Goal: Transaction & Acquisition: Book appointment/travel/reservation

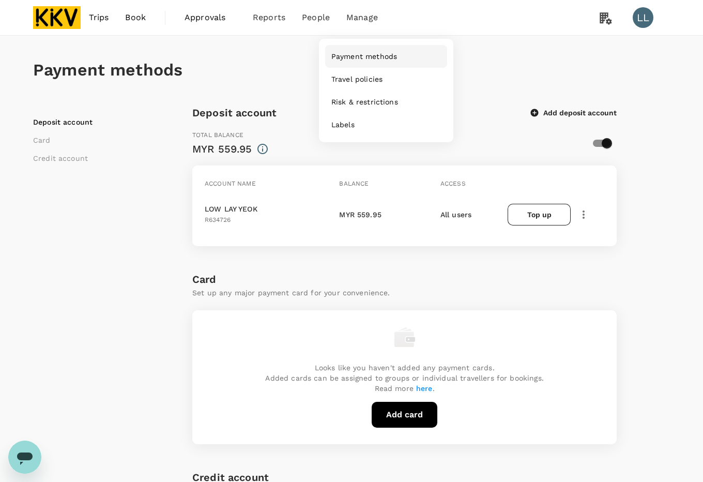
drag, startPoint x: 359, startPoint y: 44, endPoint x: 358, endPoint y: 52, distance: 8.3
click at [359, 44] on nav "Payment methods Travel policies Risk & restrictions Labels" at bounding box center [386, 90] width 134 height 103
drag, startPoint x: 358, startPoint y: 55, endPoint x: 365, endPoint y: 55, distance: 6.7
click at [358, 55] on span "Payment methods" at bounding box center [364, 56] width 66 height 10
click at [365, 58] on span "Payment methods" at bounding box center [364, 56] width 66 height 10
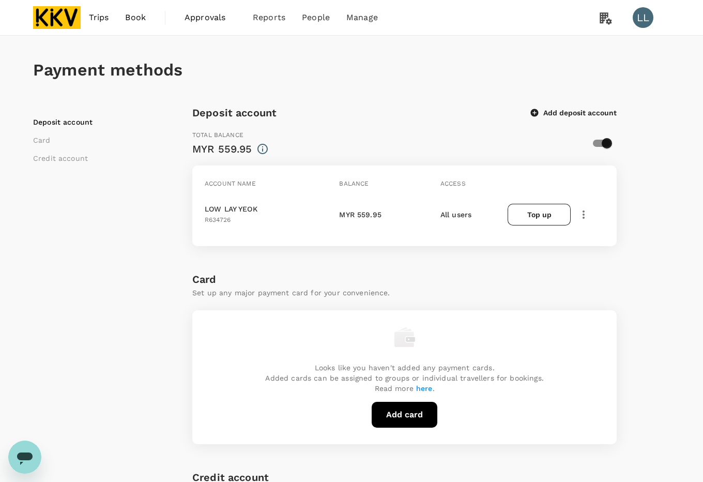
click at [656, 248] on div "Deposit account Card Credit account Deposit account Add deposit account Total b…" at bounding box center [351, 468] width 637 height 729
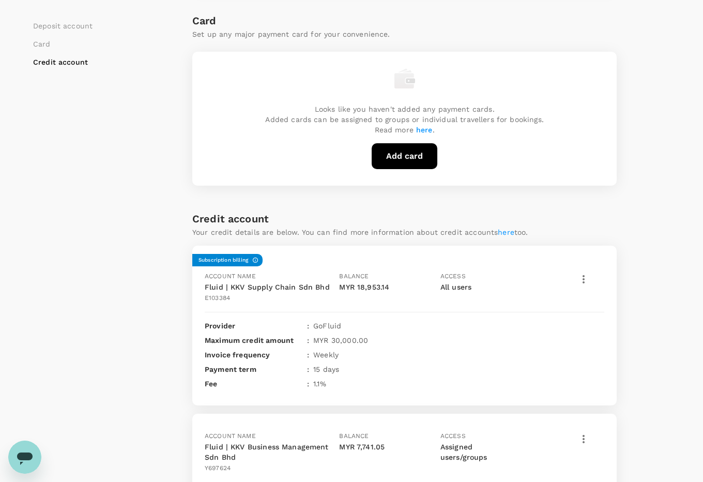
scroll to position [323, 0]
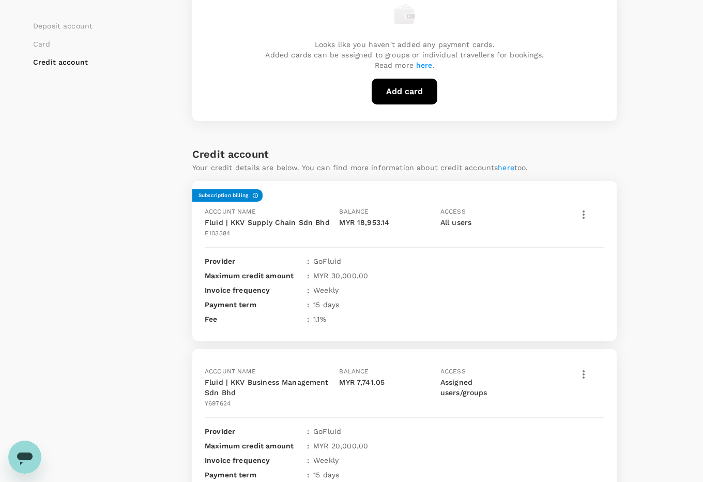
click at [583, 215] on icon "button" at bounding box center [583, 214] width 2 height 8
click at [595, 271] on span "View transactions" at bounding box center [626, 264] width 103 height 12
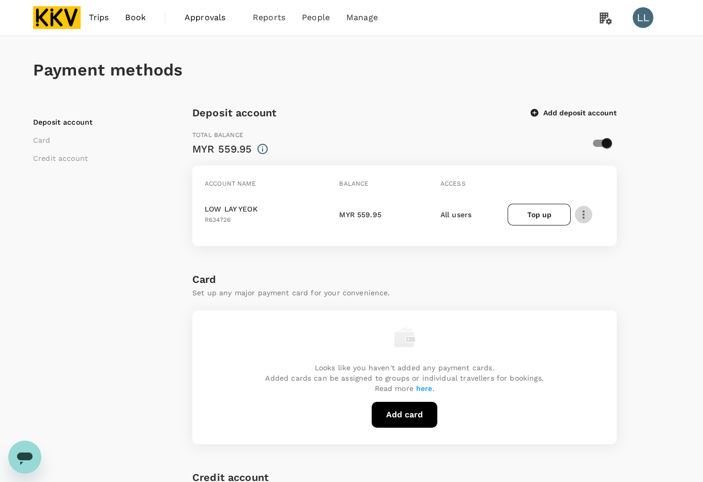
click at [585, 211] on icon "button" at bounding box center [583, 214] width 12 height 12
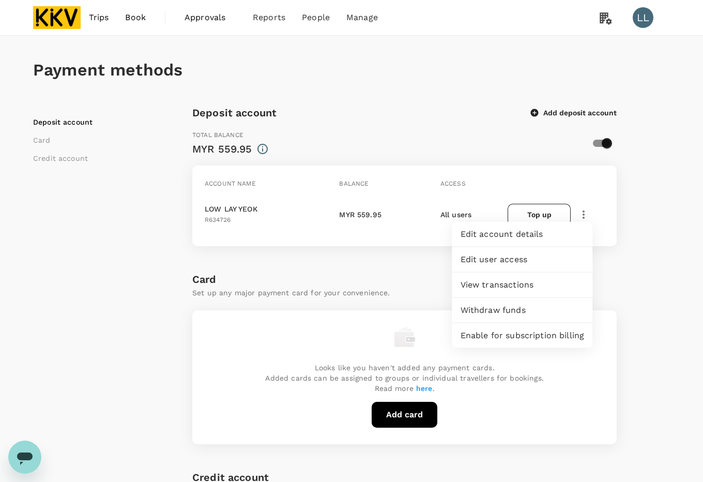
click at [498, 283] on span "View transactions" at bounding box center [522, 284] width 124 height 12
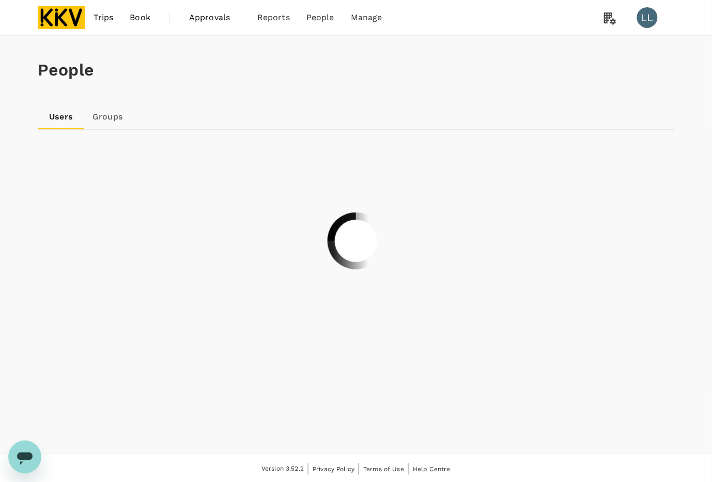
click at [518, 20] on div "Trips Book Approvals 0 Reports People Manage LL" at bounding box center [356, 17] width 637 height 35
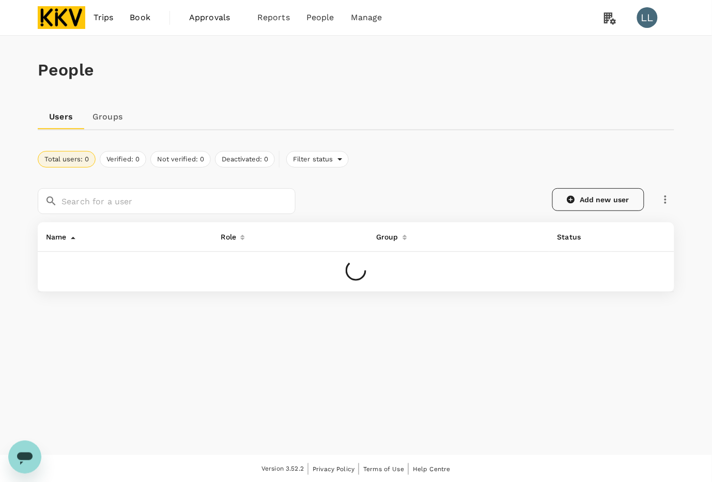
click at [602, 199] on link "Add new user" at bounding box center [598, 199] width 92 height 23
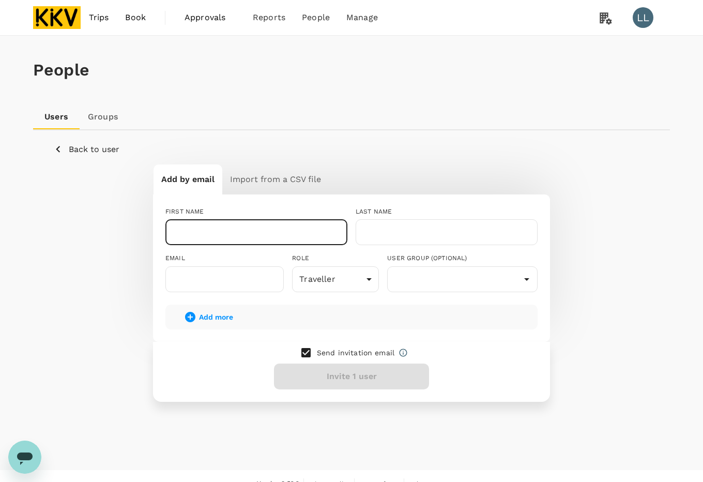
click at [265, 226] on input "text" at bounding box center [256, 232] width 182 height 26
drag, startPoint x: 255, startPoint y: 230, endPoint x: 344, endPoint y: 230, distance: 89.4
click at [344, 230] on input "[PERSON_NAME]" at bounding box center [256, 232] width 182 height 26
type input "NUR HIDAYAH BINTI MOHD BATHOWI"
click at [425, 242] on input "text" at bounding box center [446, 232] width 182 height 26
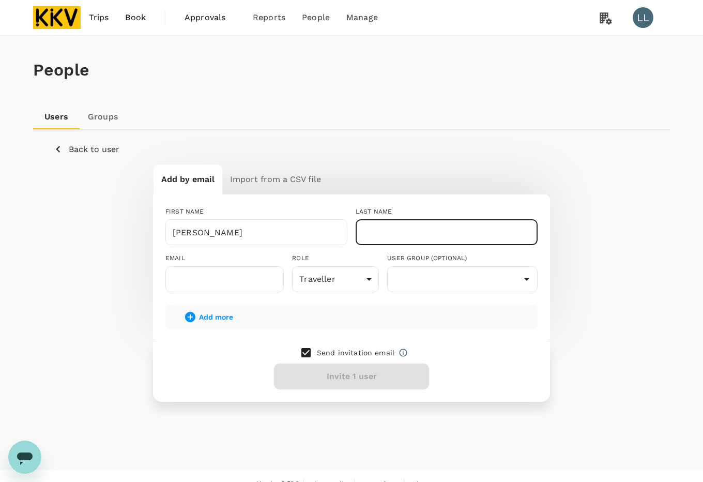
paste input "MOHD BATHOWI"
type input "MOHD BATHOWI"
click at [198, 280] on input "text" at bounding box center [224, 279] width 118 height 26
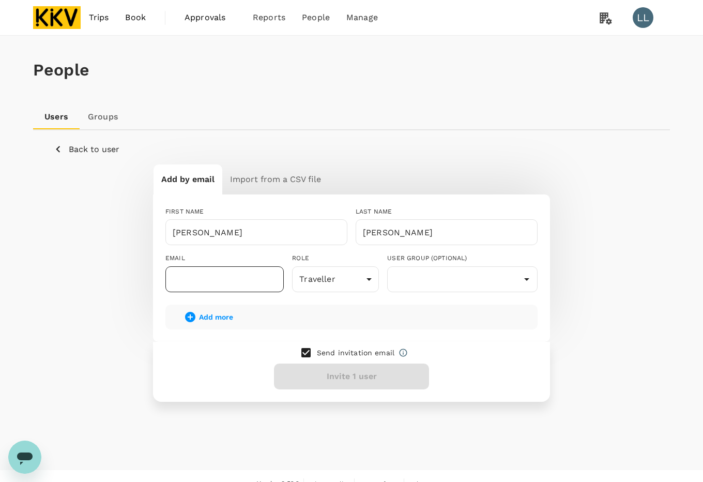
click at [228, 283] on input "text" at bounding box center [224, 279] width 118 height 26
paste input "yayabathowi96@gmail.com"
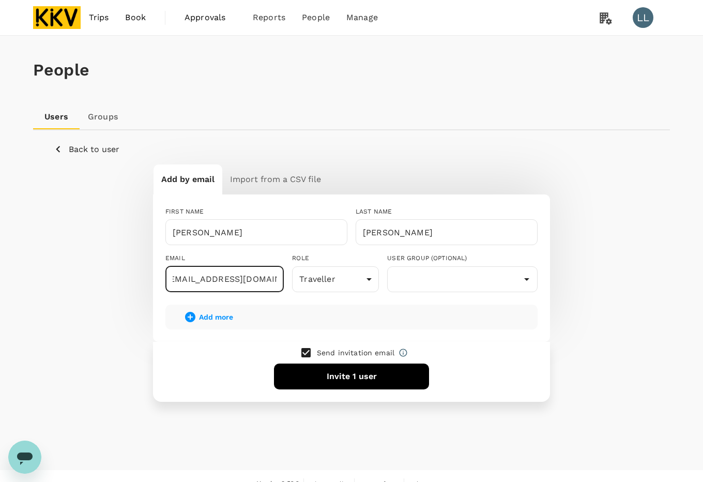
type input "yayabathowi96@gmail.com"
click at [522, 322] on div "Add more" at bounding box center [351, 316] width 372 height 25
click at [445, 280] on input "text" at bounding box center [462, 279] width 145 height 20
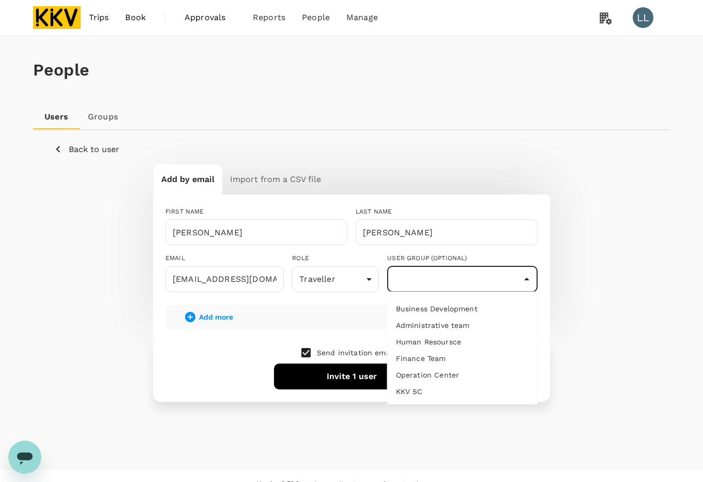
click at [435, 369] on li "Operation Center" at bounding box center [461, 374] width 149 height 17
type input "Operation Center"
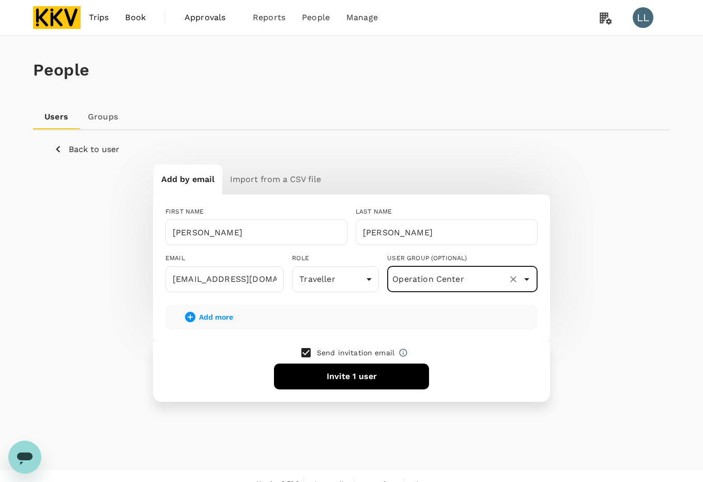
click at [202, 365] on div "Send invitation email Invite 1 user" at bounding box center [351, 372] width 397 height 60
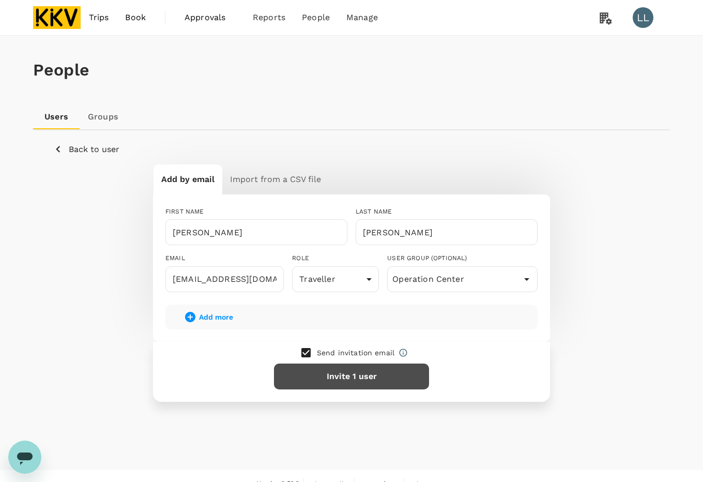
click at [363, 370] on button "Invite 1 user" at bounding box center [351, 376] width 155 height 26
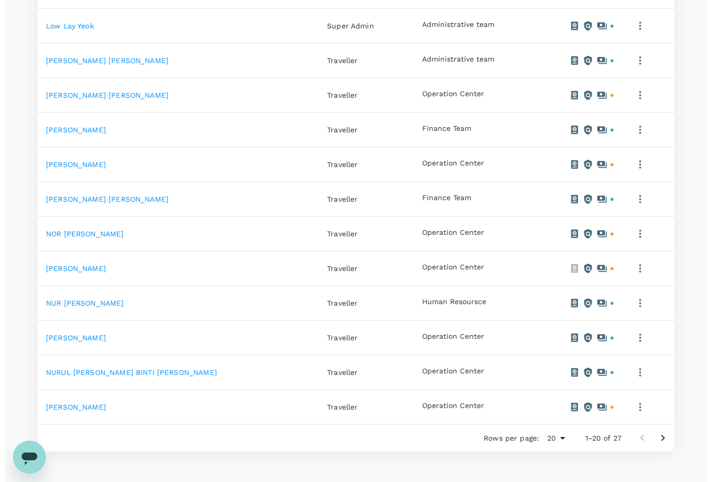
scroll to position [581, 0]
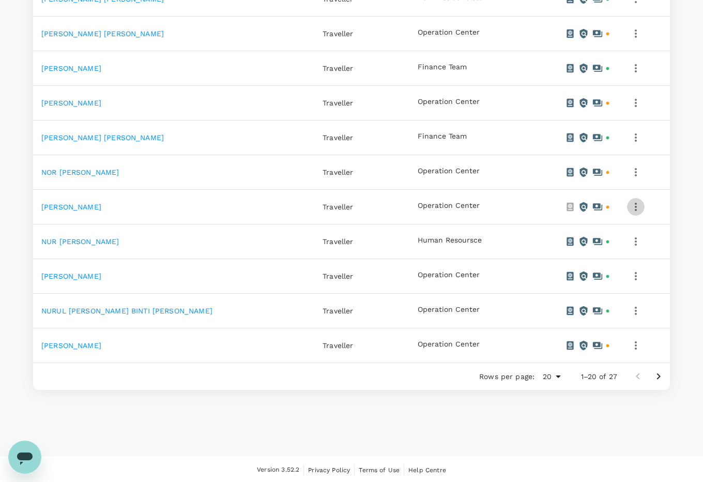
click at [637, 210] on icon "button" at bounding box center [635, 206] width 12 height 12
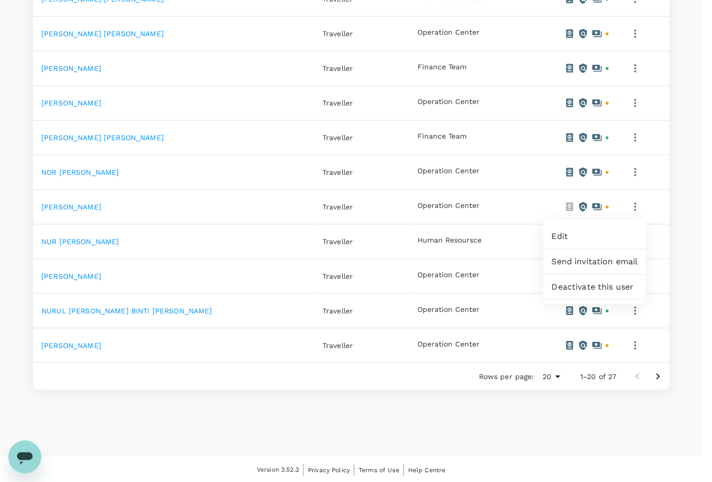
click at [598, 238] on span "Edit" at bounding box center [595, 236] width 86 height 12
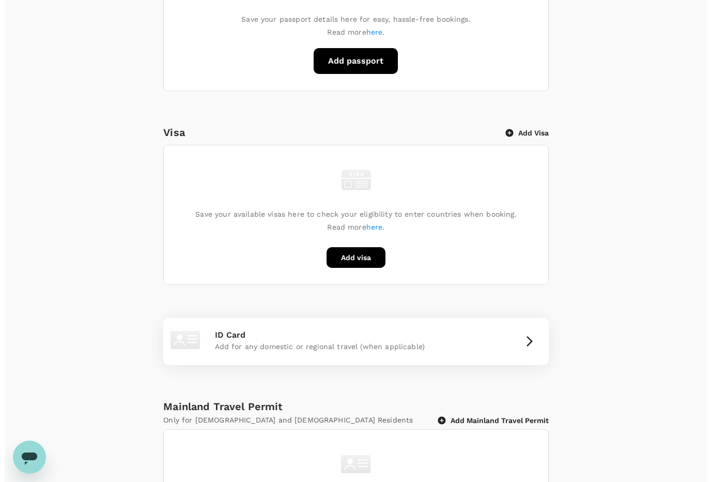
scroll to position [387, 0]
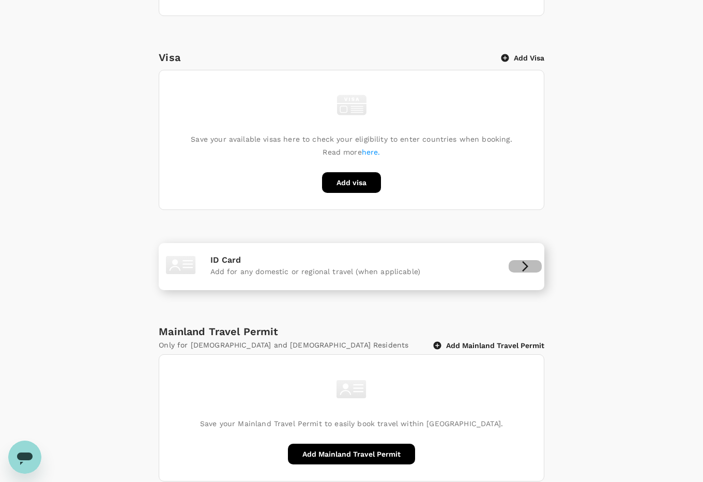
click at [517, 272] on button "button" at bounding box center [524, 266] width 33 height 12
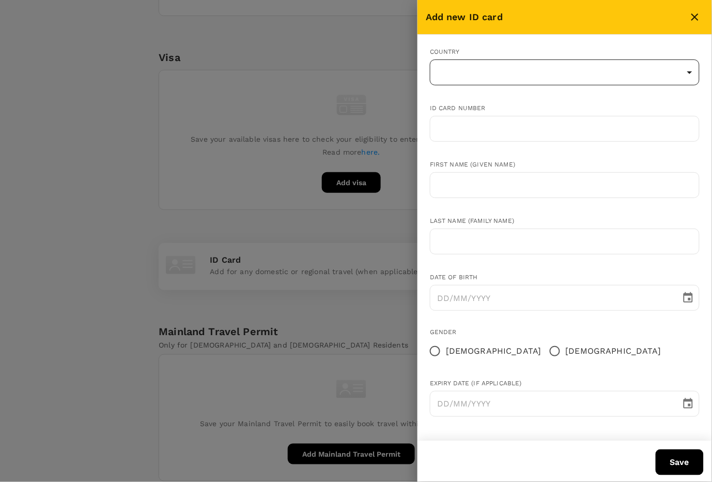
click at [499, 76] on body "Trips Book Approvals 0 Reports People Manage LL Back to users Last edit was on …" at bounding box center [356, 69] width 712 height 912
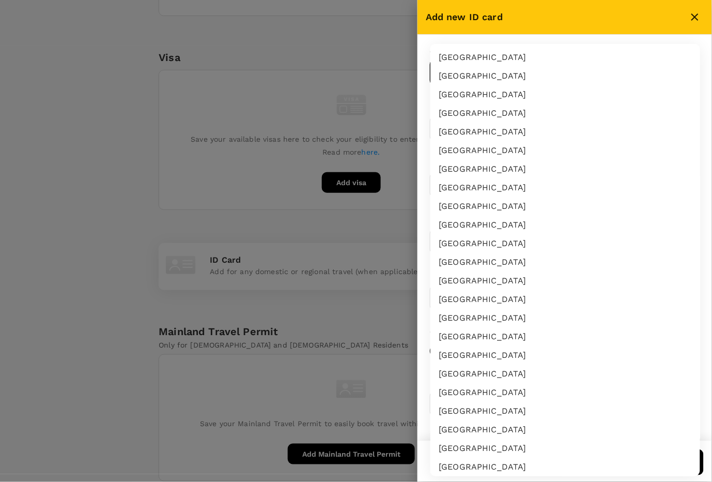
scroll to position [1749, 0]
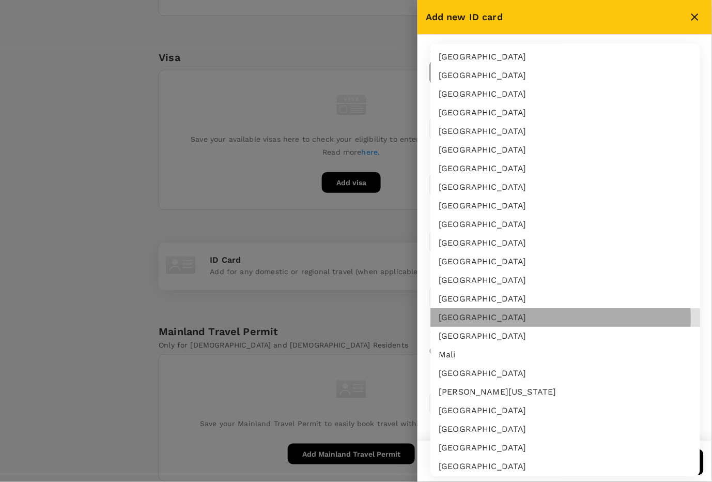
click at [478, 316] on li "[GEOGRAPHIC_DATA]" at bounding box center [565, 317] width 270 height 19
type input "MY"
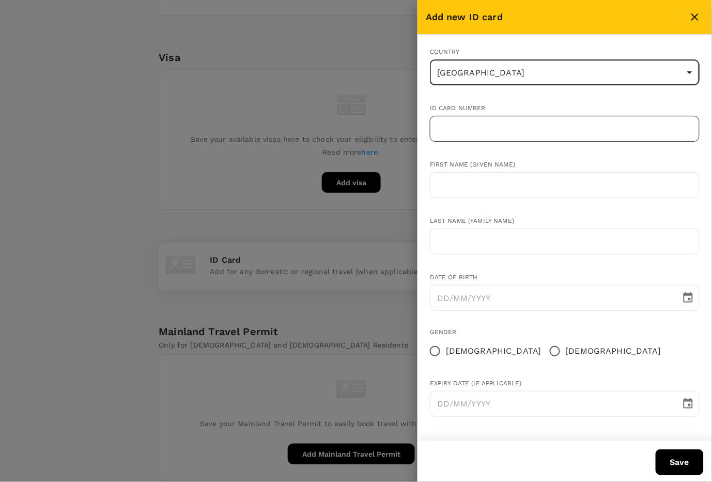
click at [500, 129] on input "text" at bounding box center [565, 129] width 270 height 26
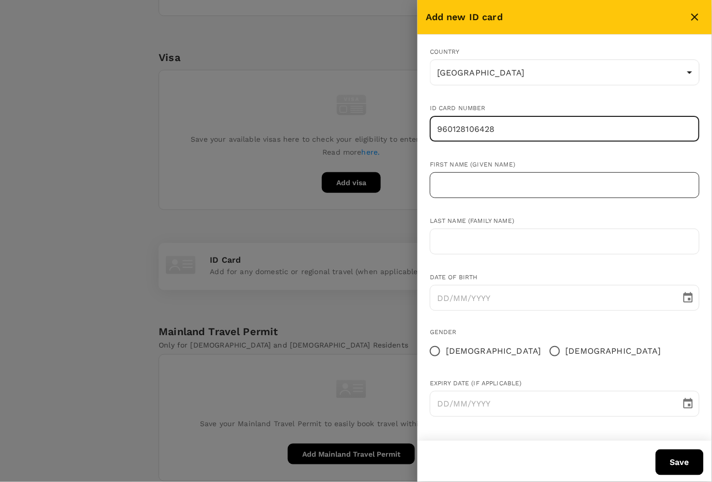
type input "960128106428"
click at [481, 179] on input "text" at bounding box center [565, 185] width 270 height 26
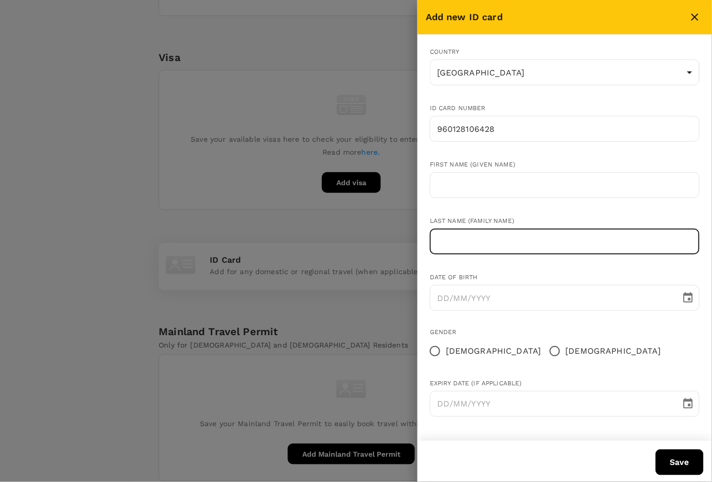
click at [469, 241] on input "text" at bounding box center [565, 241] width 270 height 26
paste input "yayabathowi96@gmail.com"
drag, startPoint x: 557, startPoint y: 238, endPoint x: 373, endPoint y: 227, distance: 184.2
click at [350, 227] on div "Add new ID card Country Malaysia MY ​ ID card number 960128106428 ​ First name …" at bounding box center [356, 241] width 712 height 482
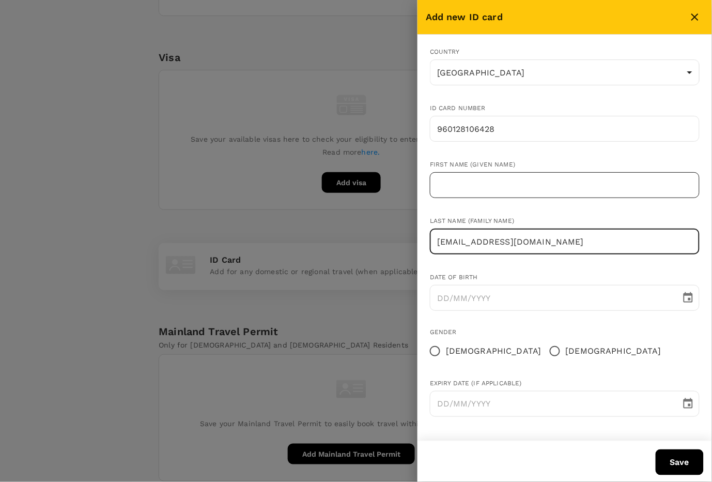
type input "yayabathowi96@gmail.com"
click at [467, 179] on input "text" at bounding box center [565, 185] width 270 height 26
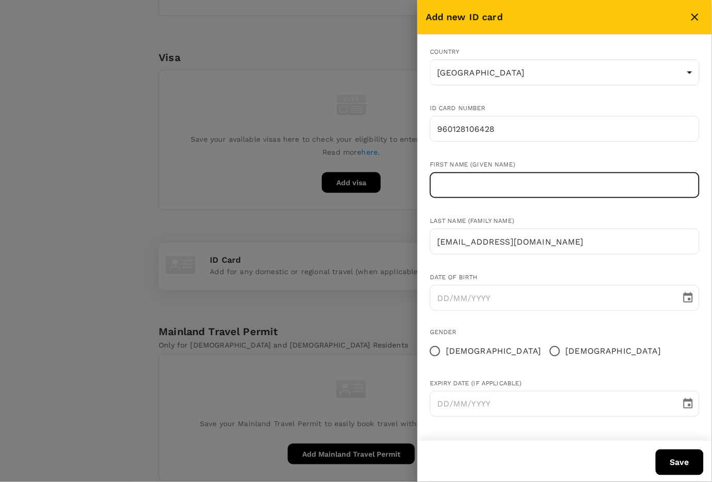
click at [469, 191] on input "text" at bounding box center [565, 185] width 270 height 26
paste input "NUR HIDAYAH BINTI"
type input "NUR HIDAYAH BINTI"
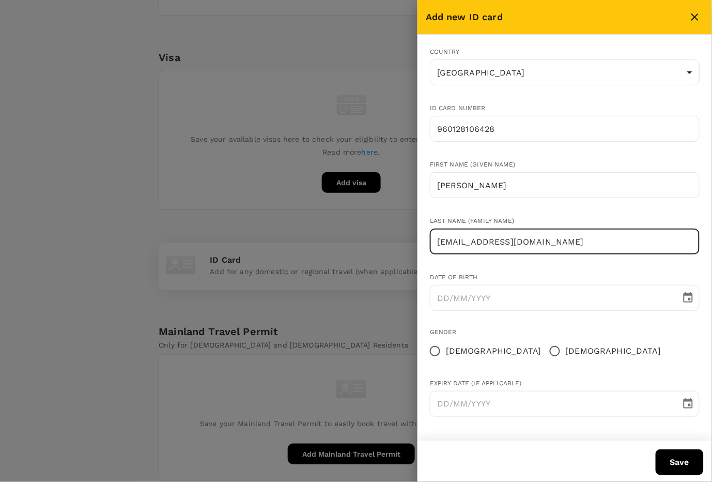
drag, startPoint x: 559, startPoint y: 245, endPoint x: 321, endPoint y: 245, distance: 238.2
click at [324, 245] on div "Add new ID card Country Malaysia MY ​ ID card number 960128106428 ​ First name …" at bounding box center [356, 241] width 712 height 482
paste input "MOHD BATHOWI"
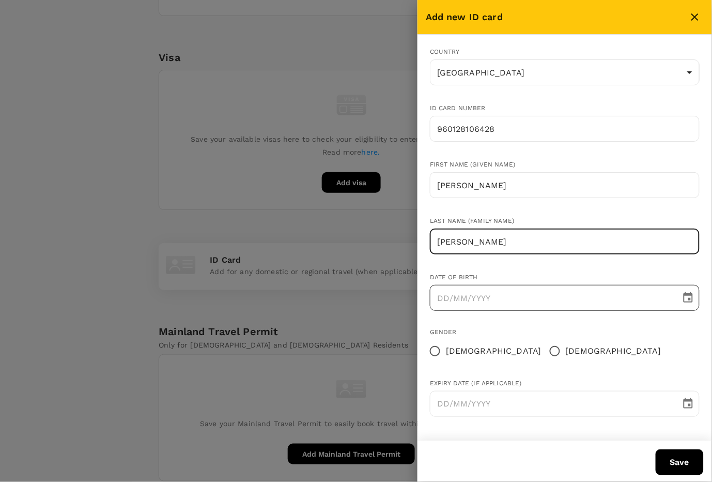
type input "MOHD BATHOWI"
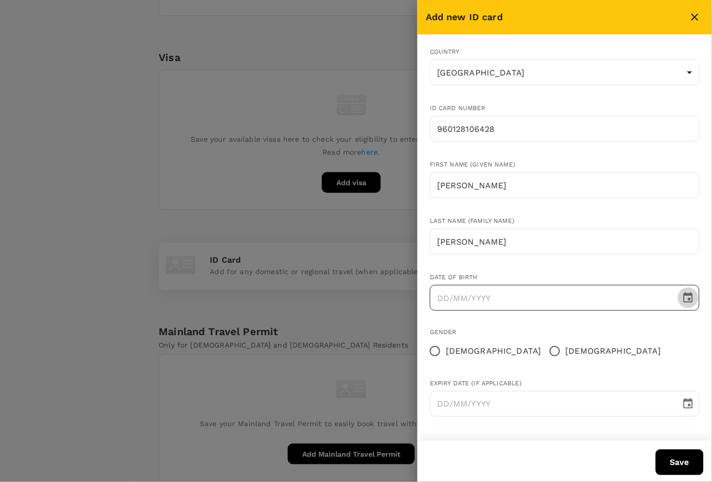
click at [687, 298] on icon "Choose date" at bounding box center [688, 297] width 12 height 12
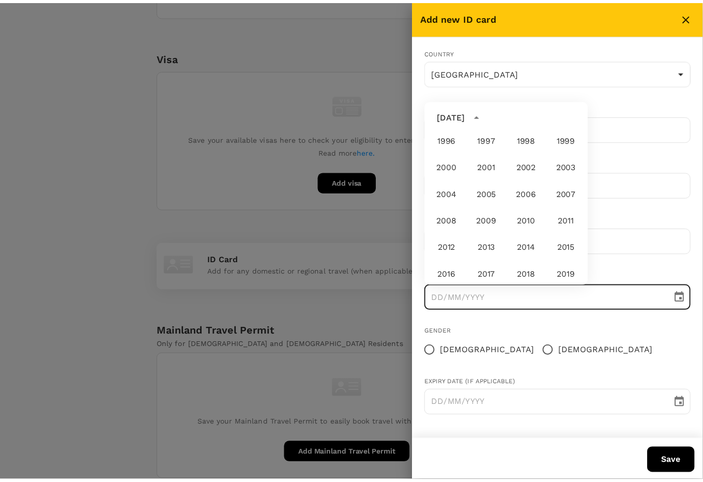
scroll to position [638, 0]
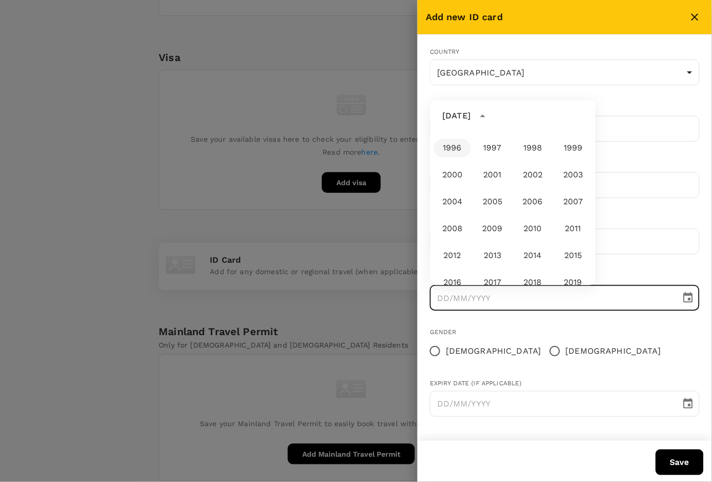
click at [448, 150] on button "1996" at bounding box center [452, 148] width 37 height 19
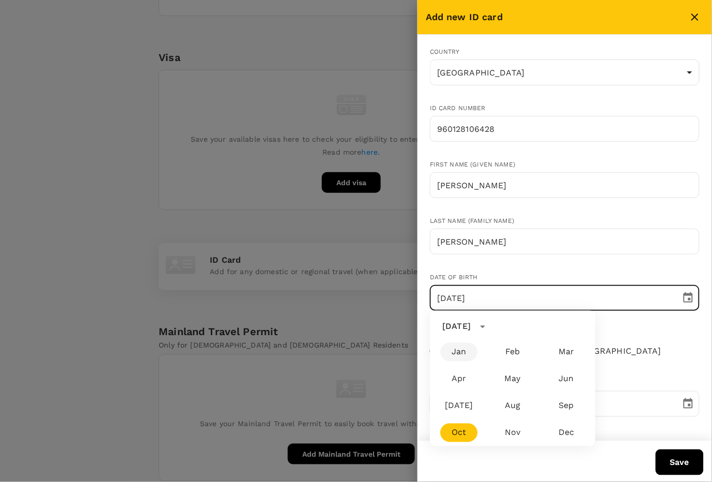
click at [465, 190] on body "Trips Book Approvals 0 Reports People Manage LL Back to users Last edit was on …" at bounding box center [356, 69] width 712 height 912
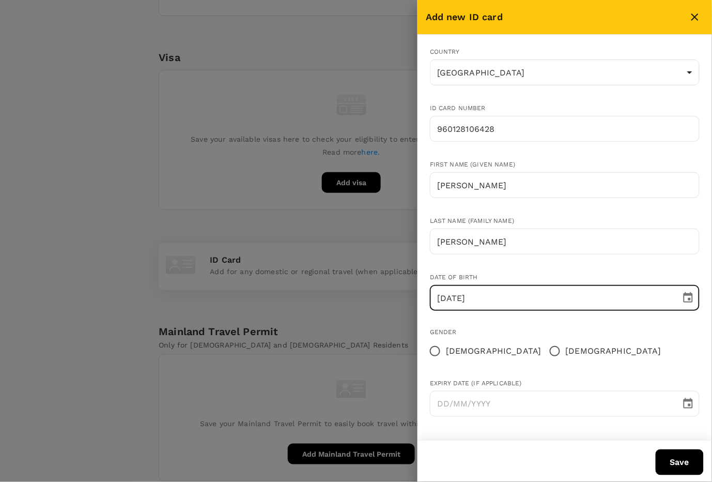
click at [445, 297] on input "01/10/1996" at bounding box center [552, 298] width 244 height 26
type input "28/01/1996"
click at [606, 327] on div "Gender" at bounding box center [565, 332] width 270 height 10
click at [436, 349] on input "Female" at bounding box center [435, 351] width 22 height 22
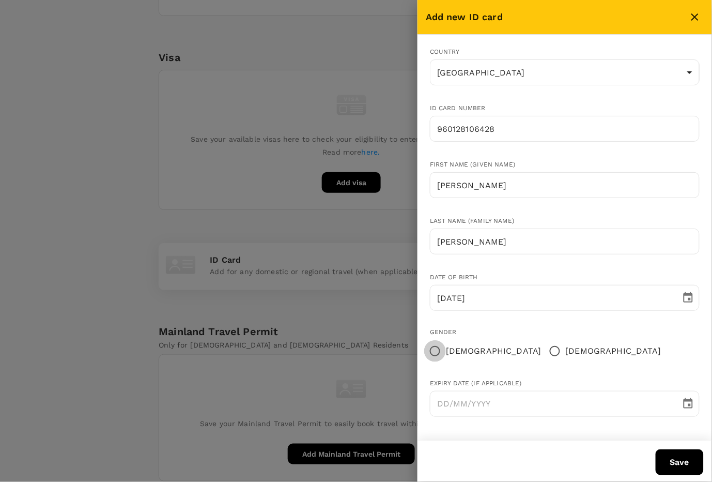
radio input "true"
click at [677, 467] on button "Save" at bounding box center [680, 462] width 48 height 26
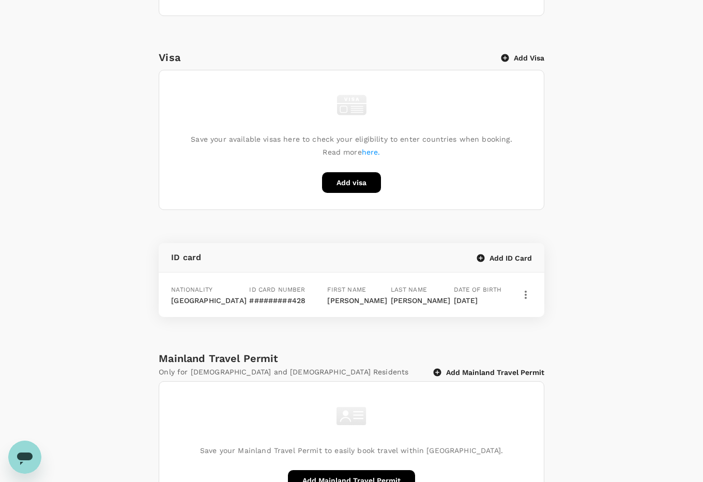
click at [280, 305] on p "#########428" at bounding box center [286, 300] width 75 height 10
click at [278, 305] on p "#########428" at bounding box center [286, 300] width 75 height 10
click at [517, 303] on button "button" at bounding box center [526, 295] width 18 height 18
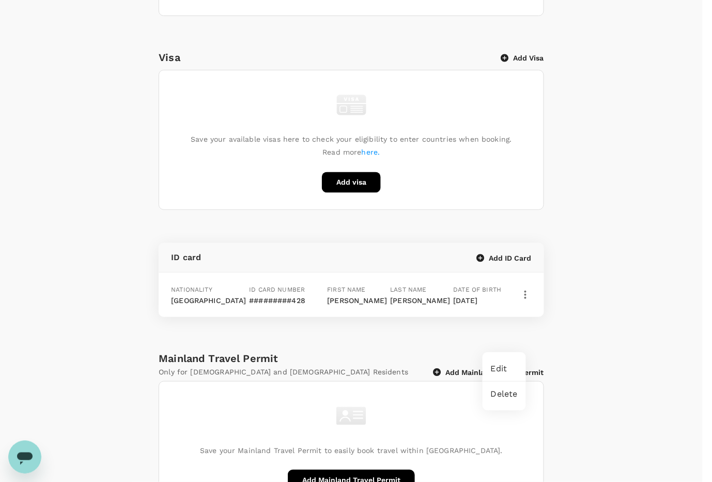
click at [602, 331] on div at bounding box center [356, 241] width 712 height 482
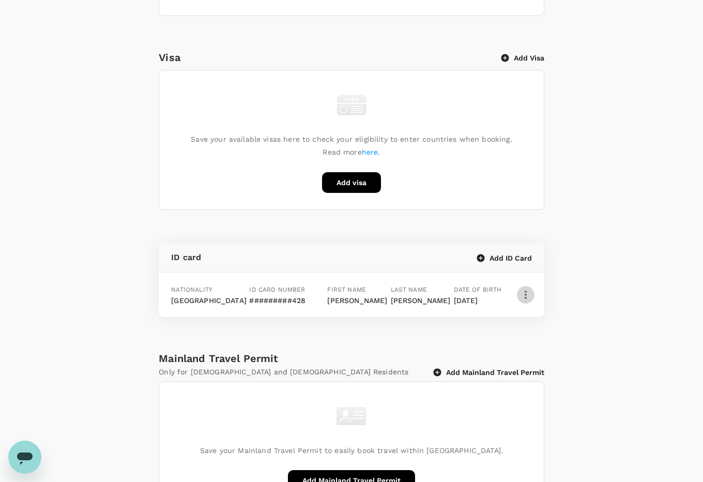
click at [522, 301] on icon "button" at bounding box center [525, 294] width 12 height 12
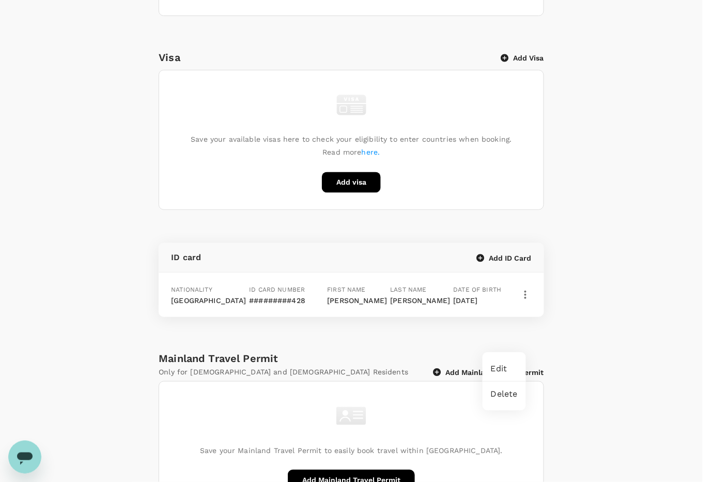
click at [491, 367] on span "Edit" at bounding box center [504, 368] width 27 height 12
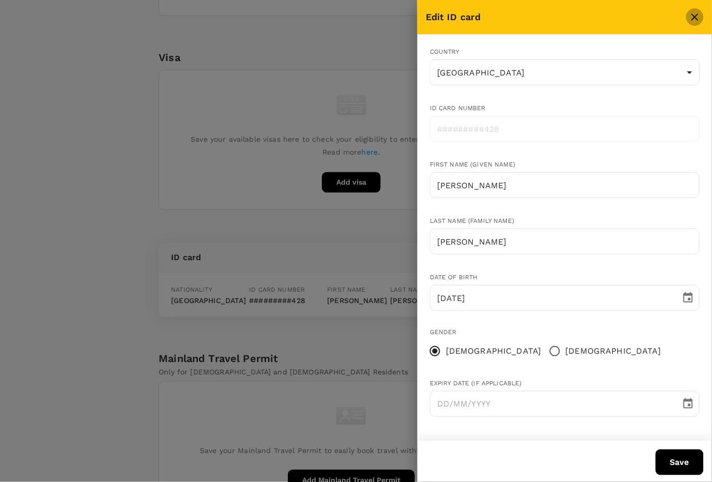
click at [696, 15] on icon "close" at bounding box center [694, 16] width 7 height 7
radio input "false"
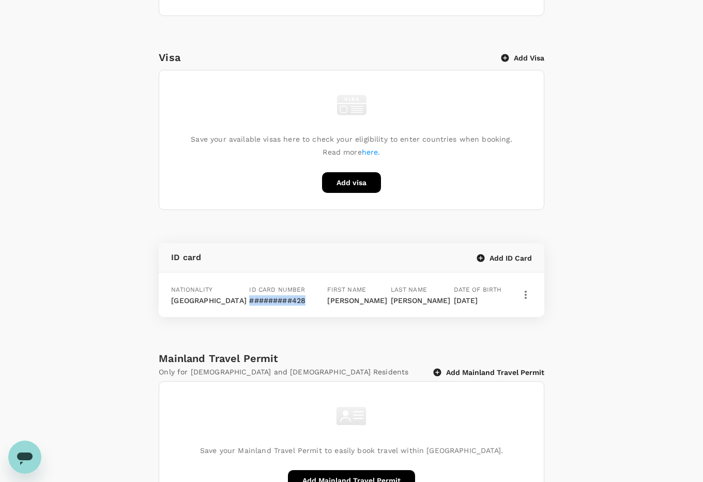
click at [303, 305] on div "ID card number #########428" at bounding box center [286, 295] width 75 height 22
click at [288, 305] on p "#########428" at bounding box center [286, 300] width 75 height 10
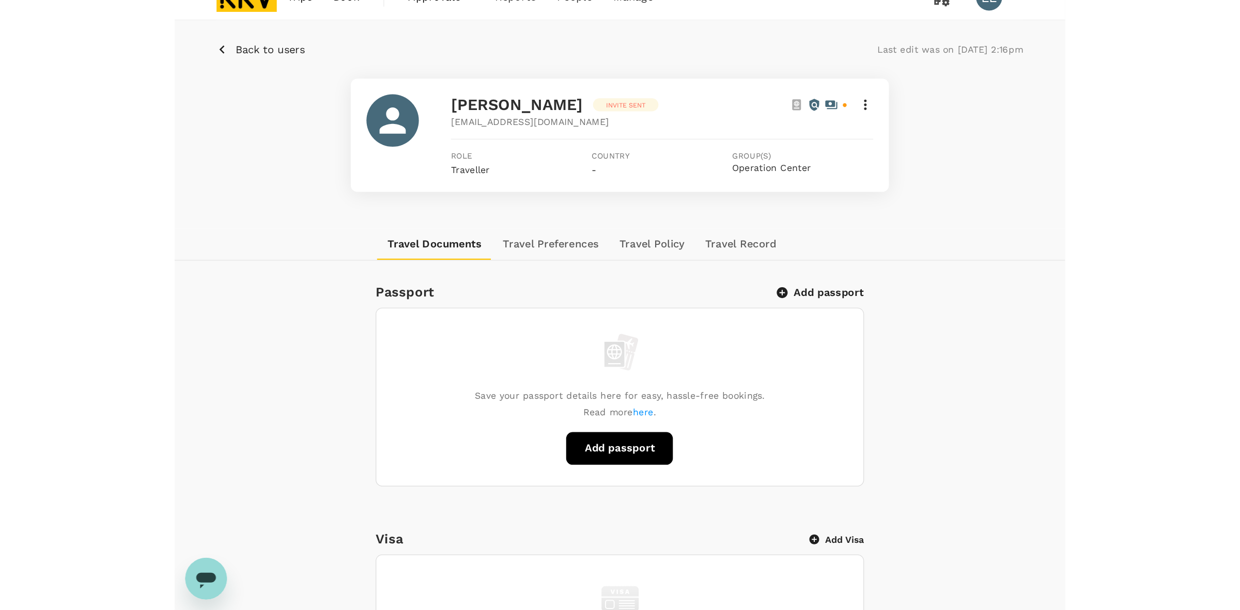
scroll to position [0, 0]
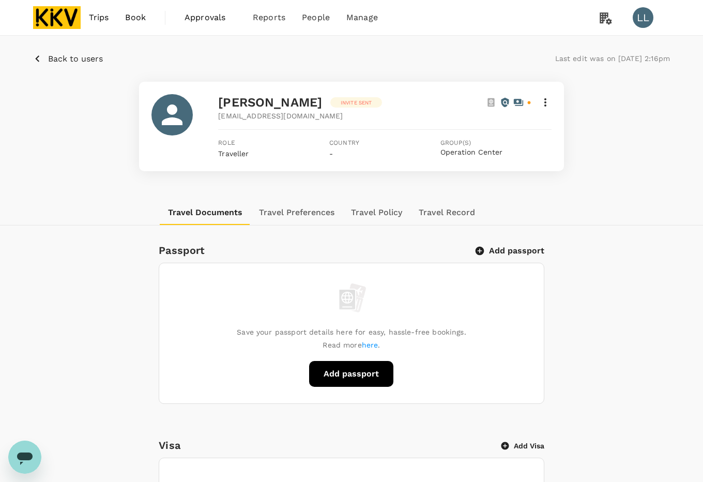
click at [597, 159] on div "NUR HIDAYAH BINTI MOHD BATHOWI MOHD BATHOWI Invite sent yayabathowi96@gmail.com…" at bounding box center [351, 126] width 637 height 89
click at [68, 17] on img at bounding box center [57, 17] width 48 height 23
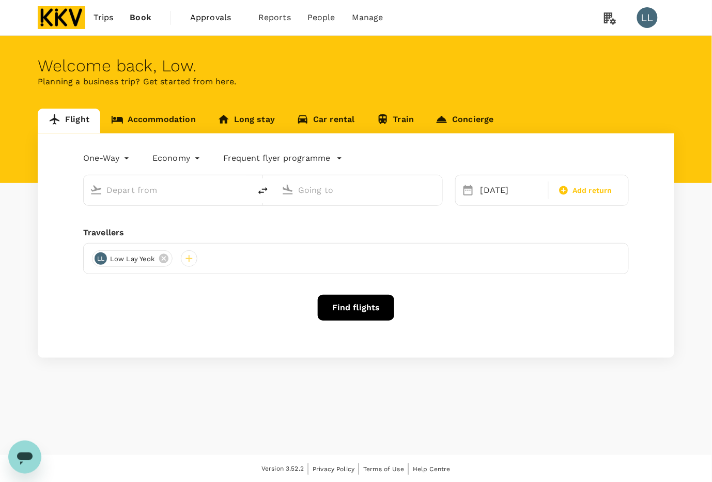
type input "Kuala Lumpur Intl (KUL)"
type input "Kota Kinabalu Intl (BKI)"
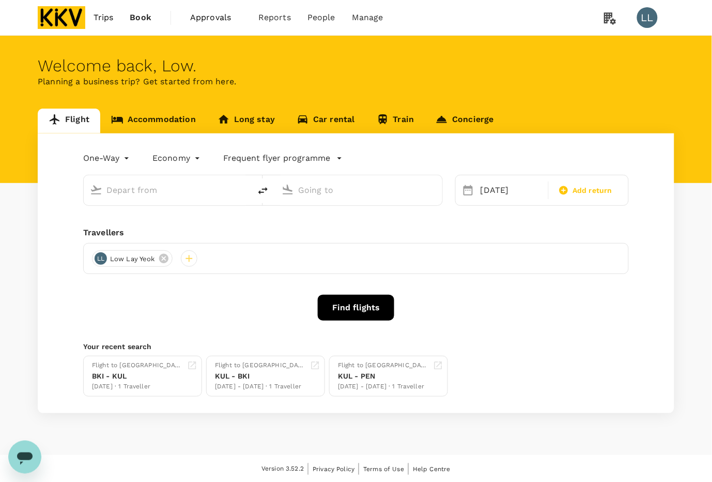
type input "Kuala Lumpur Intl (KUL)"
type input "Kota Kinabalu Intl (BKI)"
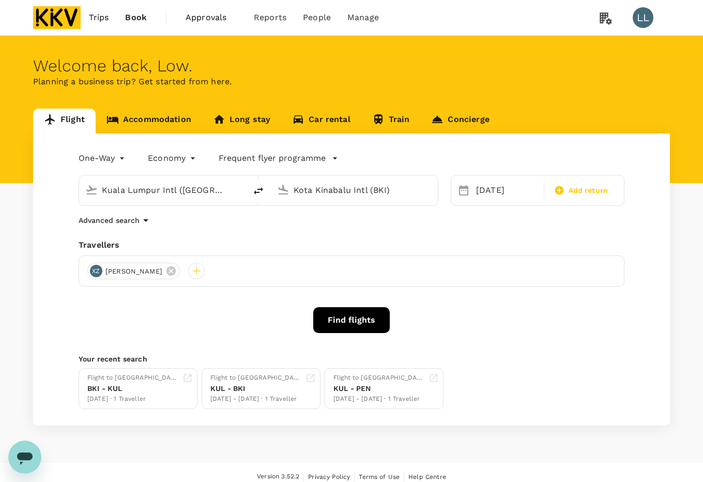
click at [220, 228] on div "One-Way oneway Economy economy Frequent flyer programme Kuala Lumpur Intl (KUL)…" at bounding box center [351, 279] width 637 height 292
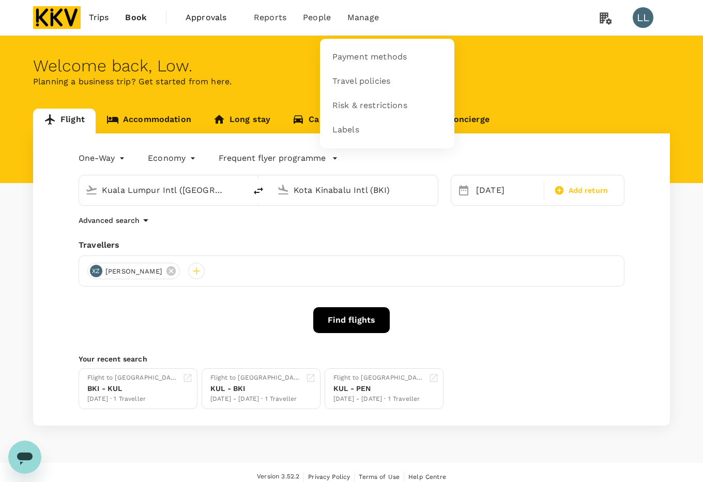
click at [365, 11] on span "Manage" at bounding box center [363, 17] width 32 height 12
click at [363, 54] on span "Payment methods" at bounding box center [369, 57] width 74 height 12
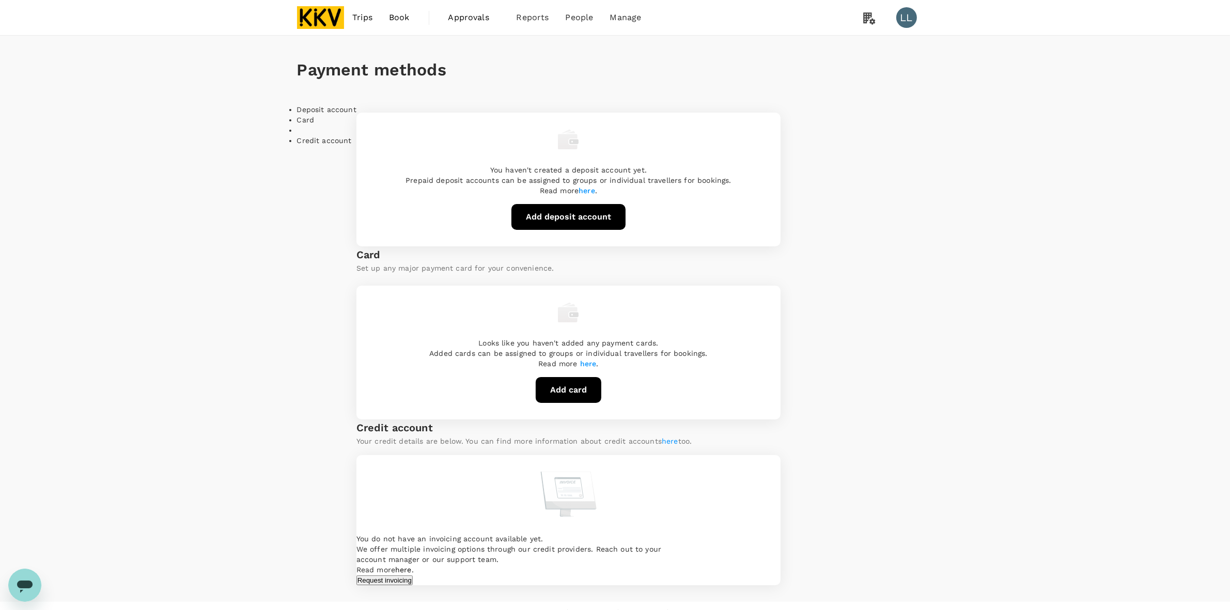
click at [711, 252] on div "Payment methods Deposit account Card Credit account You haven't created a depos…" at bounding box center [615, 319] width 1230 height 566
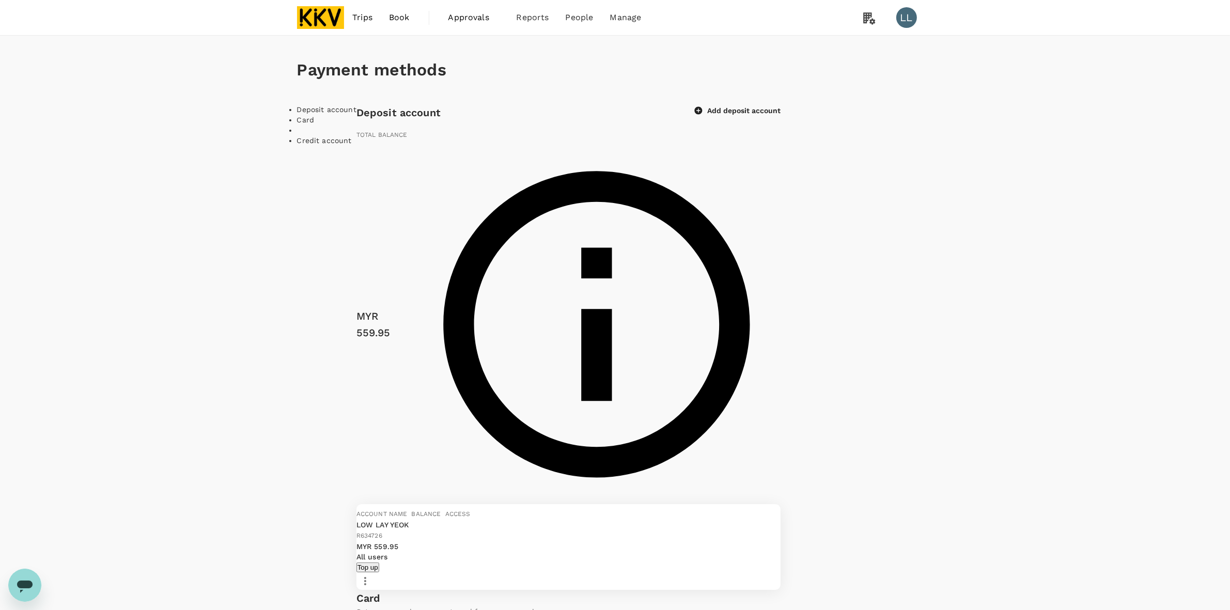
drag, startPoint x: 1021, startPoint y: 318, endPoint x: 925, endPoint y: 305, distance: 97.4
click at [336, 11] on img at bounding box center [321, 17] width 48 height 23
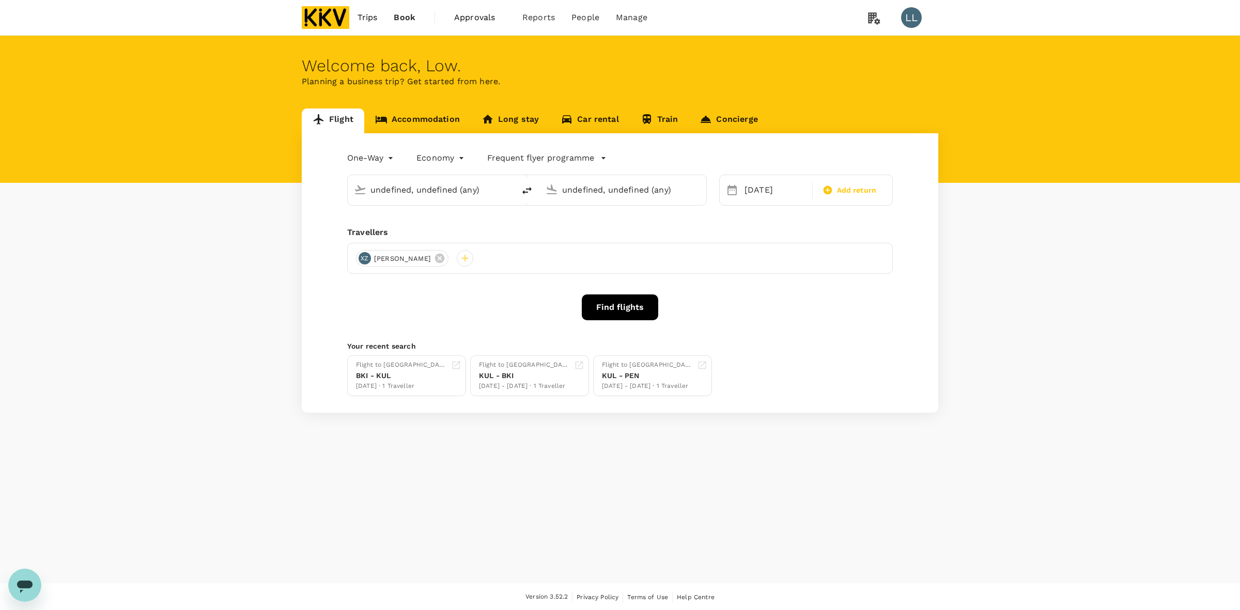
type input "Kuala Lumpur Intl (KUL)"
type input "Kota Kinabalu Intl (BKI)"
click at [429, 120] on link "Accommodation" at bounding box center [417, 120] width 106 height 25
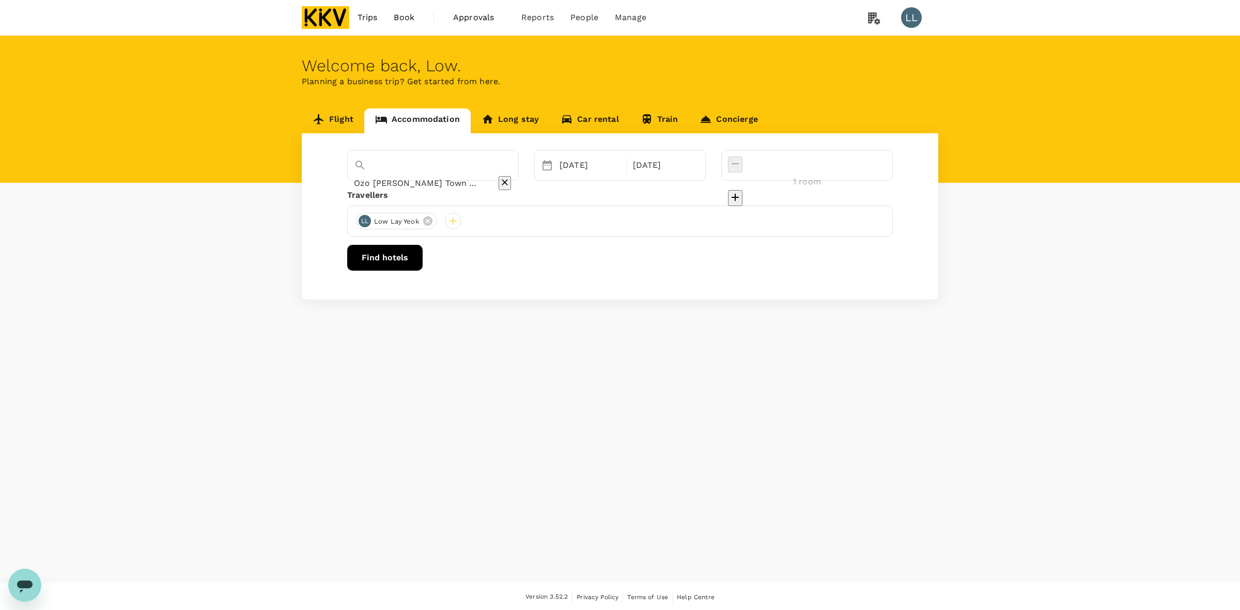
click at [510, 177] on icon "Clear" at bounding box center [505, 182] width 10 height 10
click at [447, 175] on input "text" at bounding box center [418, 183] width 129 height 16
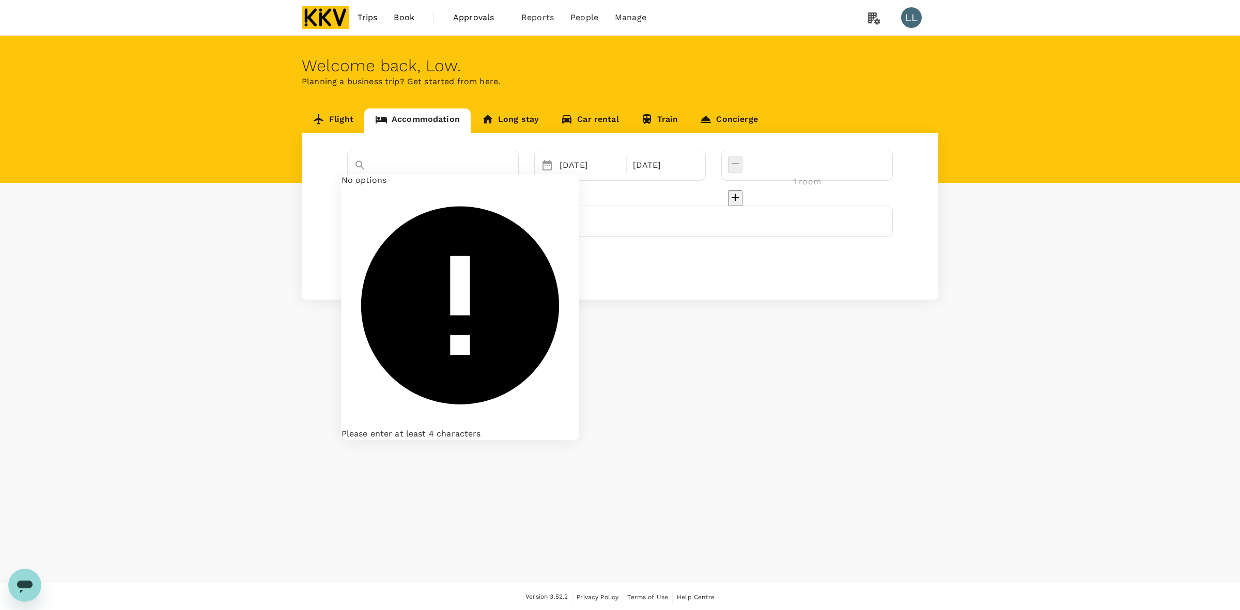
paste input "Fuller Hotel Alor Setar"
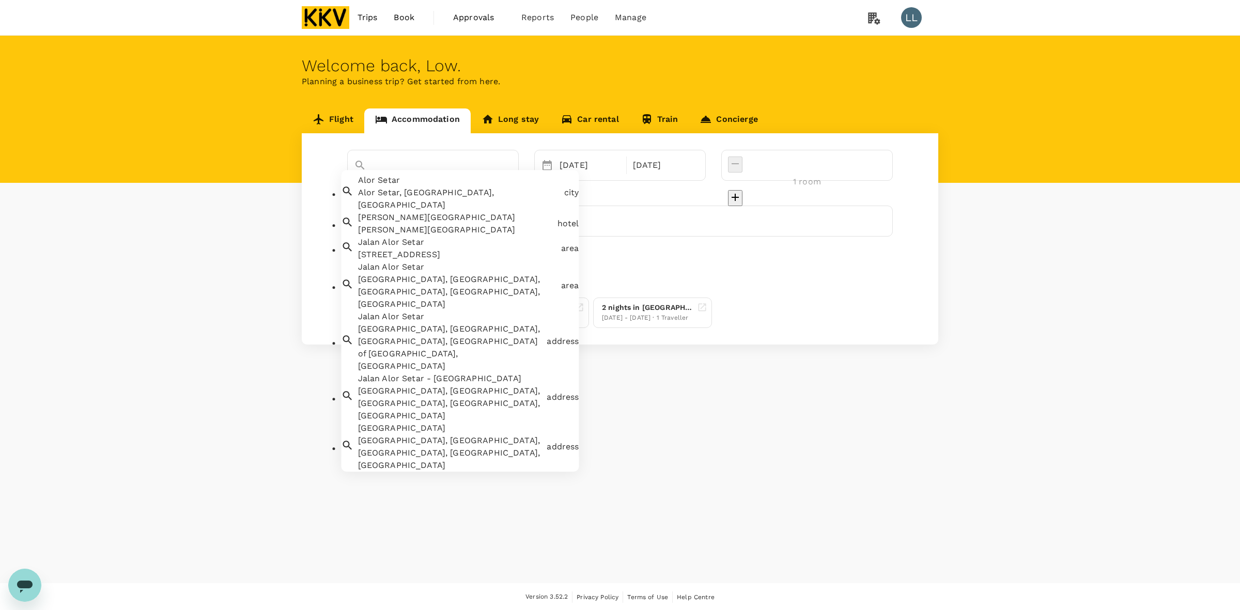
drag, startPoint x: 491, startPoint y: 162, endPoint x: 227, endPoint y: 139, distance: 264.4
click at [229, 139] on div "Flight Accommodation Long stay Car rental Train Concierge Ozo George Town Penan…" at bounding box center [620, 226] width 1240 height 236
paste input "Fuller Hotel Alor Setar"
click at [383, 220] on span "Fuller" at bounding box center [393, 218] width 70 height 10
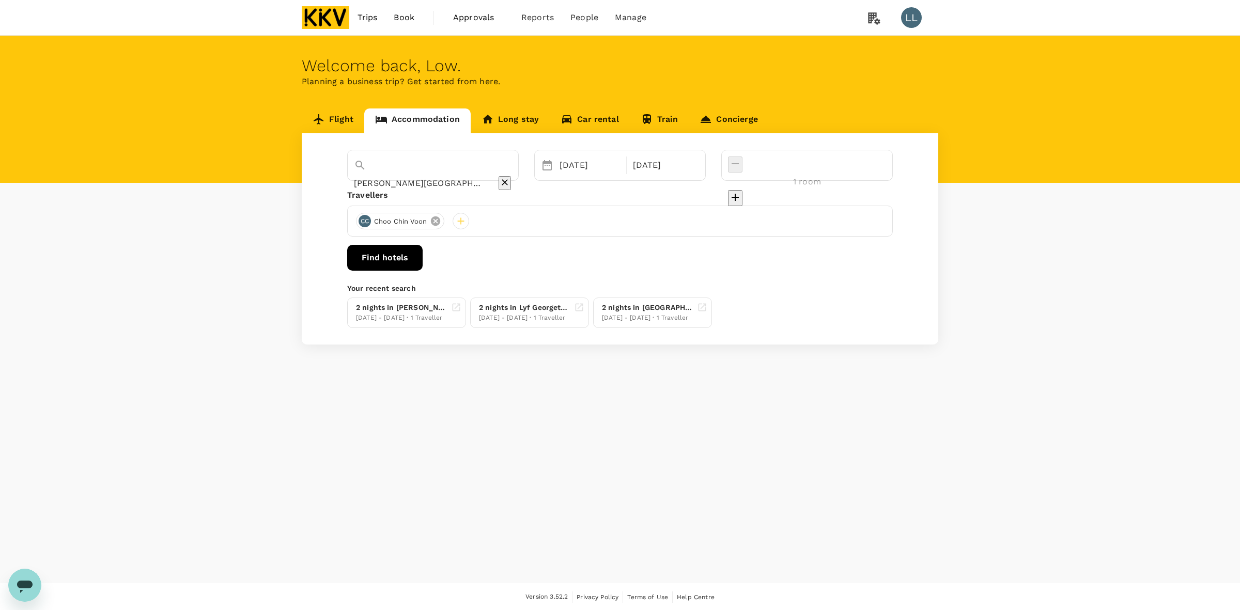
type input "Fuller Hotel"
click at [430, 221] on icon at bounding box center [435, 220] width 11 height 11
click at [360, 223] on div at bounding box center [364, 221] width 17 height 17
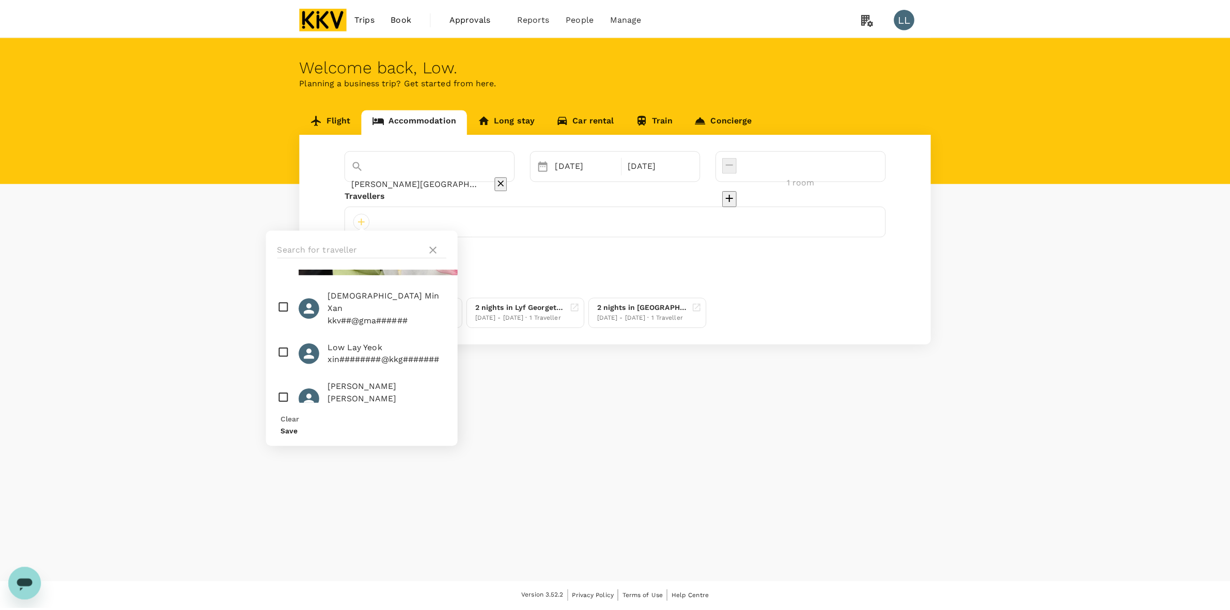
scroll to position [581, 0]
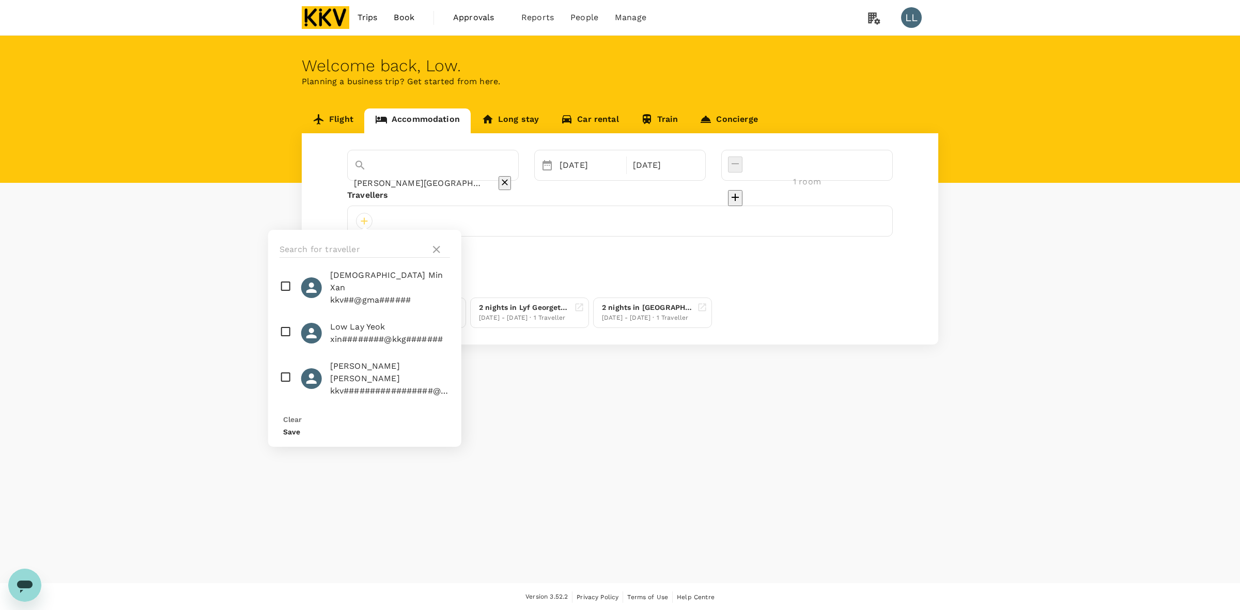
checkbox input "true"
click at [300, 428] on button "Save" at bounding box center [291, 432] width 17 height 8
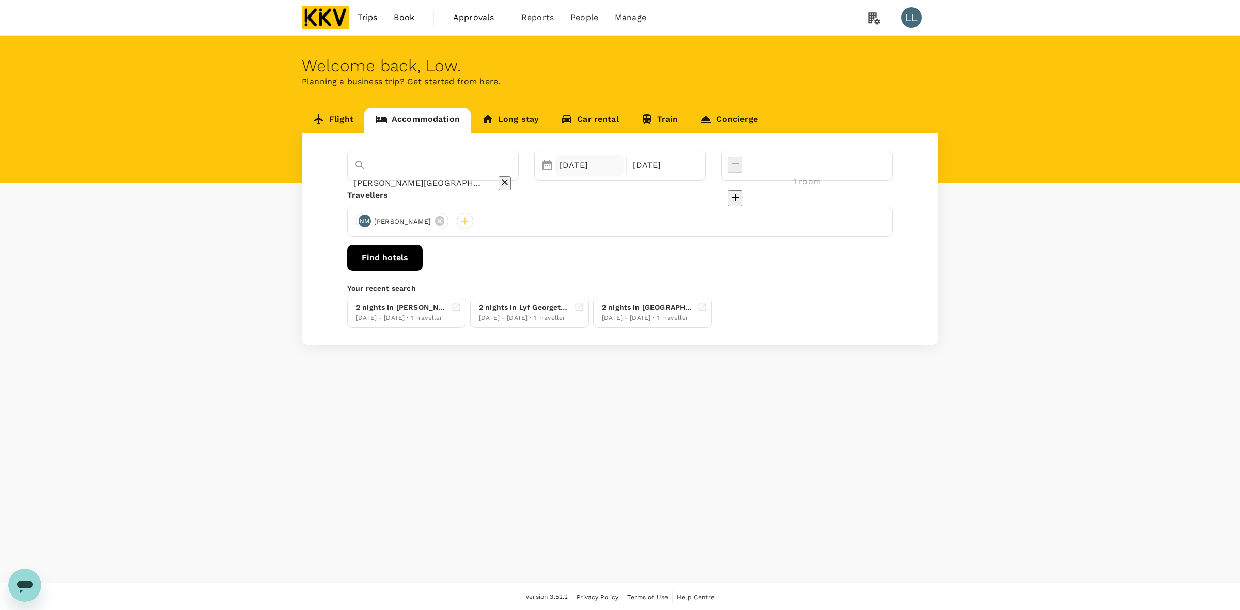
click at [593, 165] on div "07 Oct" at bounding box center [589, 165] width 69 height 21
click at [604, 273] on div "14" at bounding box center [595, 275] width 20 height 20
click at [644, 295] on div "23" at bounding box center [634, 295] width 20 height 20
click at [423, 261] on button "Find hotels" at bounding box center [384, 258] width 75 height 26
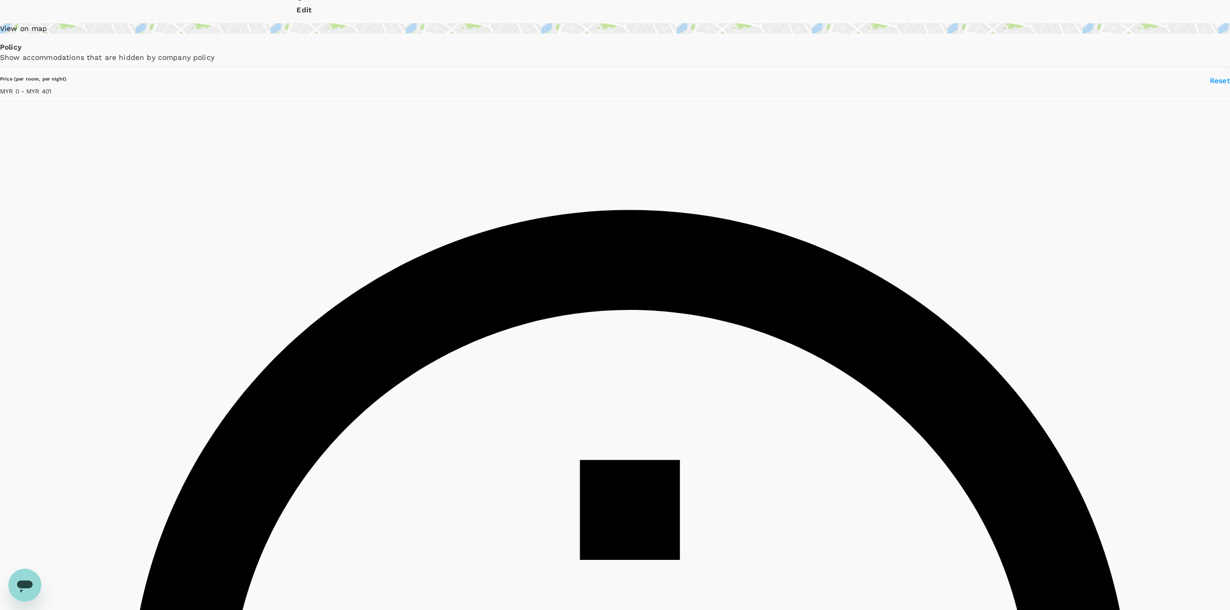
scroll to position [387, 0]
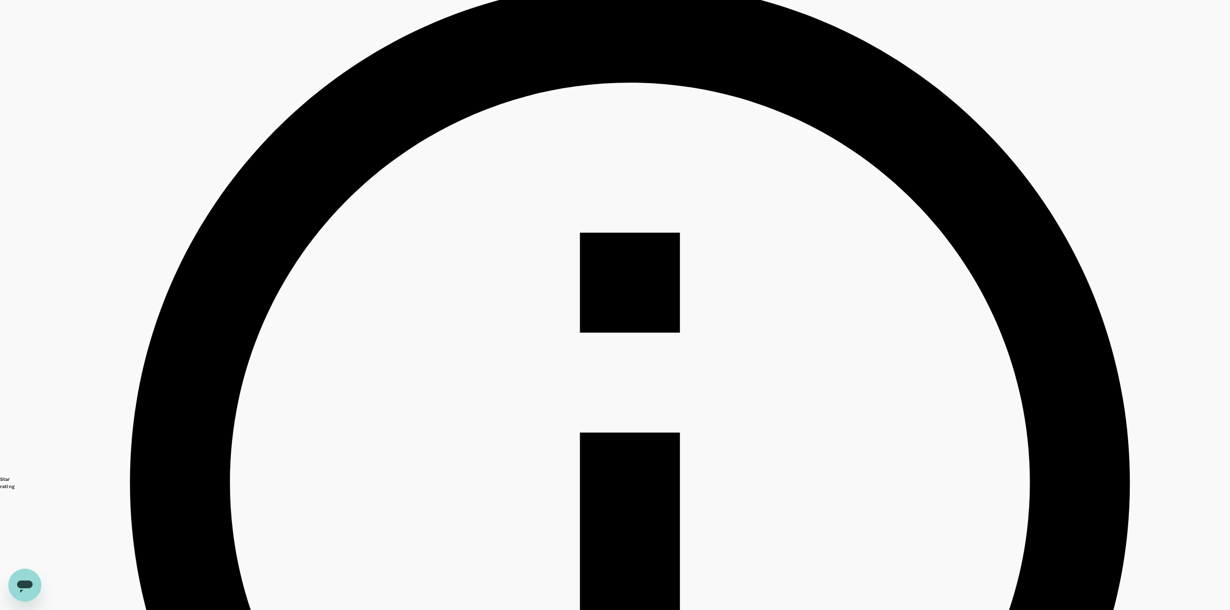
drag, startPoint x: 585, startPoint y: 218, endPoint x: 672, endPoint y: 221, distance: 86.3
type input "401"
copy h6 "Hotel Grand Crystal"
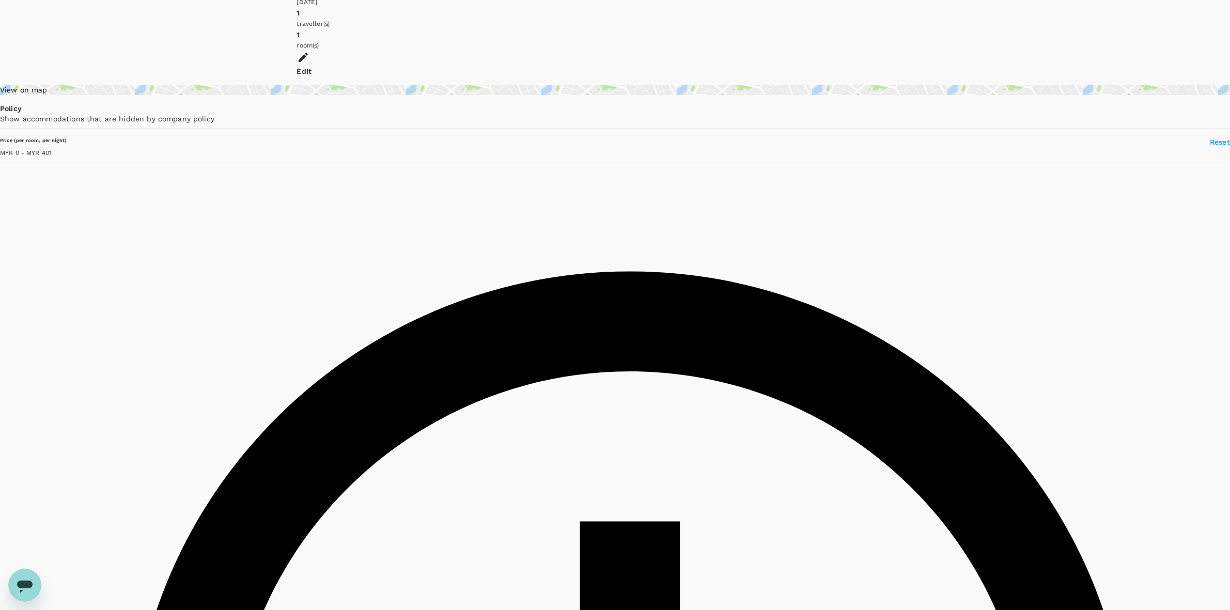
scroll to position [0, 0]
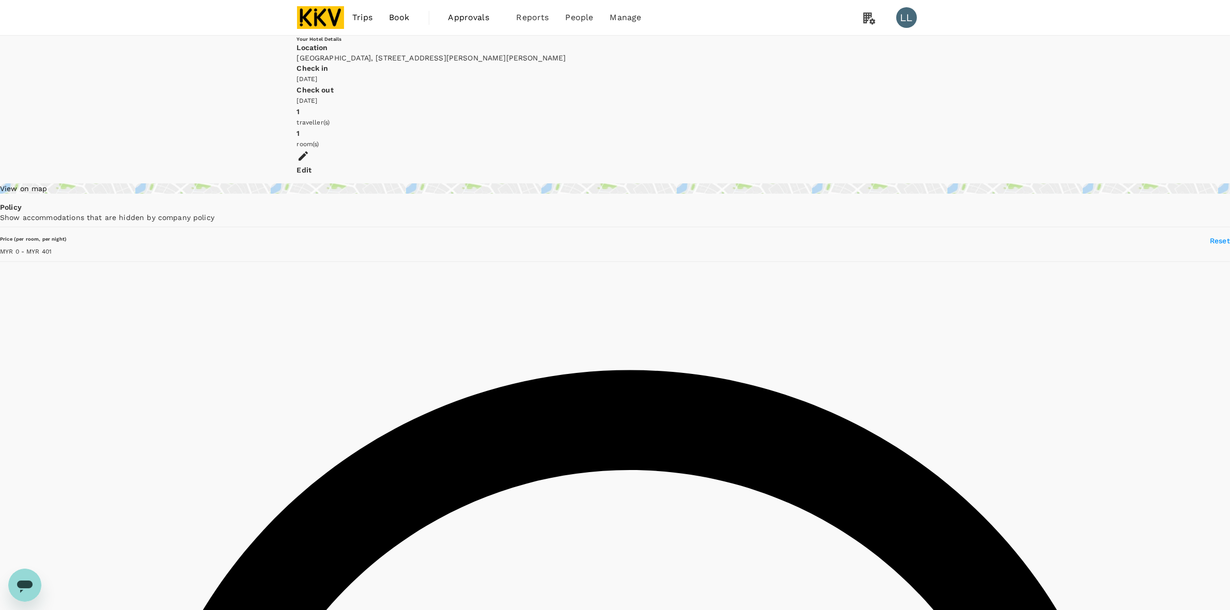
click at [711, 165] on div "Edit" at bounding box center [615, 170] width 637 height 10
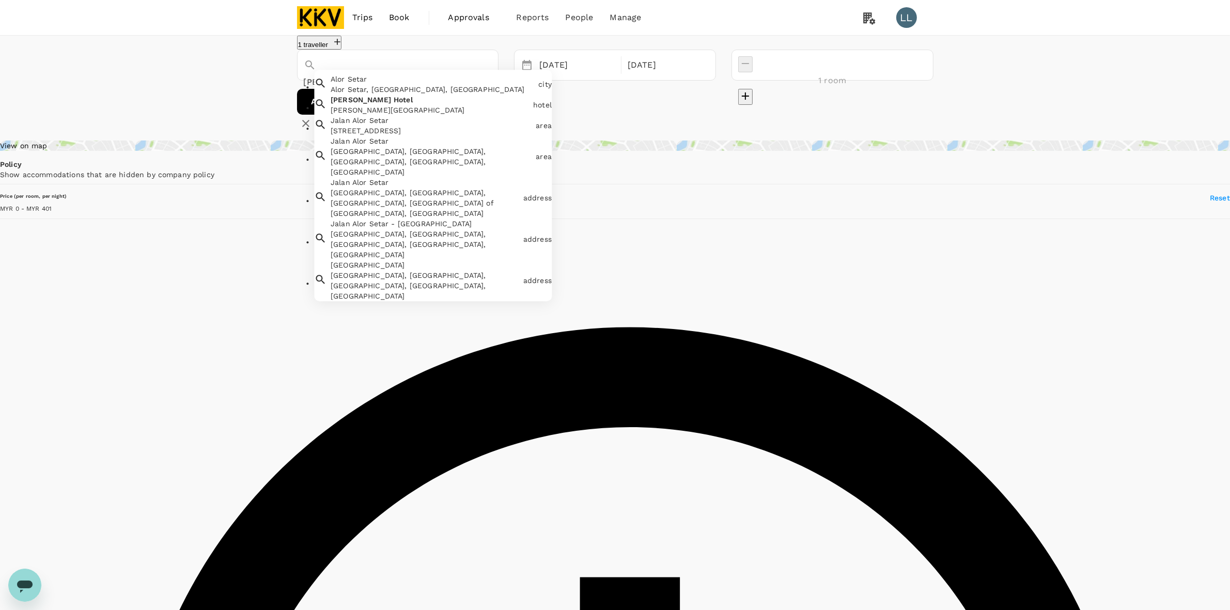
drag, startPoint x: 331, startPoint y: 79, endPoint x: 210, endPoint y: 79, distance: 120.9
click at [210, 79] on div "1 traveller Fuller Hotel Alor Setar Alor Setar, Kedah, Malaysia city Fuller Hot…" at bounding box center [615, 84] width 1230 height 97
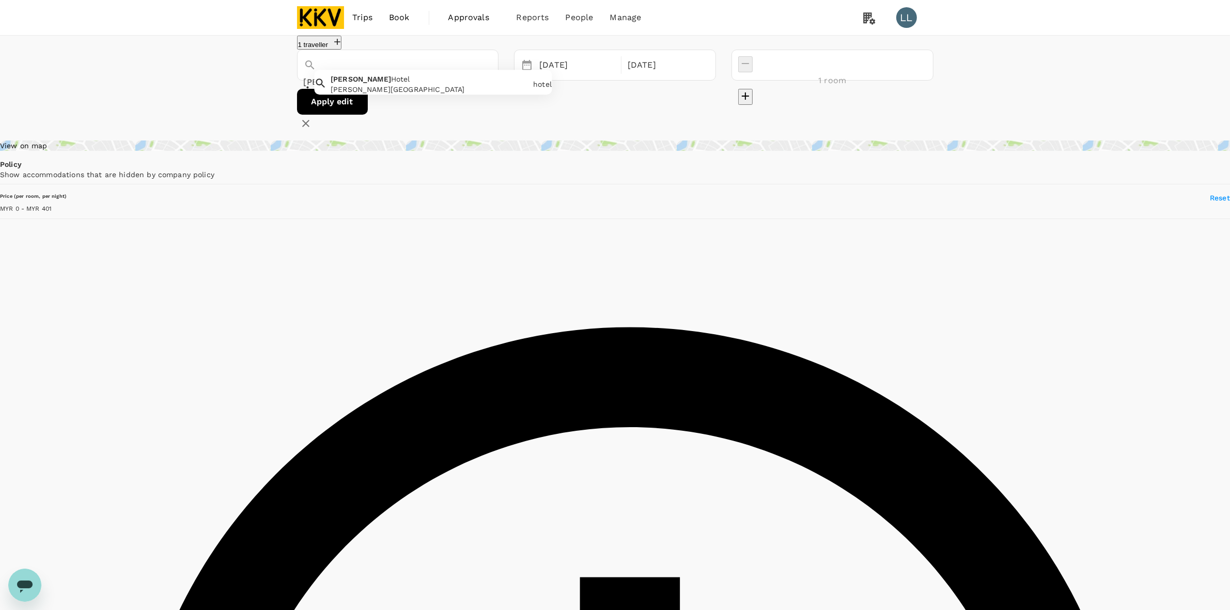
drag, startPoint x: 388, startPoint y: 79, endPoint x: 228, endPoint y: 53, distance: 161.7
click at [228, 53] on div "1 traveller Fuller Hotele Fuller Hotel Fuller Hotel hotel 14 Oct 23 Oct 1 room …" at bounding box center [615, 84] width 1230 height 97
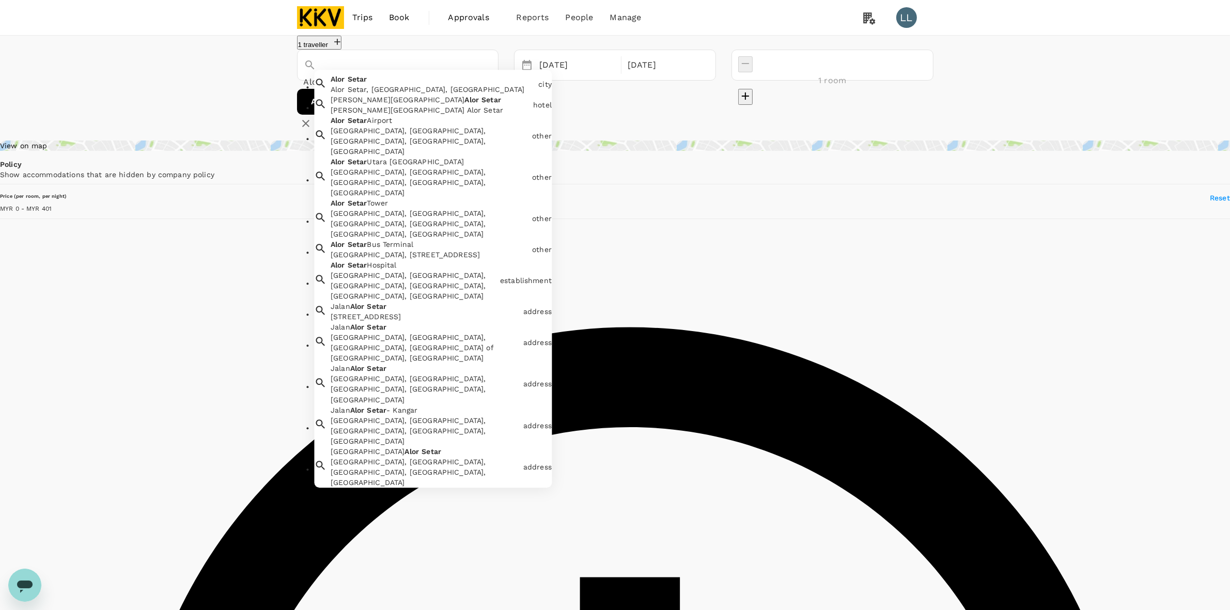
click at [398, 95] on div "Alor Setar Alor Setar, Kedah, Malaysia" at bounding box center [431, 82] width 208 height 25
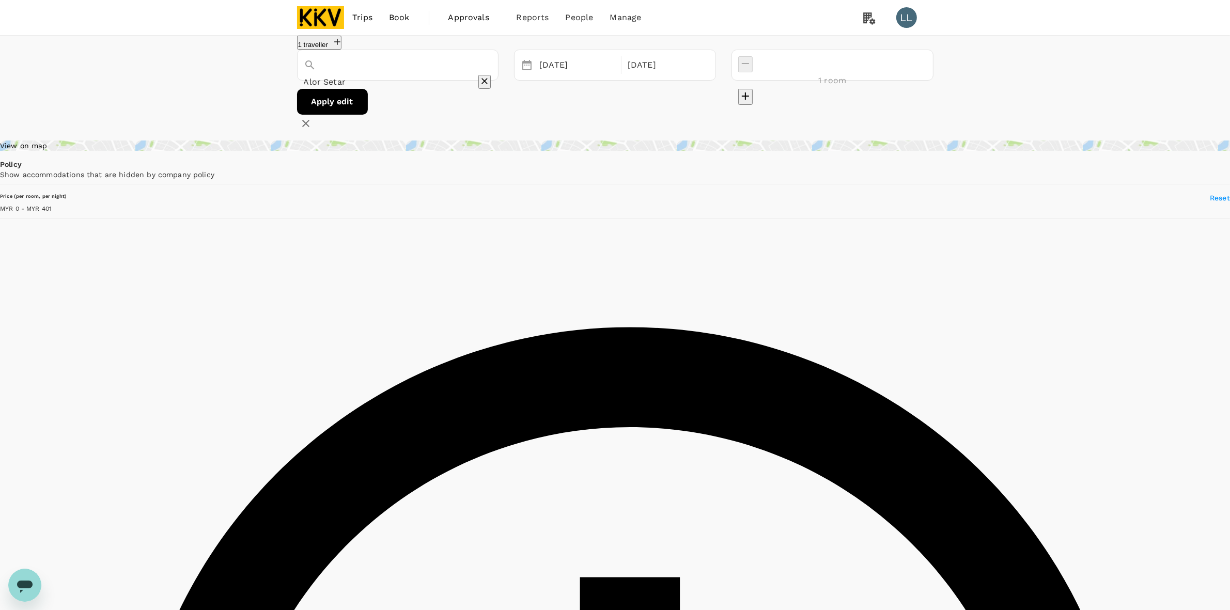
type input "Alor Setar"
click at [368, 115] on button "Apply edit" at bounding box center [332, 102] width 71 height 26
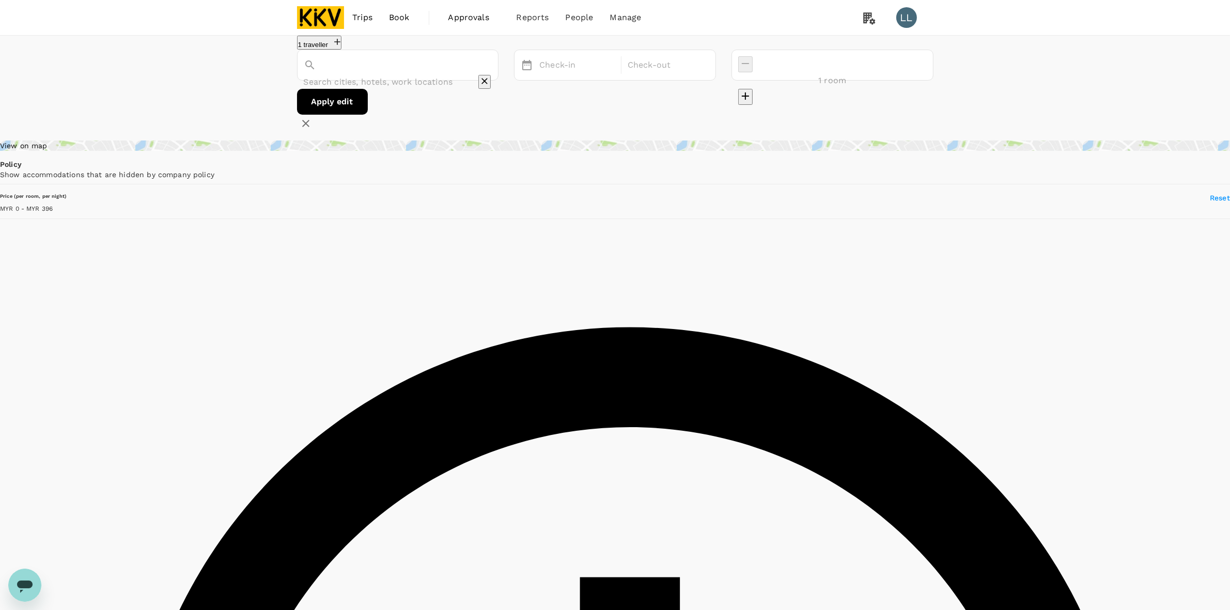
type input "Alor Setar"
drag, startPoint x: 589, startPoint y: 218, endPoint x: 690, endPoint y: 218, distance: 101.3
copy div "Royale Signature Hotel"
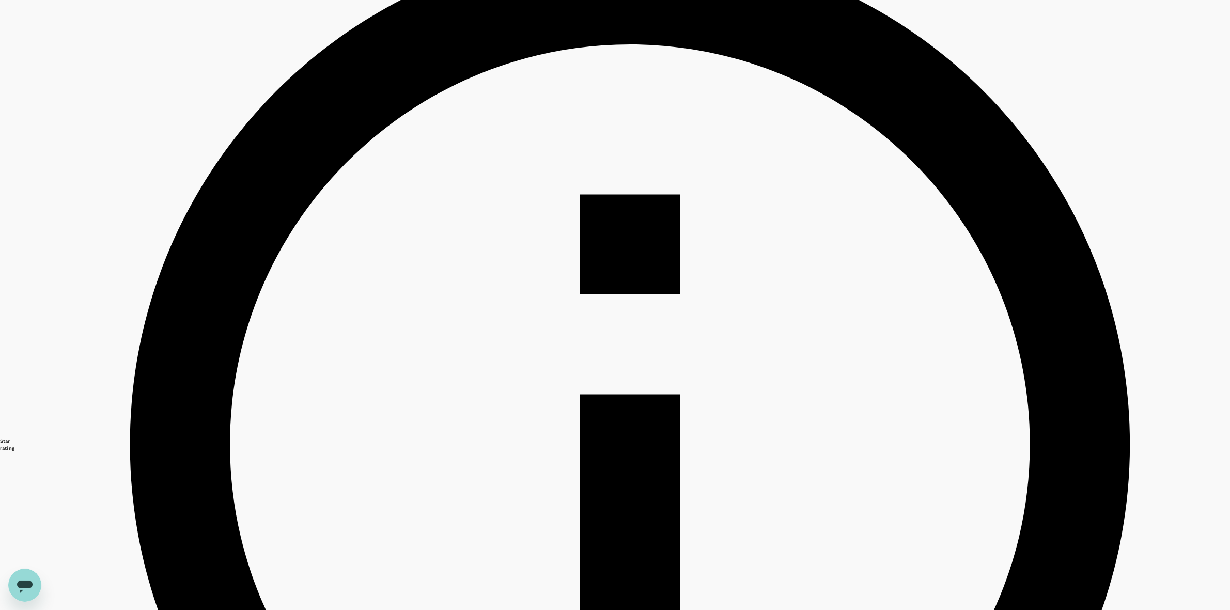
scroll to position [387, 0]
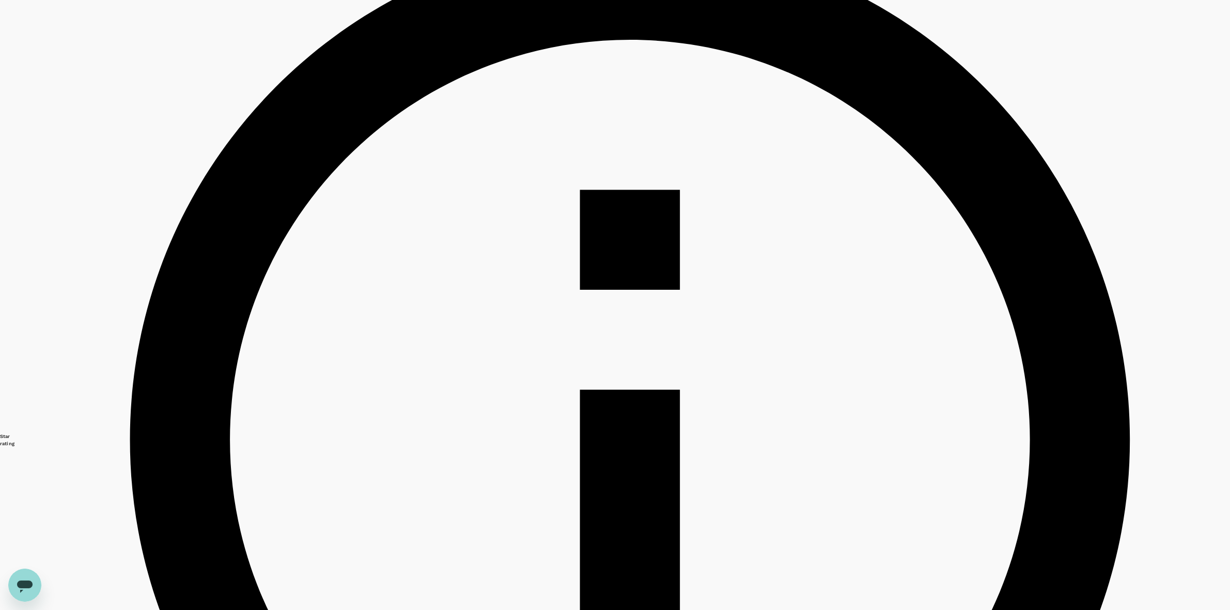
drag, startPoint x: 588, startPoint y: 310, endPoint x: 717, endPoint y: 351, distance: 135.6
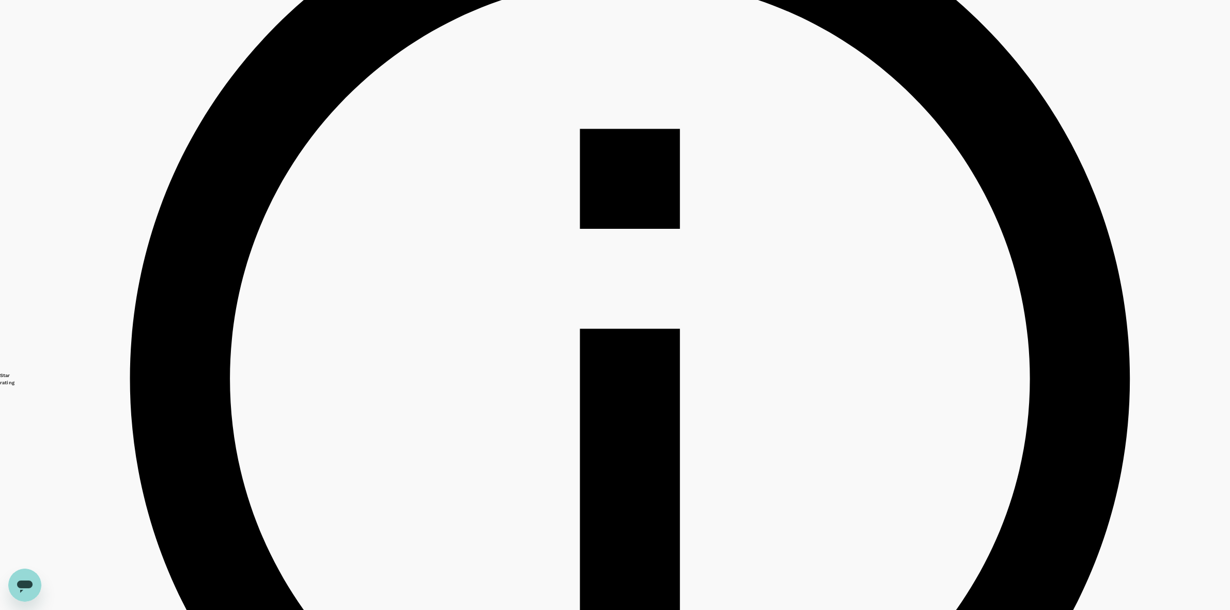
scroll to position [517, 0]
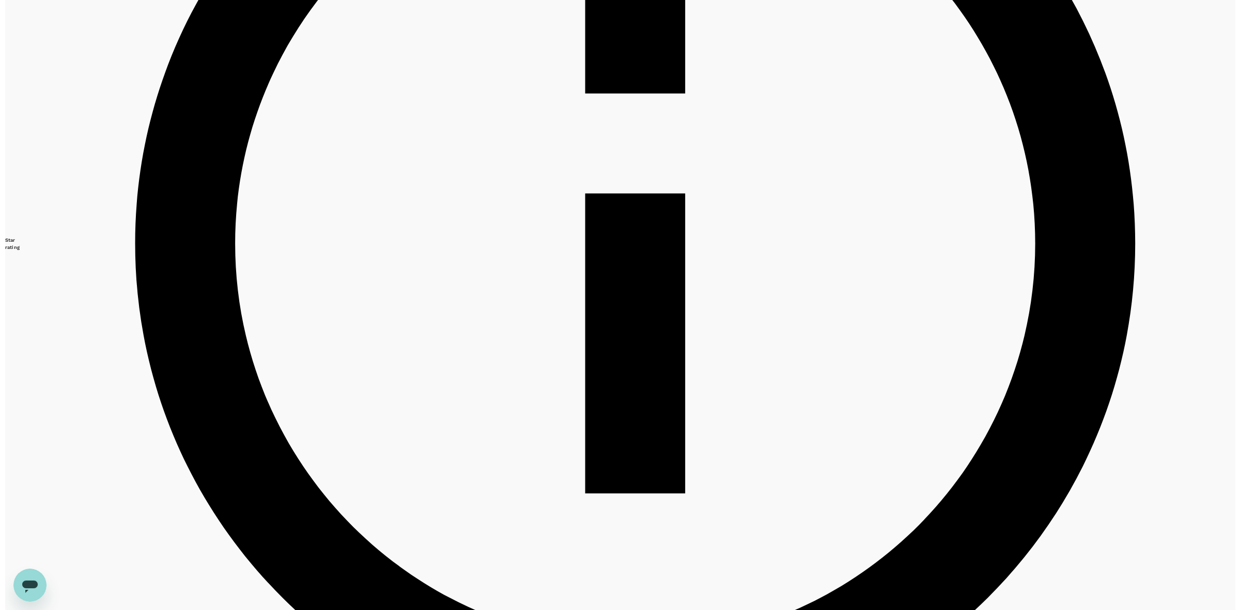
scroll to position [710, 0]
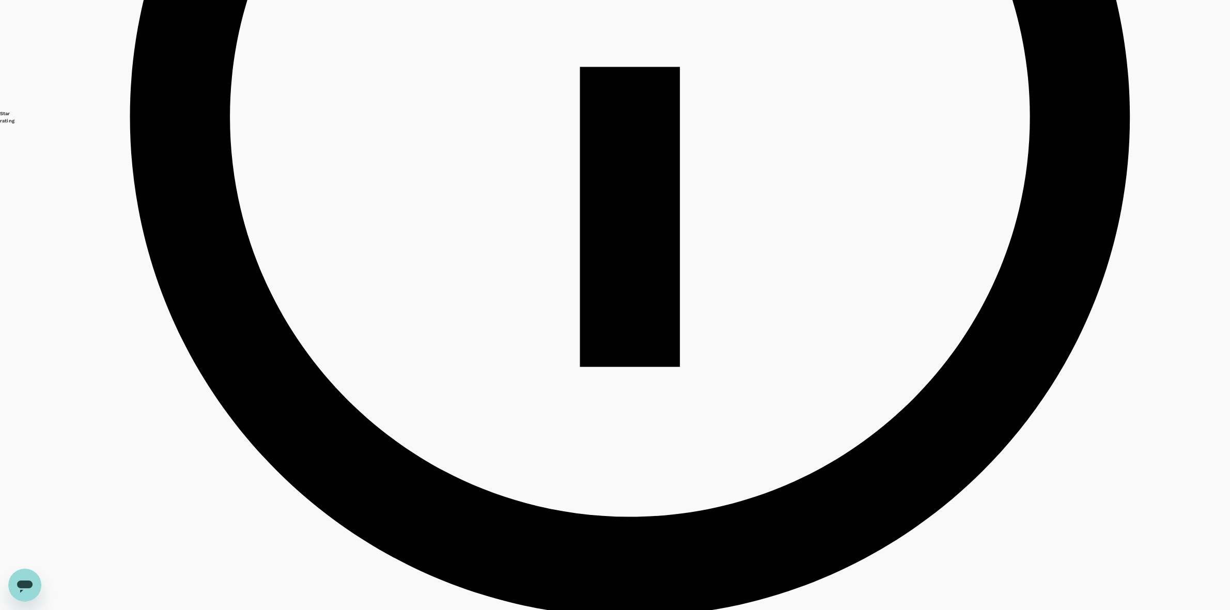
drag, startPoint x: 1011, startPoint y: 361, endPoint x: 1000, endPoint y: 198, distance: 163.1
type input "395"
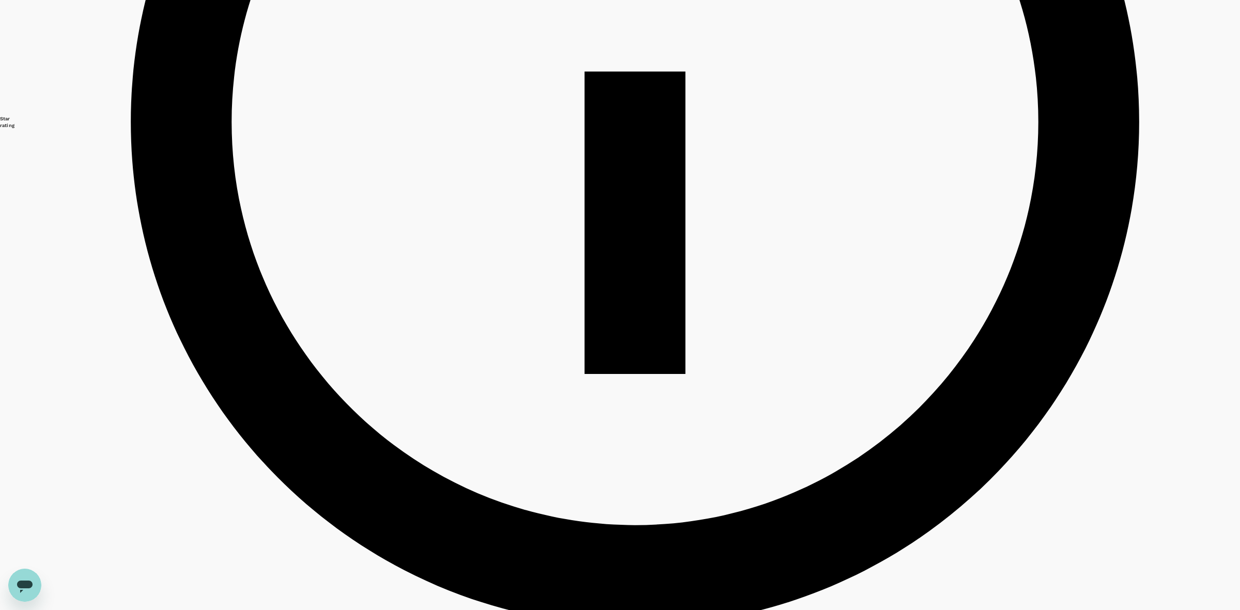
type input "Alor Setar"
type input "395"
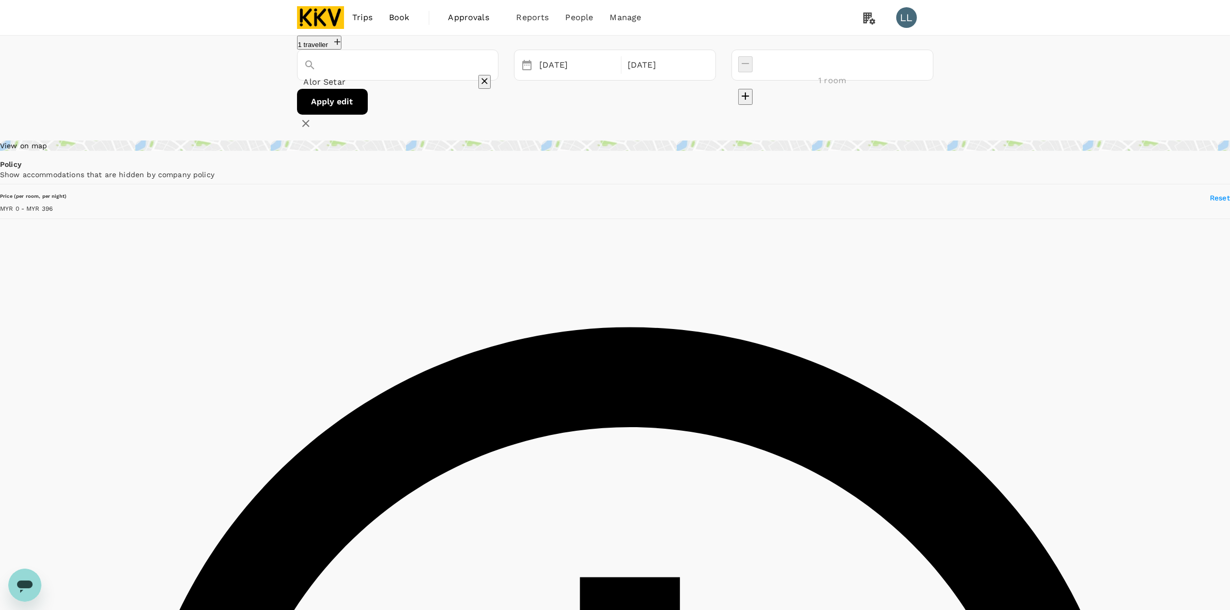
click at [318, 19] on img at bounding box center [321, 17] width 48 height 23
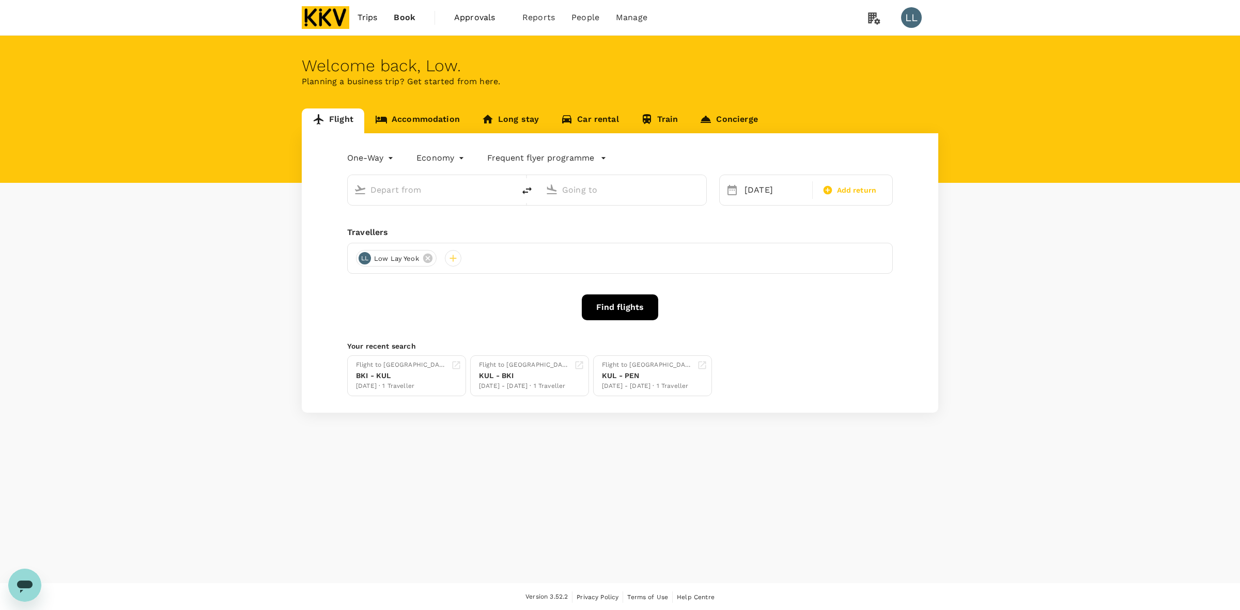
type input "Kuala Lumpur Intl (KUL)"
type input "Kota Kinabalu Intl (BKI)"
click at [445, 190] on input "text" at bounding box center [431, 190] width 122 height 16
type input "Kuala Lumpur Intl (KUL)"
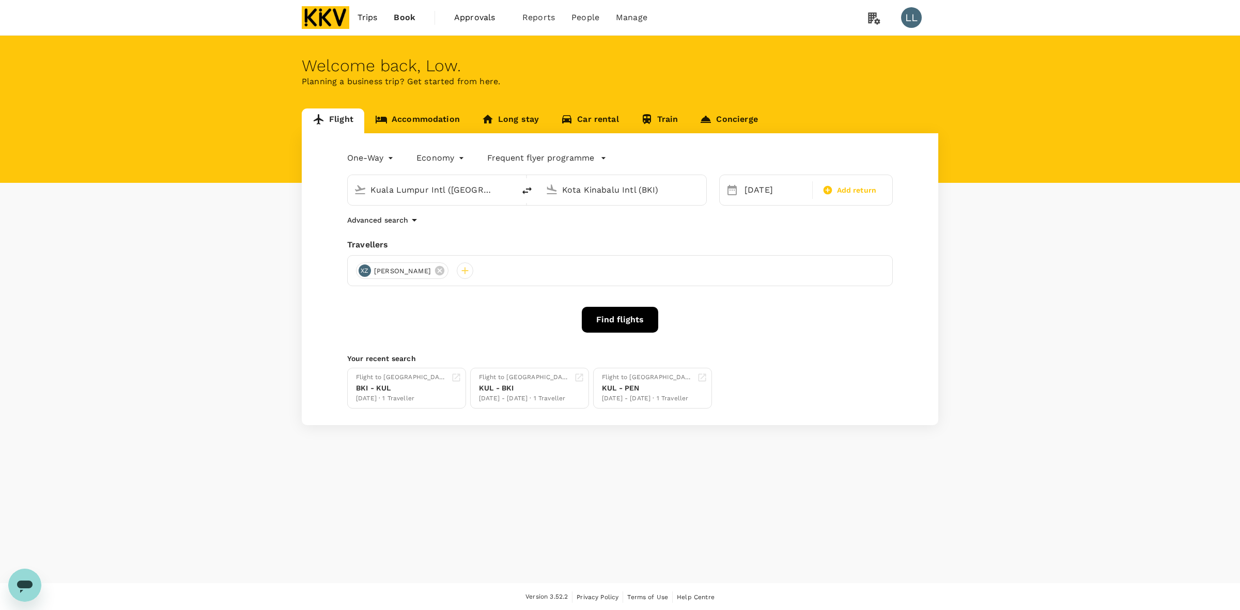
click at [579, 188] on input "Kota Kinabalu Intl (BKI)" at bounding box center [623, 190] width 122 height 16
click at [576, 226] on p "Sultan [PERSON_NAME]" at bounding box center [636, 220] width 202 height 10
type input "Sultan Abdul Halim (AOR)"
click at [711, 293] on div "14" at bounding box center [780, 300] width 20 height 20
click at [711, 189] on span "Add return" at bounding box center [857, 190] width 40 height 11
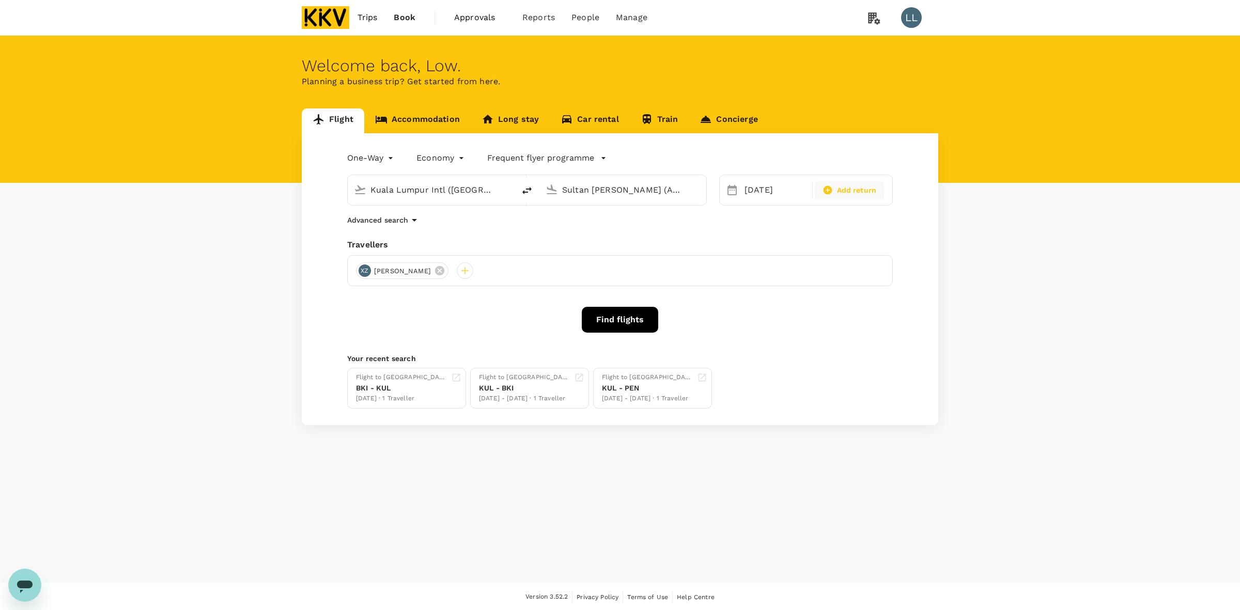
type input "roundtrip"
click at [711, 313] on div "23" at bounding box center [820, 319] width 20 height 20
click at [439, 240] on div "Travellers" at bounding box center [620, 245] width 546 height 12
click at [435, 267] on icon at bounding box center [439, 270] width 9 height 9
click at [364, 273] on div at bounding box center [364, 270] width 17 height 17
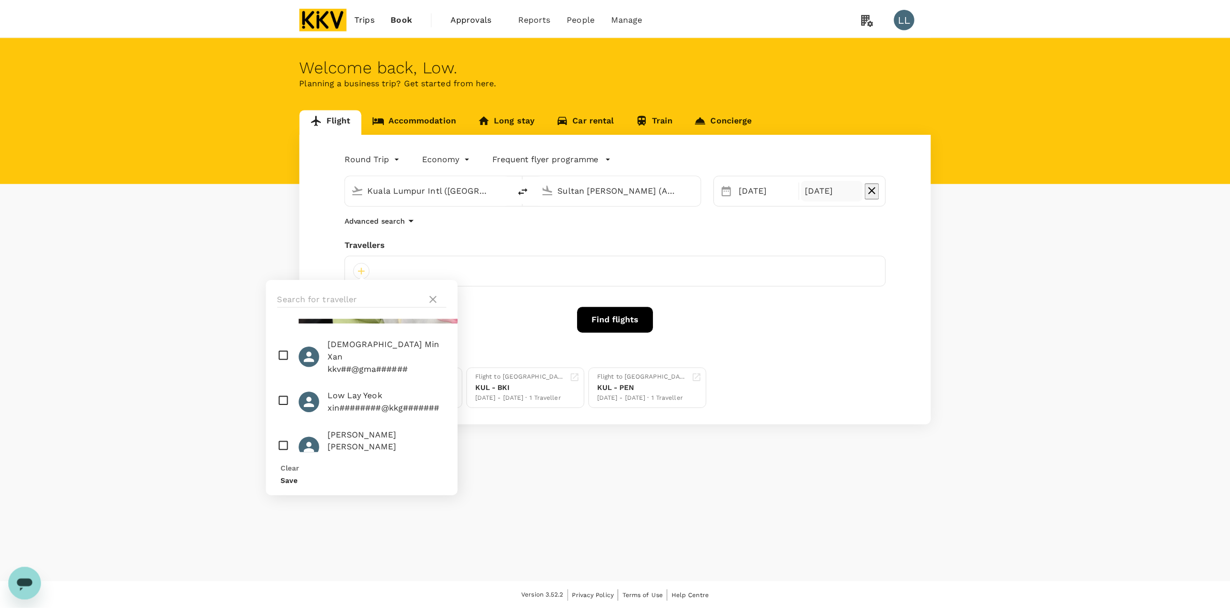
scroll to position [581, 0]
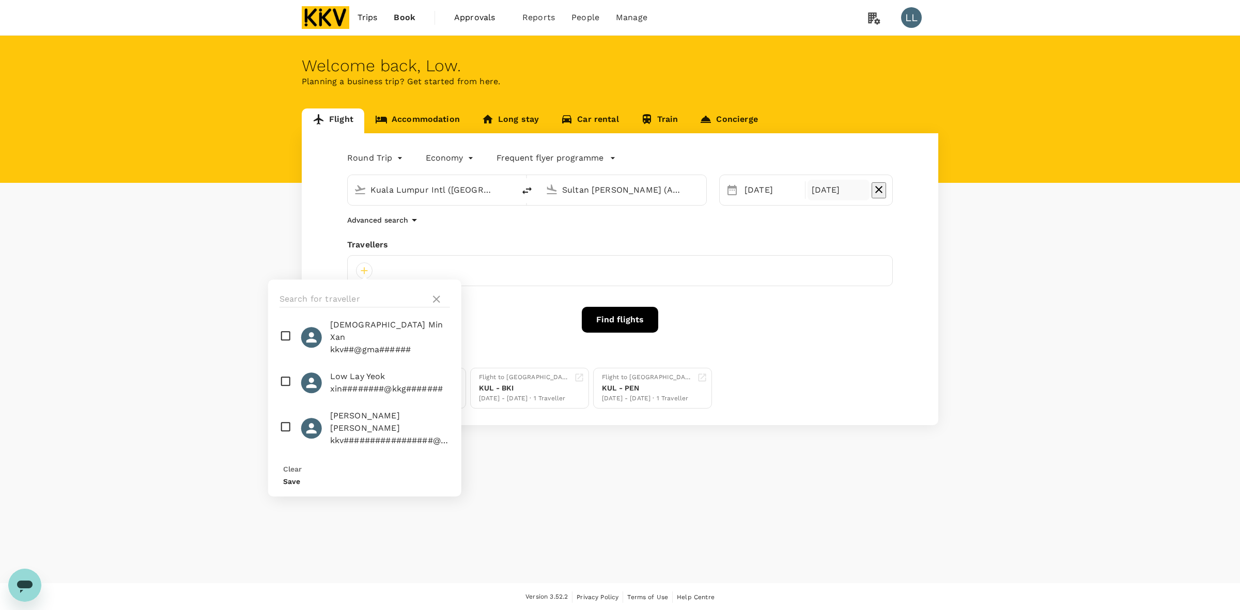
checkbox input "true"
click at [300, 477] on button "Save" at bounding box center [291, 481] width 17 height 8
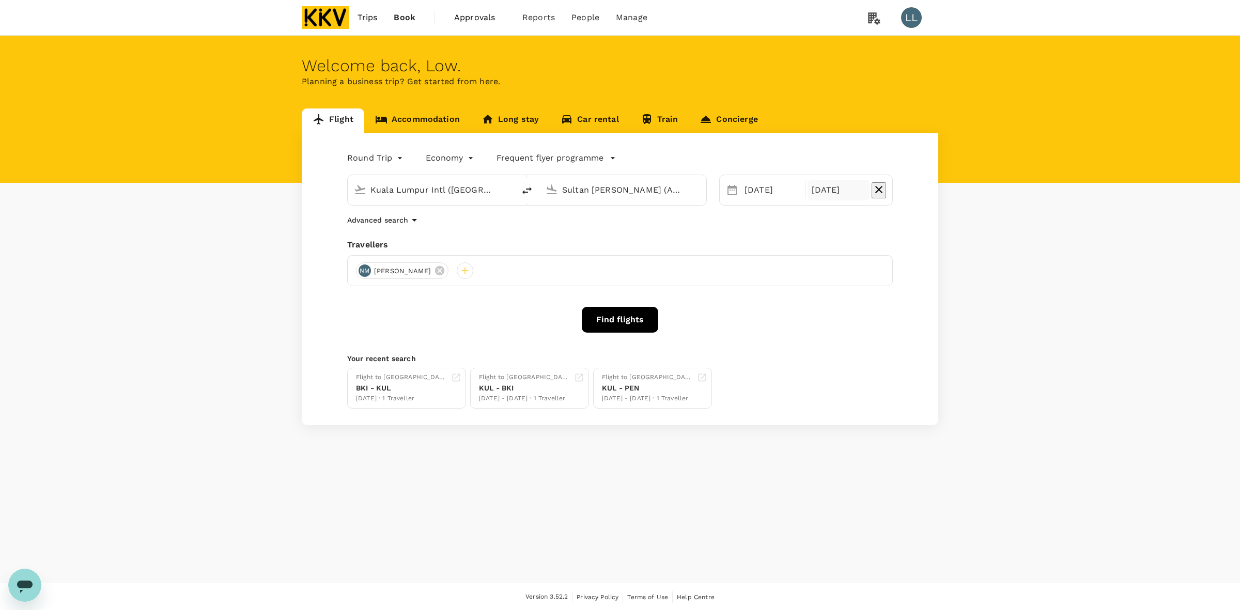
click at [616, 318] on button "Find flights" at bounding box center [620, 320] width 76 height 26
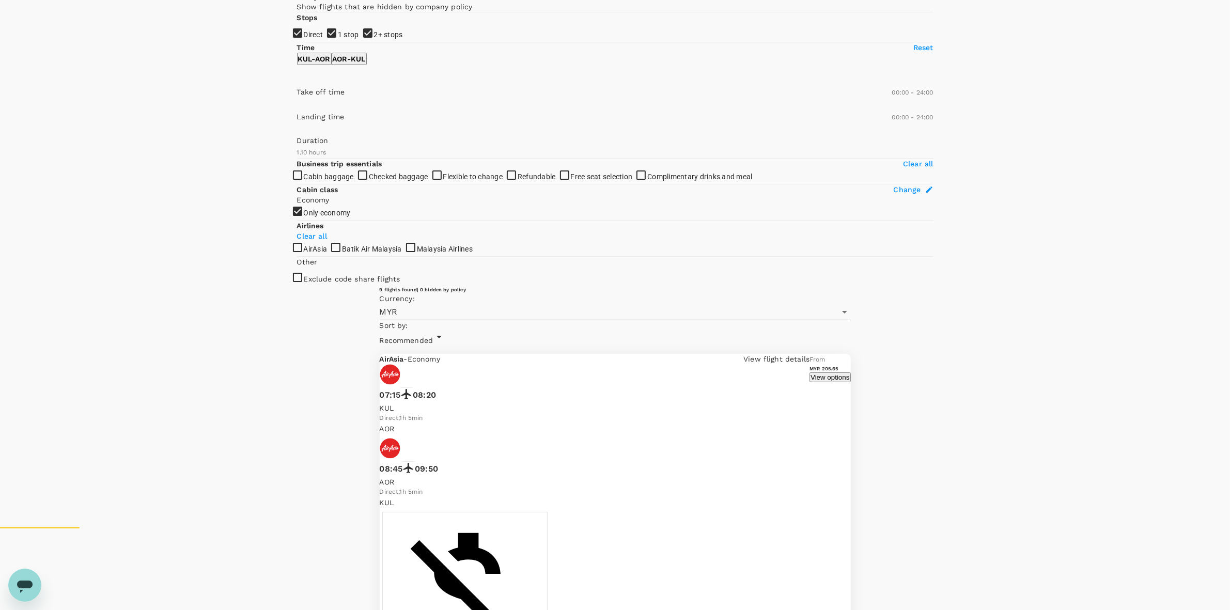
scroll to position [194, 0]
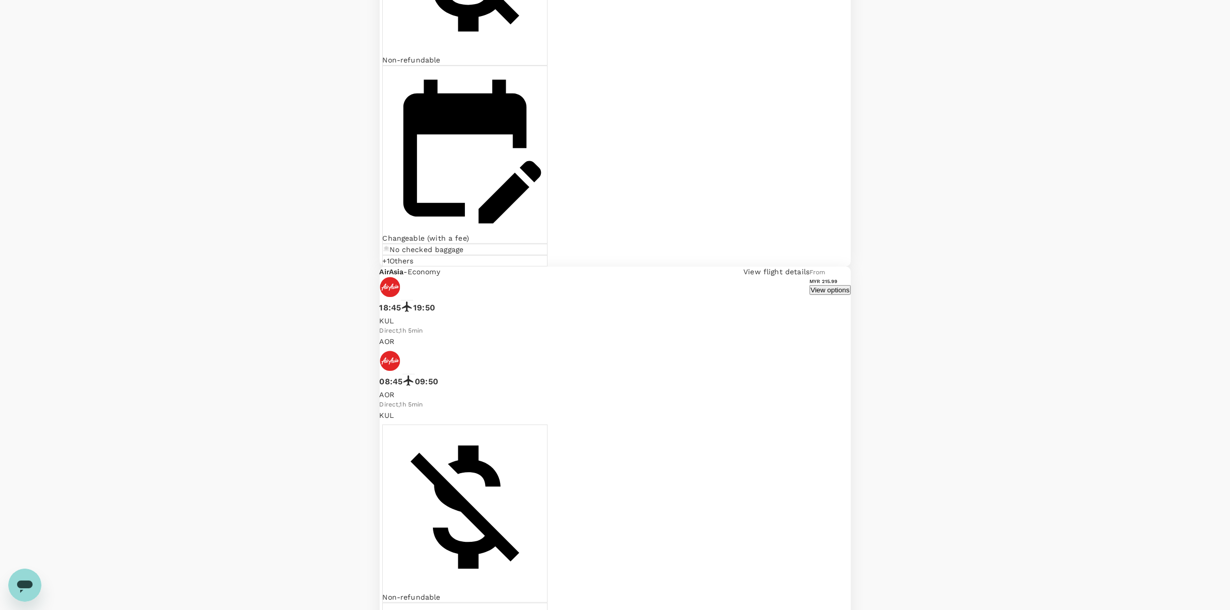
scroll to position [710, 0]
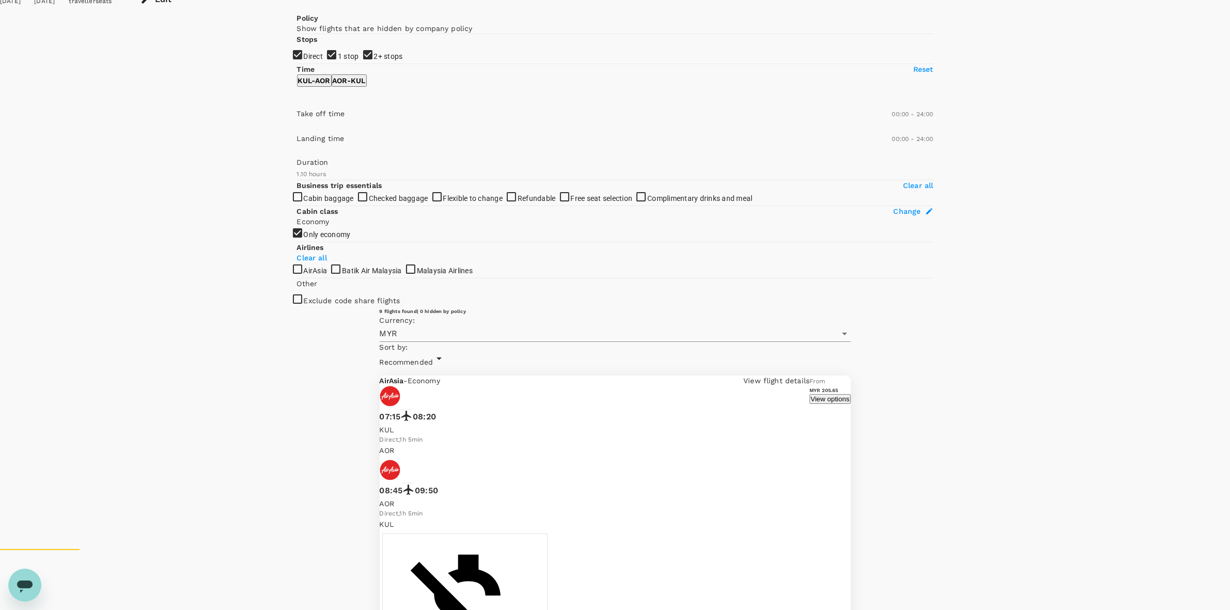
scroll to position [0, 0]
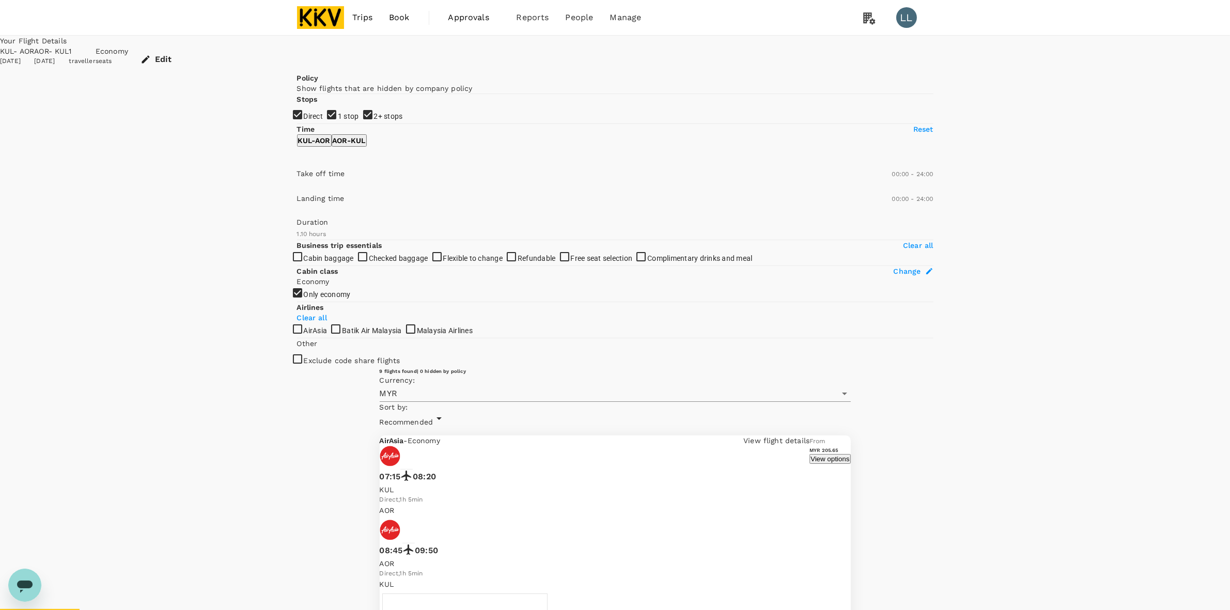
drag, startPoint x: 997, startPoint y: 212, endPoint x: 973, endPoint y: 223, distance: 26.6
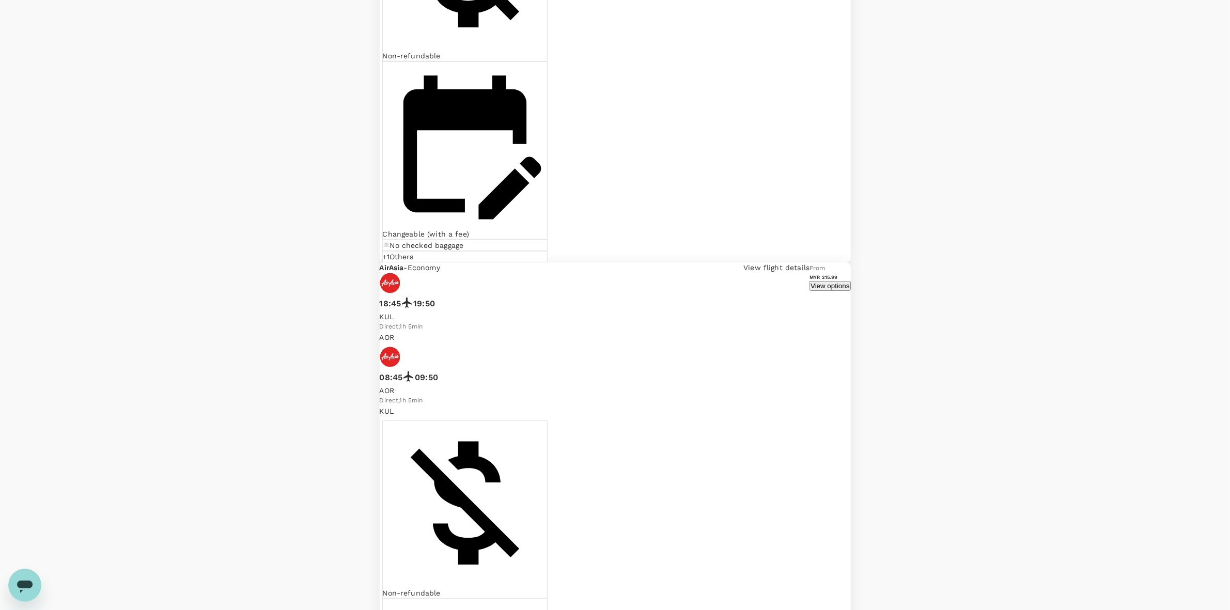
scroll to position [775, 0]
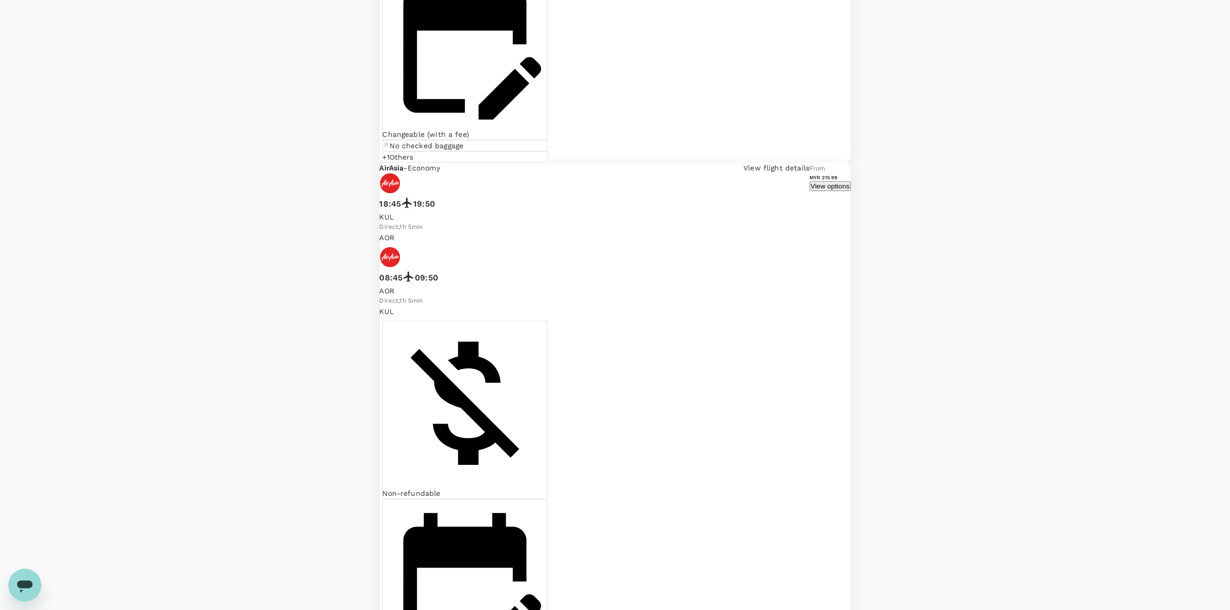
scroll to position [832, 0]
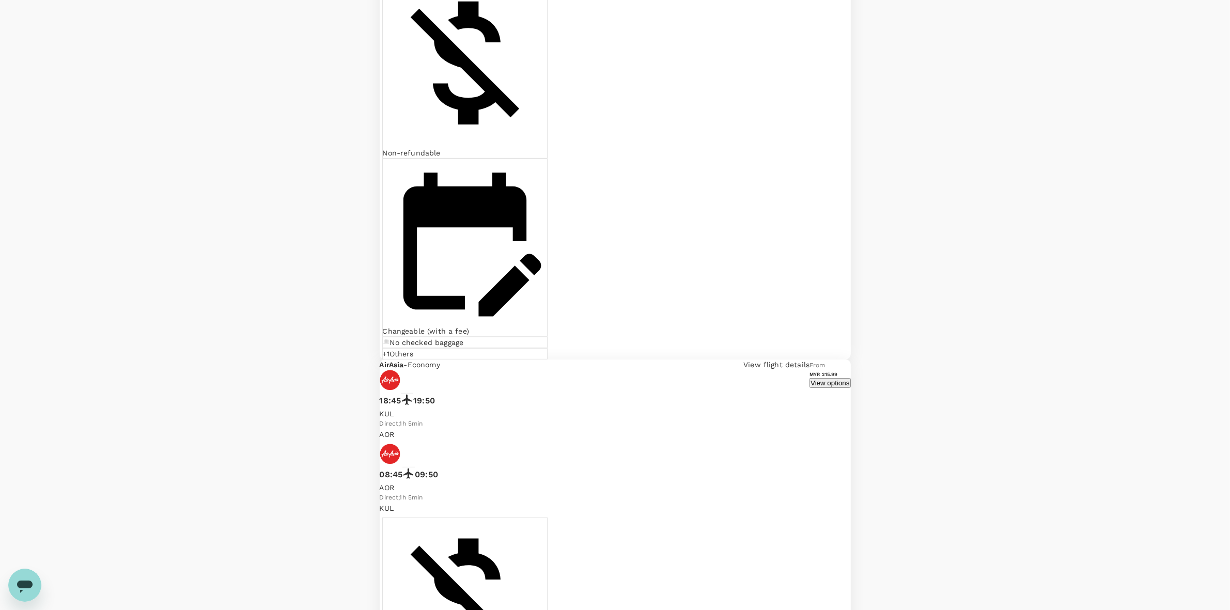
scroll to position [646, 0]
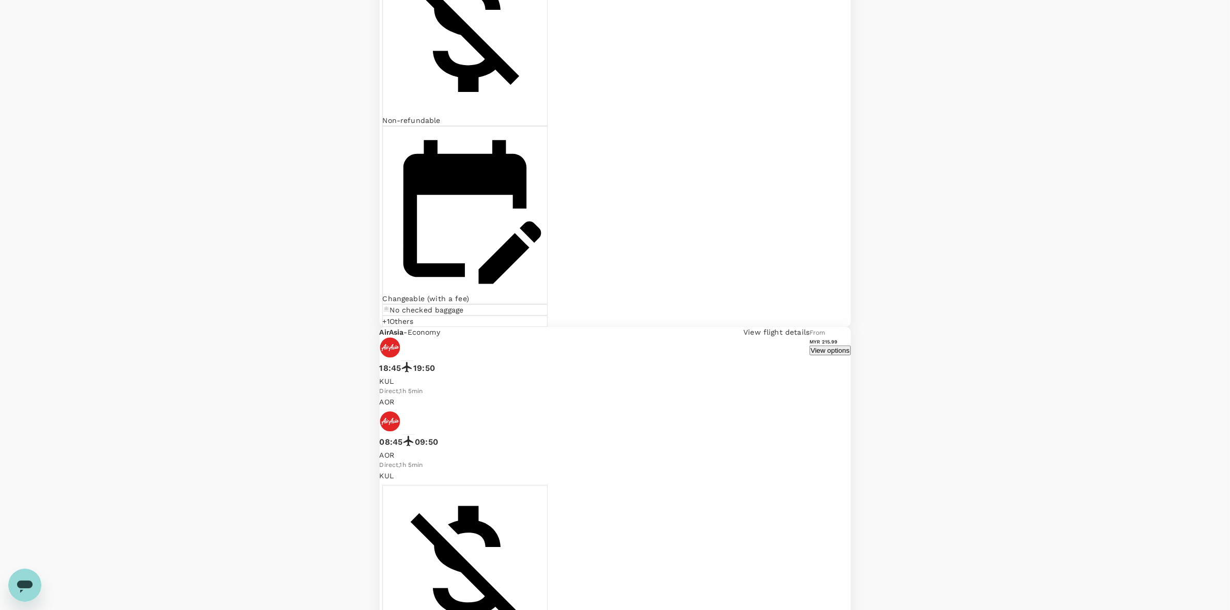
drag, startPoint x: 957, startPoint y: 393, endPoint x: 948, endPoint y: 417, distance: 26.0
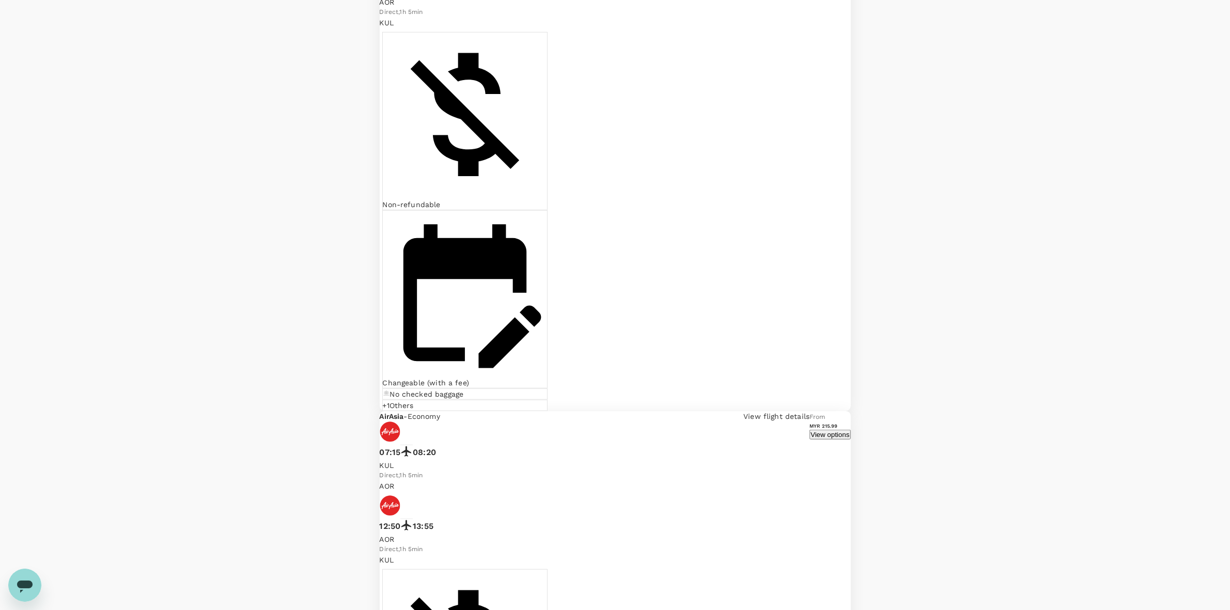
scroll to position [1107, 0]
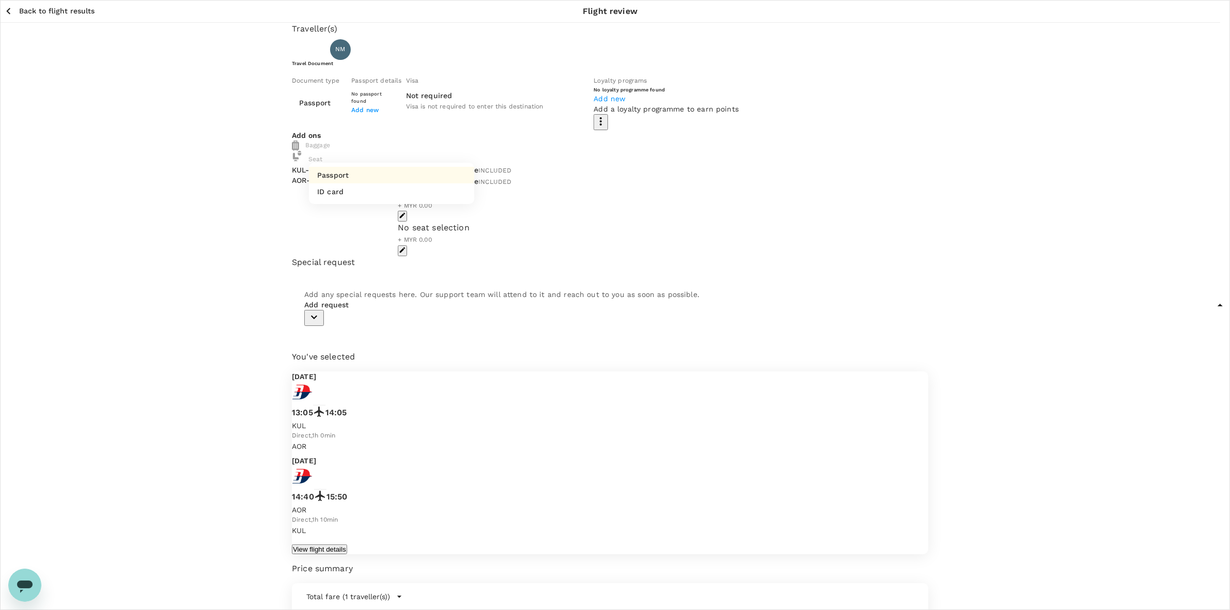
click at [413, 151] on body "Back to flight results Flight review Traveller(s) Traveller 1 : NM NUR HIDAYAH …" at bounding box center [615, 404] width 1230 height 809
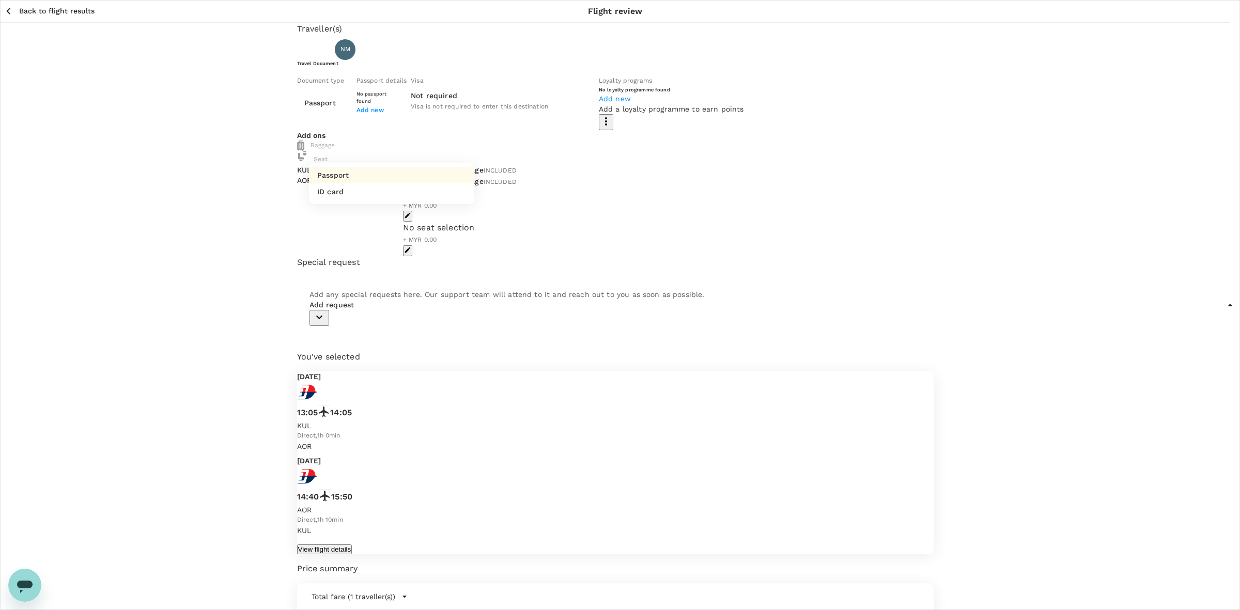
click at [372, 187] on li "ID card" at bounding box center [391, 191] width 165 height 17
type input "Id card"
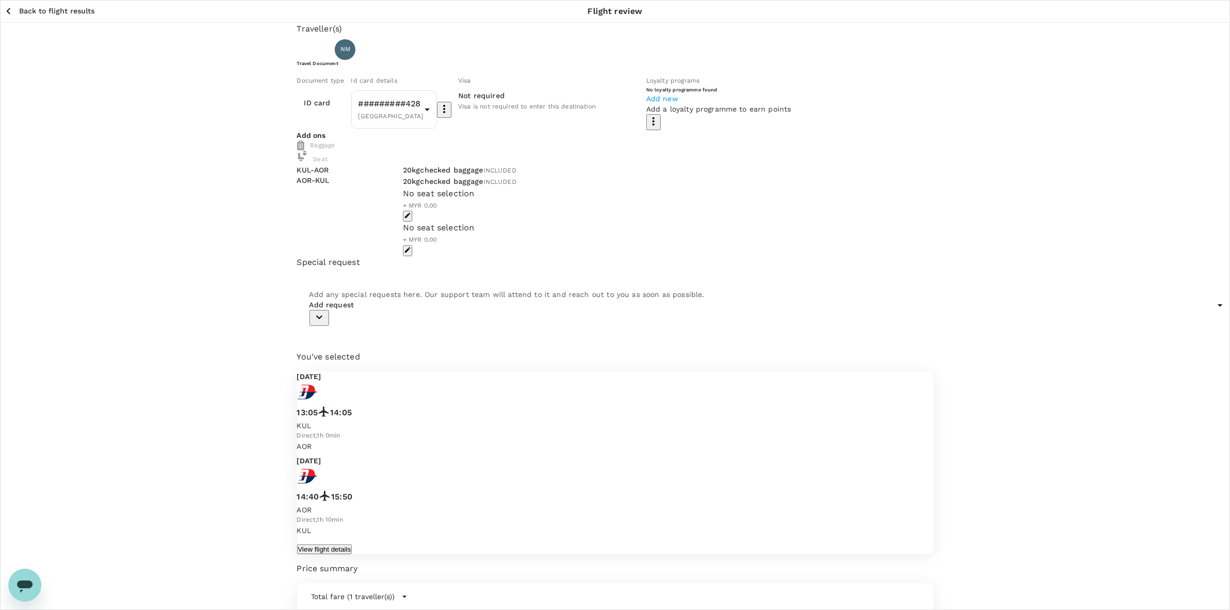
click at [711, 194] on div "Traveller(s) Traveller 1 : NM NUR HIDAYAH BINTI MOHD BATHOWI MOHD BATHOWI Trave…" at bounding box center [615, 397] width 1230 height 748
click at [711, 271] on div "Traveller(s) Traveller 1 : NM NUR HIDAYAH BINTI MOHD BATHOWI MOHD BATHOWI Trave…" at bounding box center [615, 397] width 1230 height 748
click at [711, 269] on div "Traveller(s) Traveller 1 : NM NUR HIDAYAH BINTI MOHD BATHOWI MOHD BATHOWI Trave…" at bounding box center [615, 397] width 1230 height 748
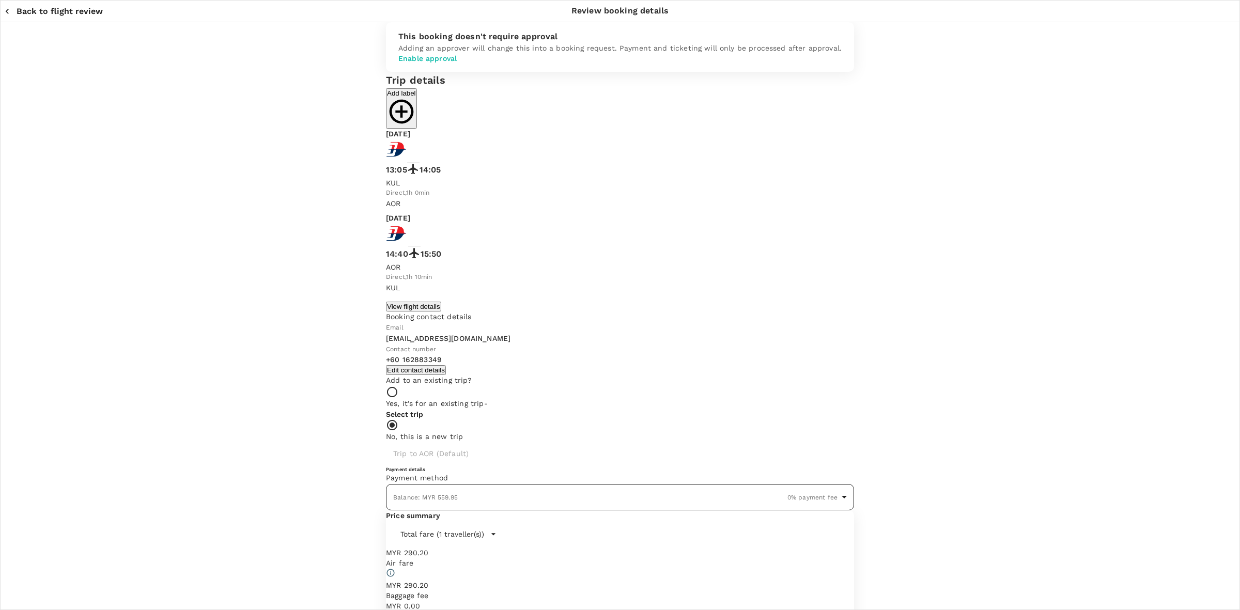
click at [711, 117] on body "Back to flight results Flight review Traveller(s) Traveller 1 : NM NUR HIDAYAH …" at bounding box center [620, 399] width 1240 height 798
click at [711, 217] on div "Balance : MYR 6,461.85 1.1 % payment fee" at bounding box center [819, 211] width 145 height 12
type input "9e510fd4-7729-4ca7-b5d9-b6fab9765213"
drag, startPoint x: 983, startPoint y: 201, endPoint x: 975, endPoint y: 204, distance: 8.2
click at [711, 201] on div "This booking doesn't require approval Adding an approver will change this into …" at bounding box center [620, 376] width 1240 height 708
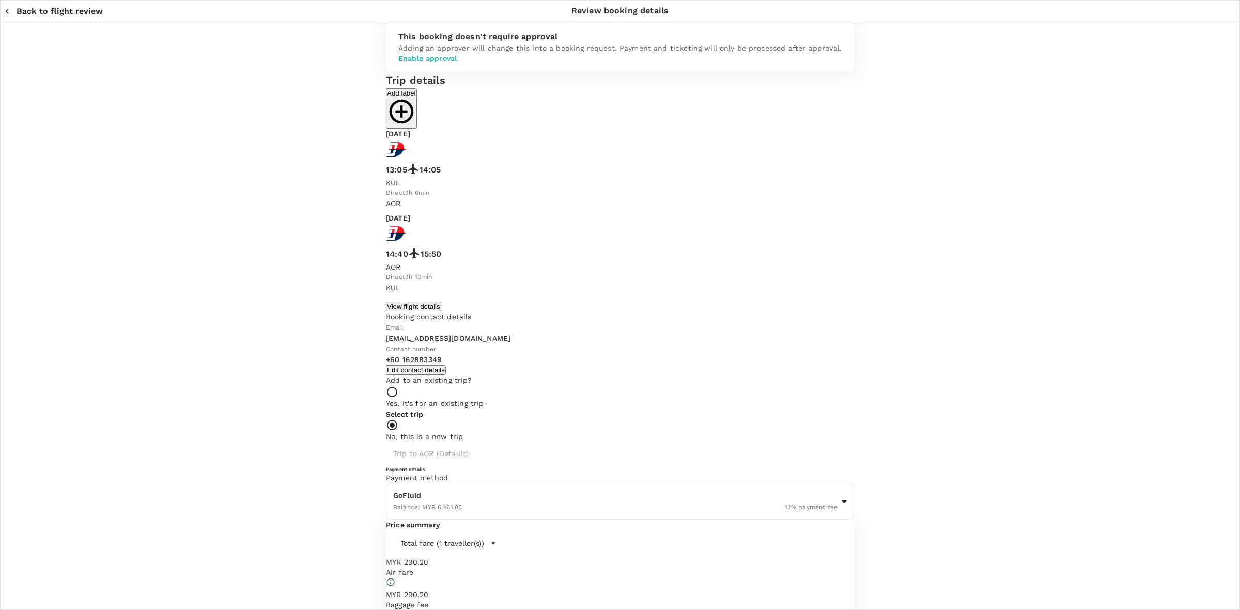
click at [711, 204] on div "This booking doesn't require approval Adding an approver will change this into …" at bounding box center [620, 386] width 1240 height 729
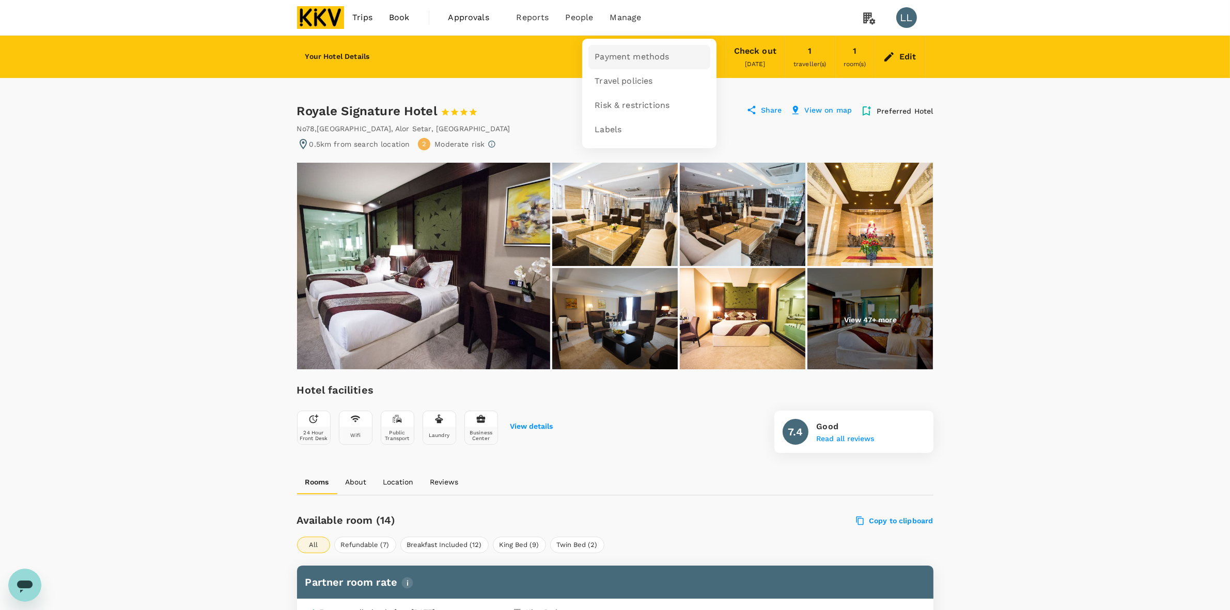
click at [634, 65] on link "Payment methods" at bounding box center [649, 57] width 122 height 24
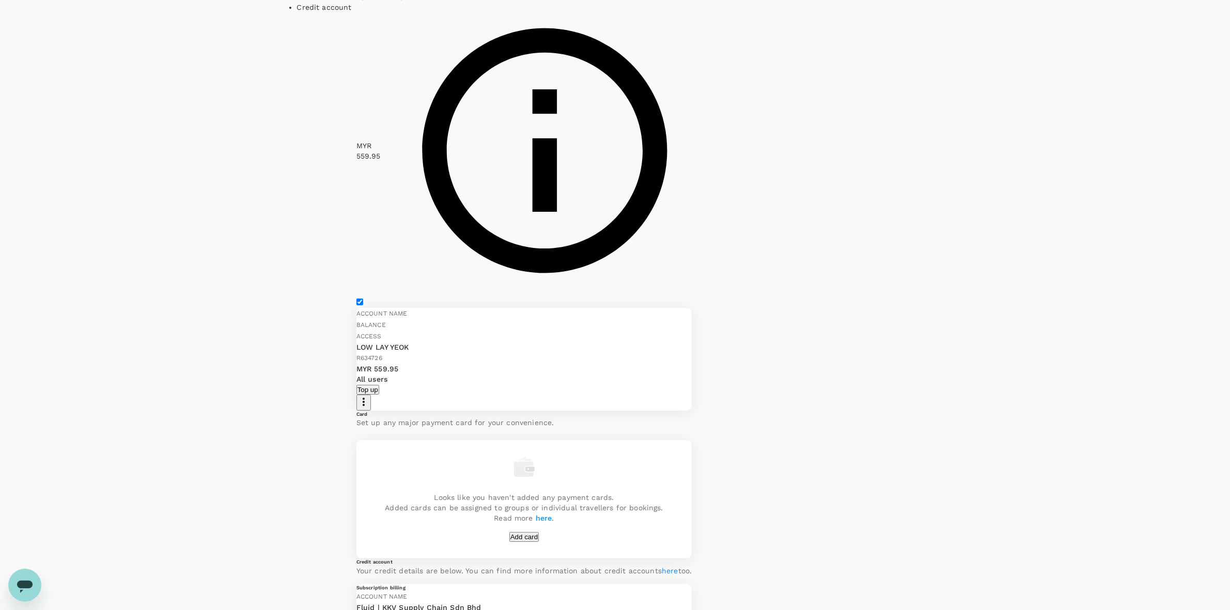
scroll to position [258, 0]
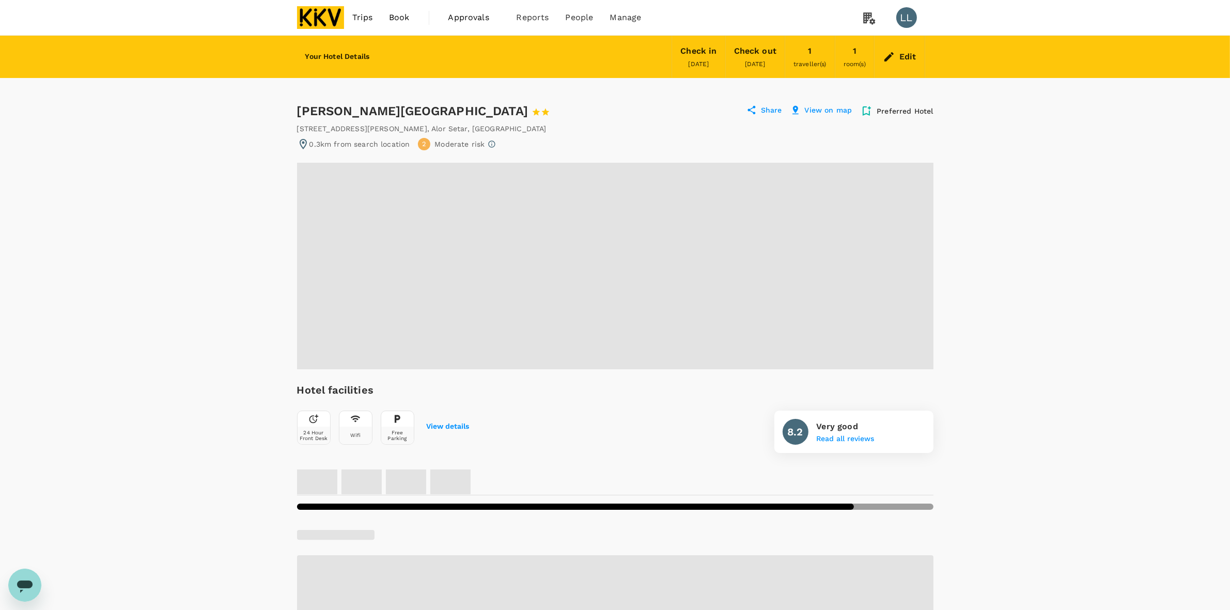
drag, startPoint x: 165, startPoint y: 318, endPoint x: 286, endPoint y: 318, distance: 120.4
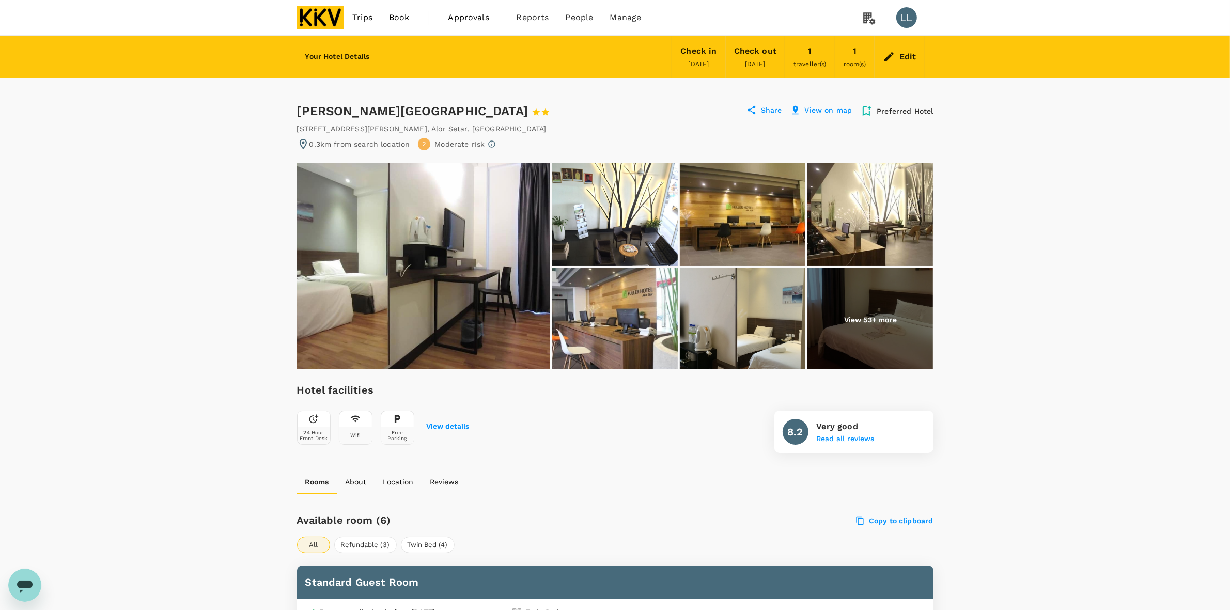
click at [858, 276] on img at bounding box center [871, 319] width 126 height 103
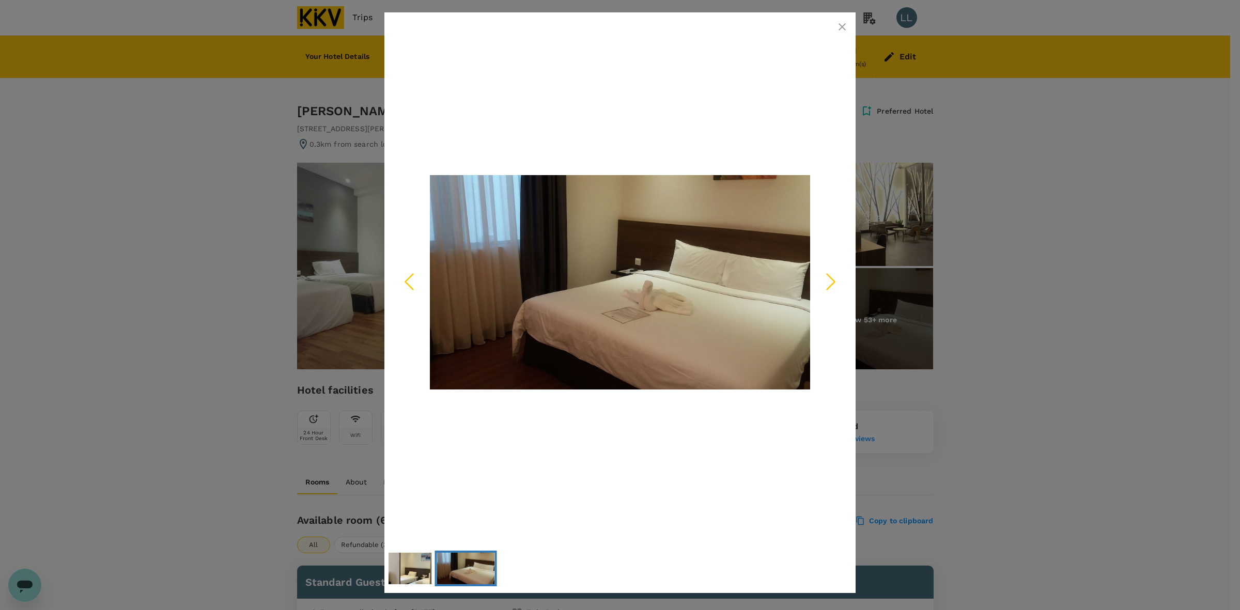
click at [842, 31] on icon "button" at bounding box center [842, 27] width 12 height 12
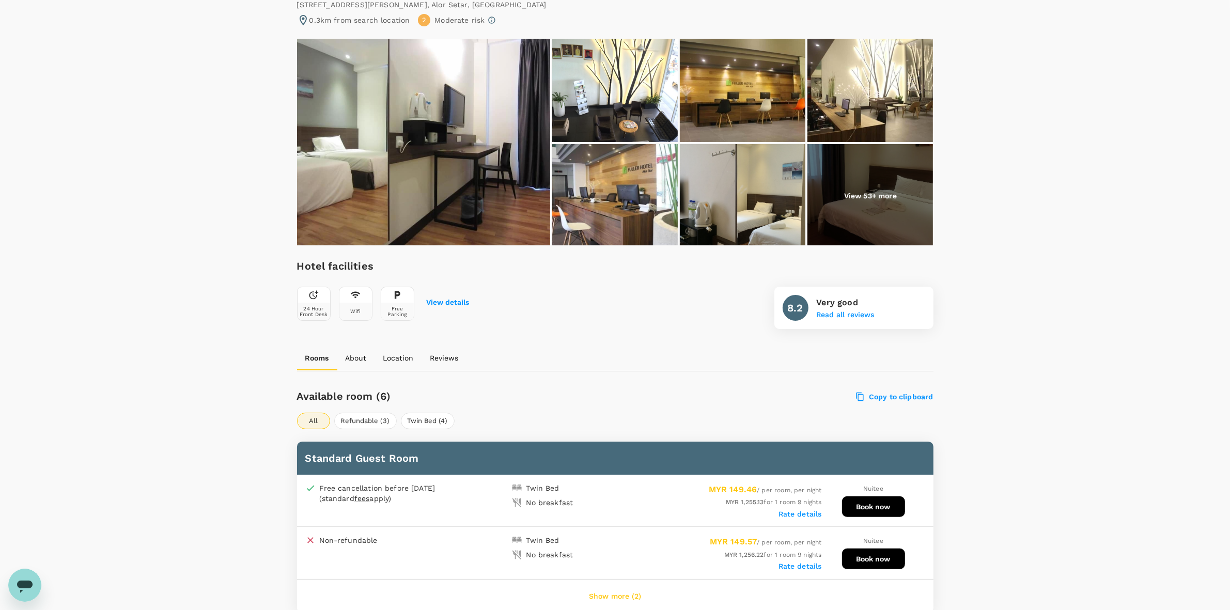
scroll to position [323, 0]
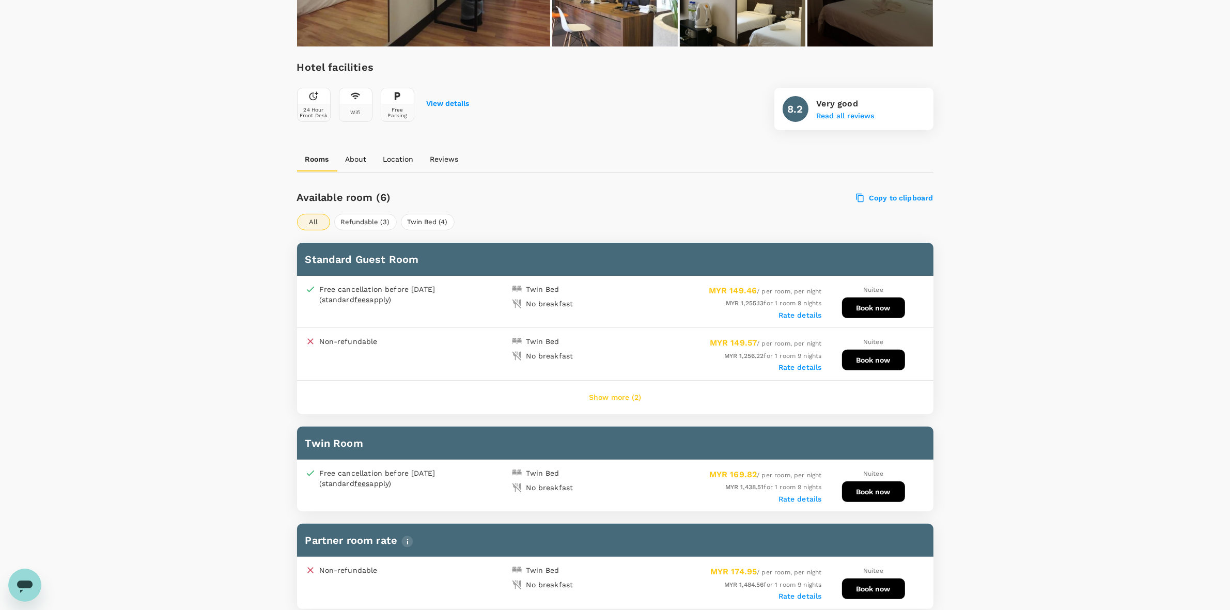
click at [620, 393] on button "Show more (2)" at bounding box center [615, 397] width 81 height 25
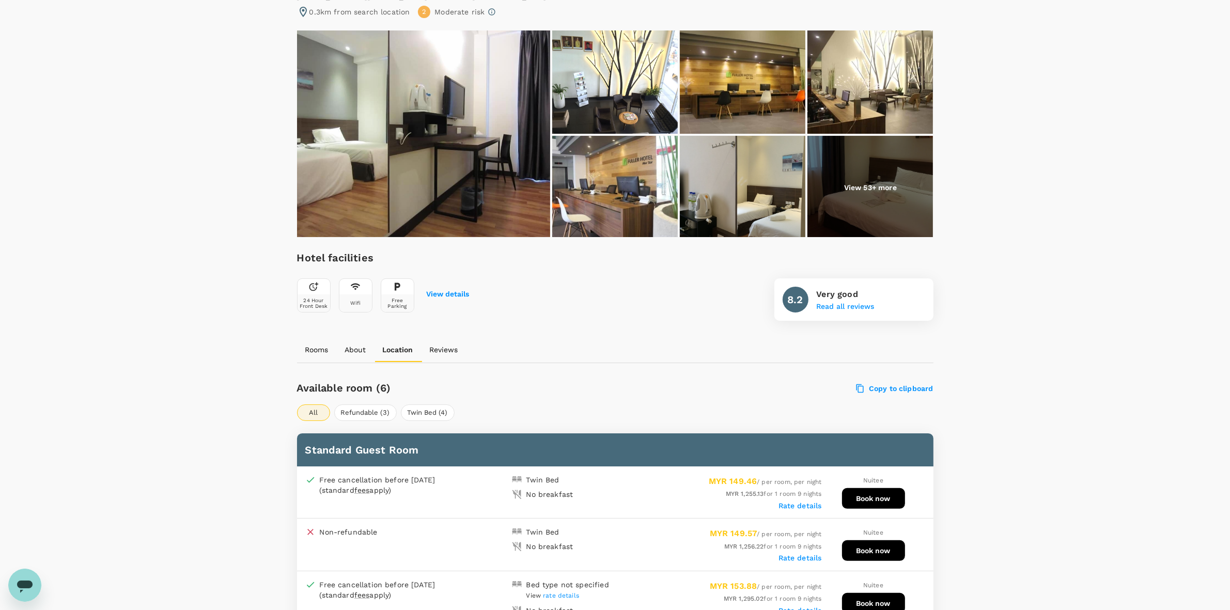
scroll to position [0, 0]
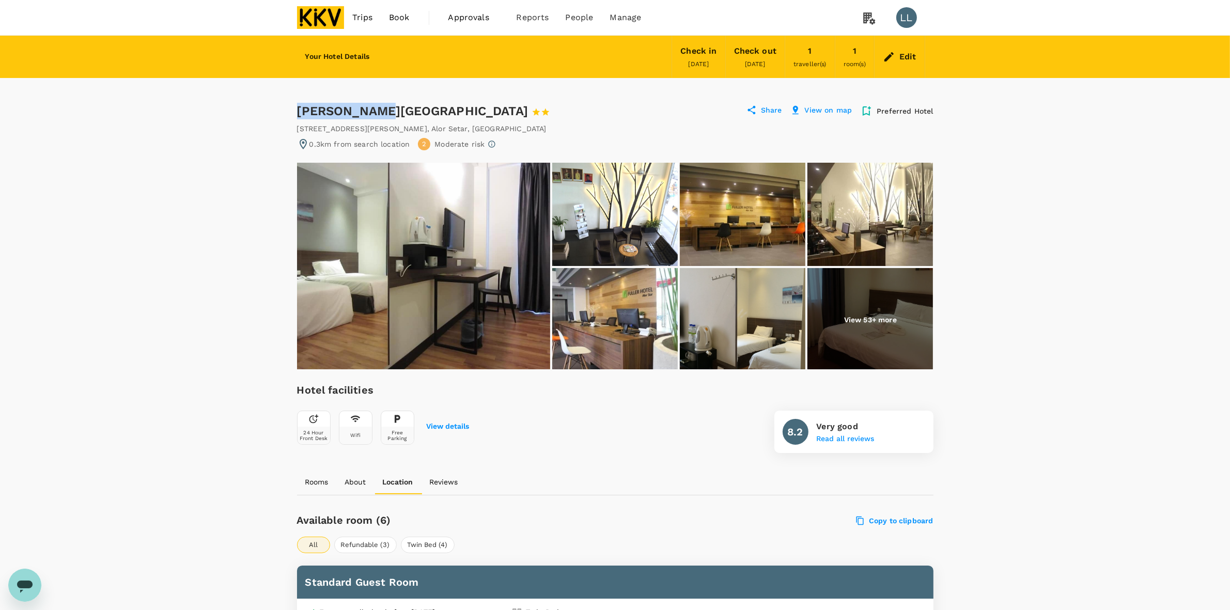
drag, startPoint x: 298, startPoint y: 109, endPoint x: 368, endPoint y: 107, distance: 70.8
click at [368, 107] on div "Fuller Hotel 1 Star 2 Stars 3 Stars 4 Stars 5 Stars" at bounding box center [438, 111] width 282 height 17
copy div "Fuller Hotel"
drag, startPoint x: 313, startPoint y: 128, endPoint x: 506, endPoint y: 129, distance: 193.8
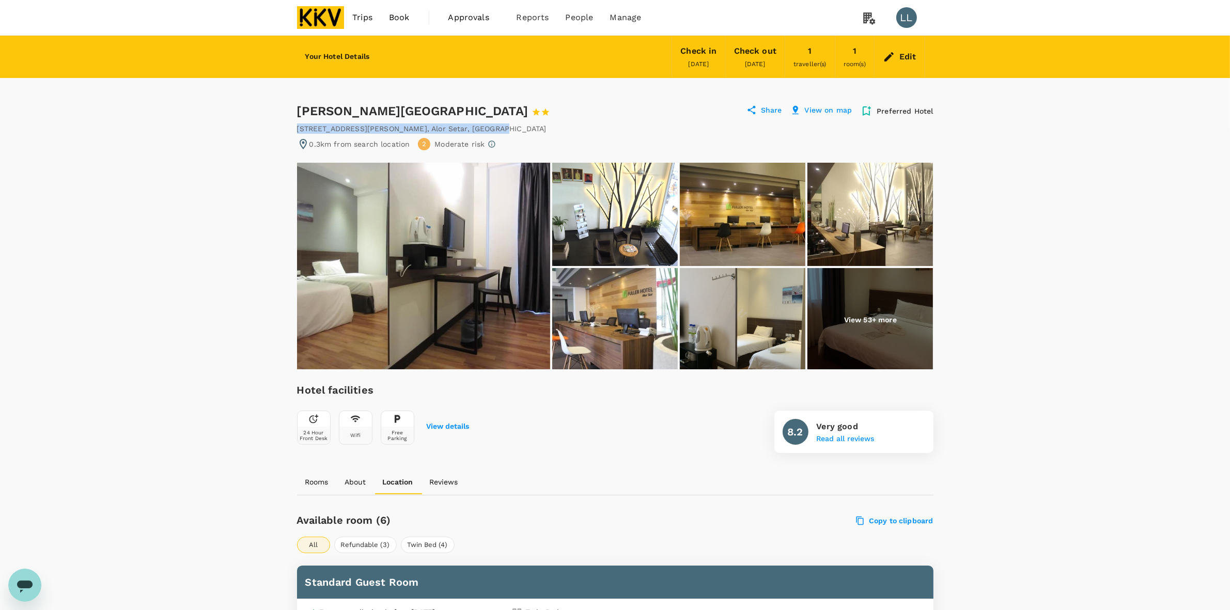
copy div "No. 1, Kompleks Perniagaan Pintu 10 , Alor Setar , Malaysia"
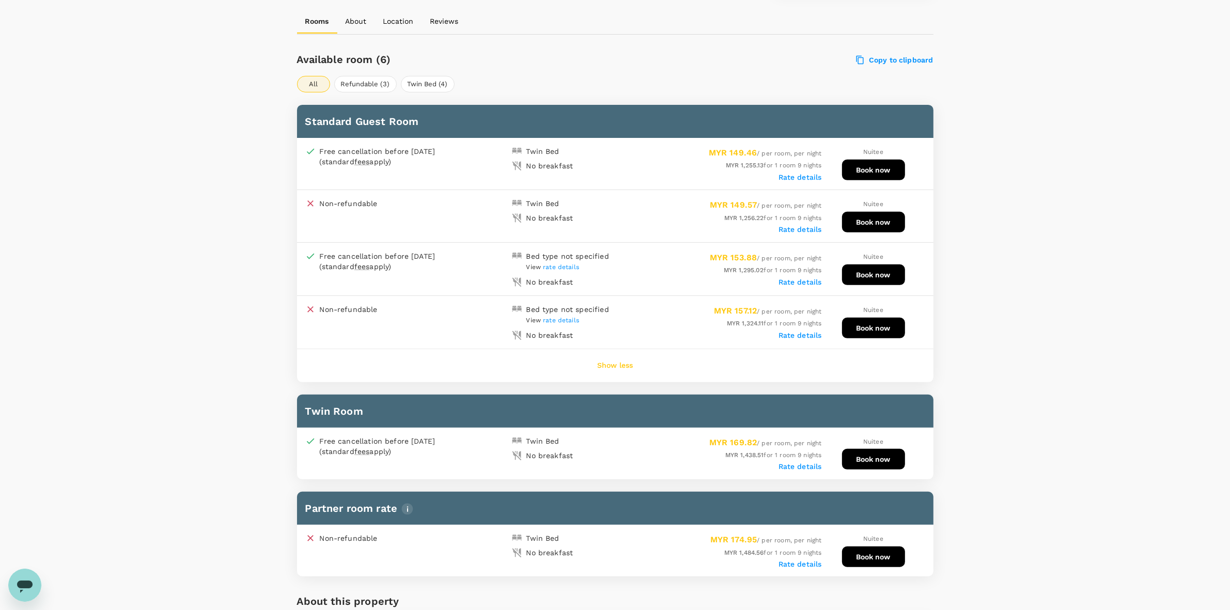
scroll to position [517, 0]
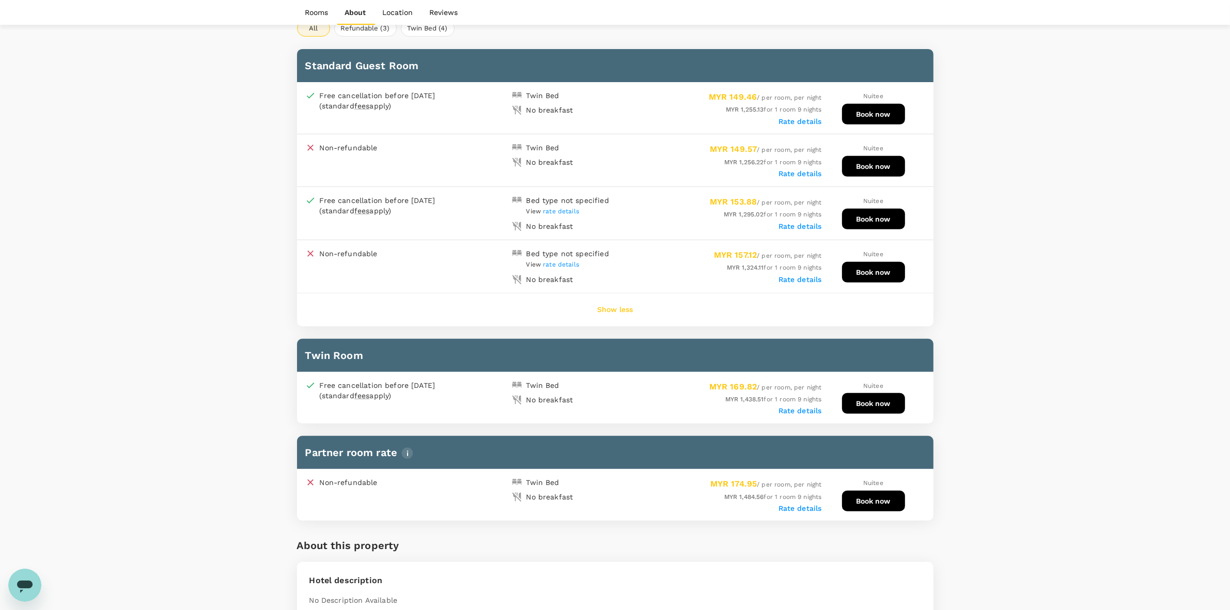
click at [796, 120] on label "Rate details" at bounding box center [800, 121] width 43 height 8
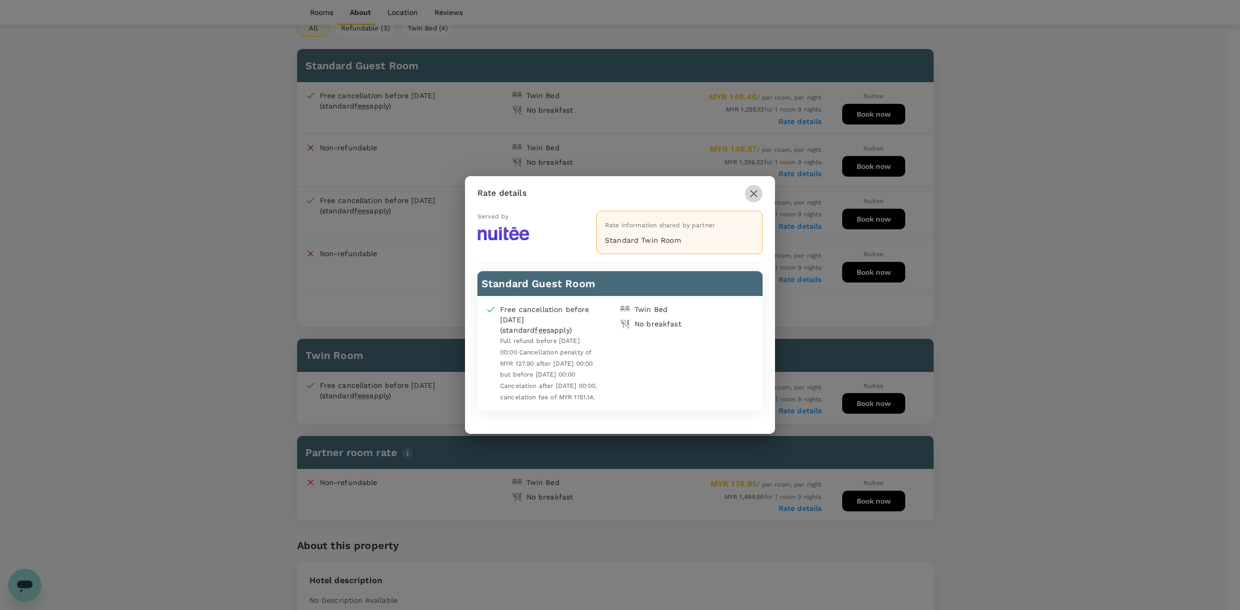
click at [750, 190] on icon "button" at bounding box center [753, 193] width 7 height 7
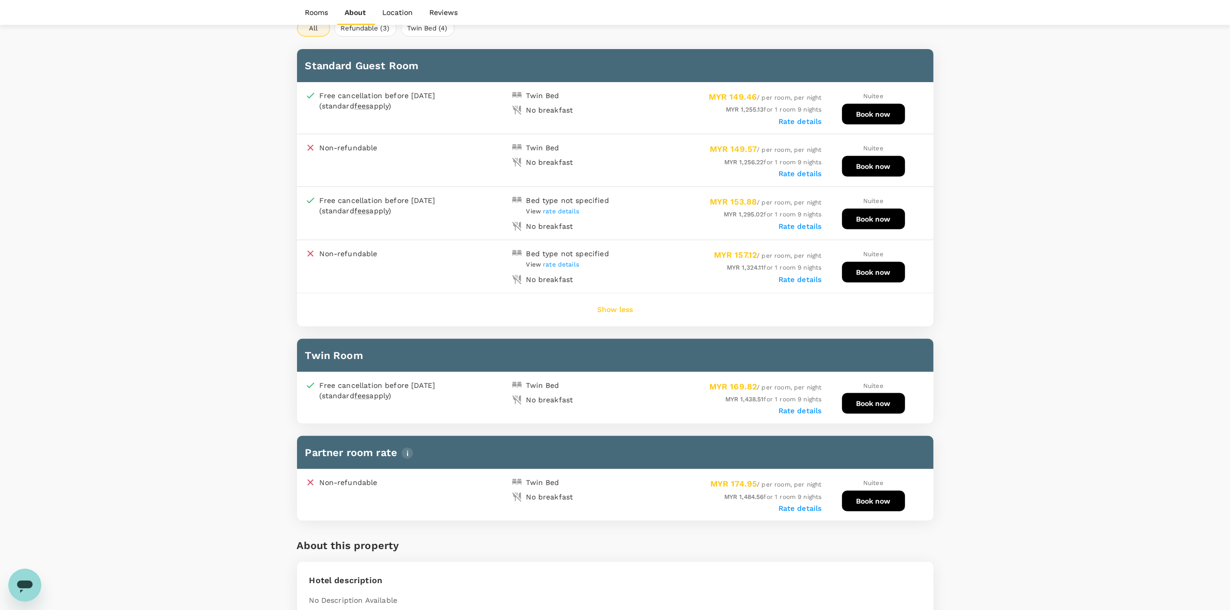
click at [810, 407] on label "Rate details" at bounding box center [800, 411] width 43 height 8
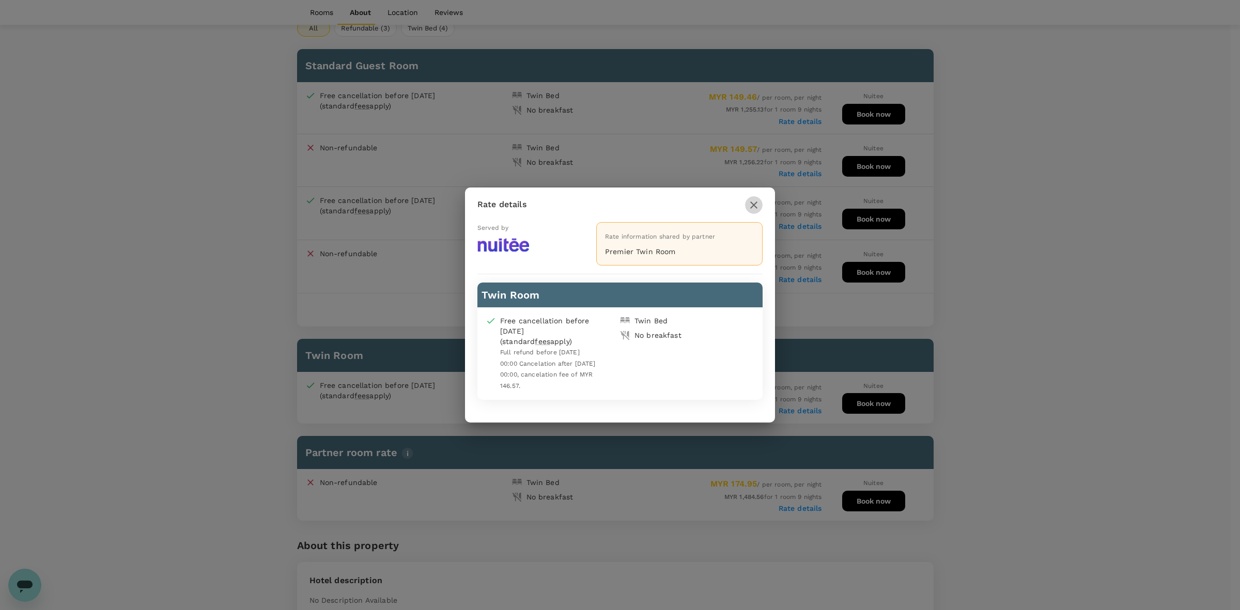
click at [753, 207] on icon "button" at bounding box center [753, 204] width 7 height 7
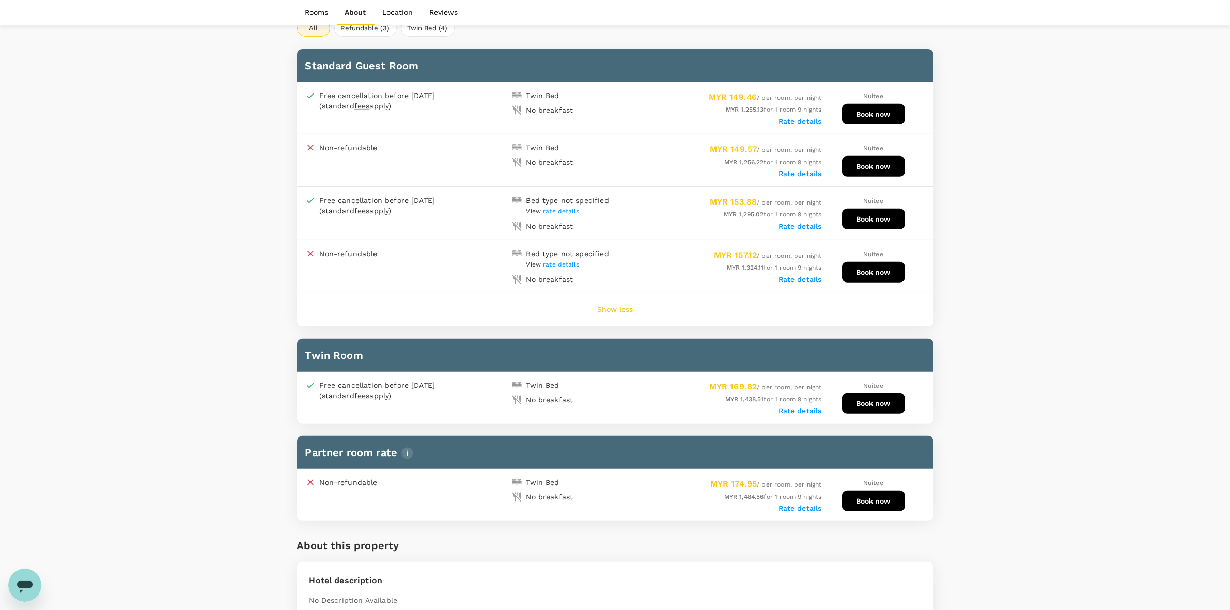
click at [1014, 365] on div "Your Hotel Details Check in 14 Oct 2025 Check out 23 Oct 2025 1 traveller(s) 1 …" at bounding box center [615, 524] width 1230 height 2011
click at [1078, 279] on div "Your Hotel Details Check in 14 Oct 2025 Check out 23 Oct 2025 1 traveller(s) 1 …" at bounding box center [615, 524] width 1230 height 2011
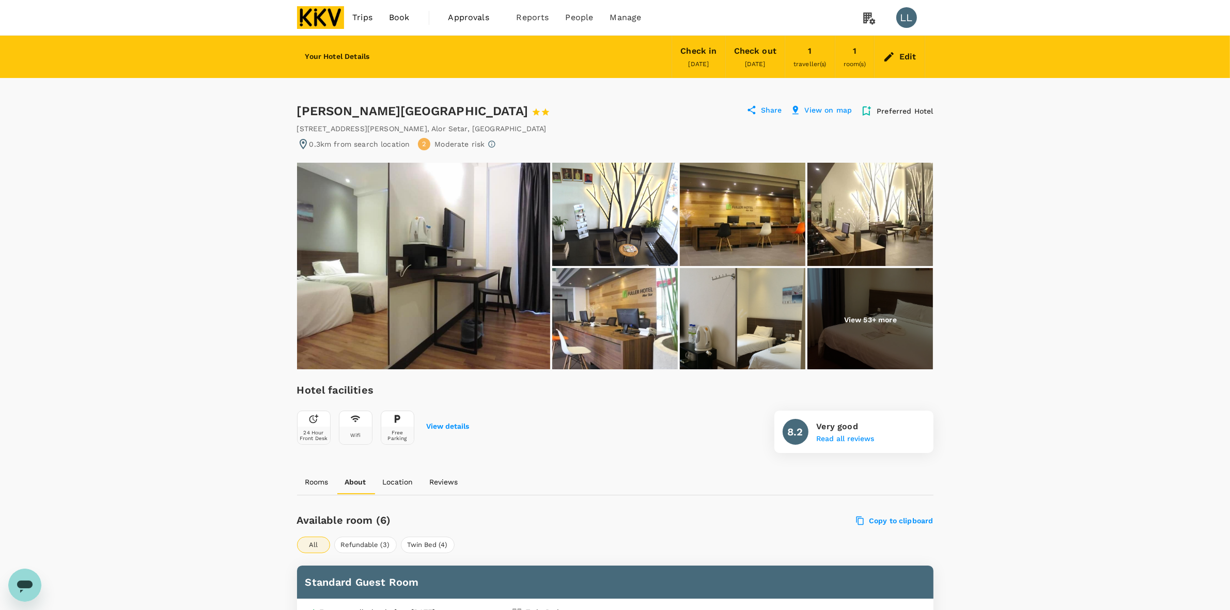
scroll to position [452, 0]
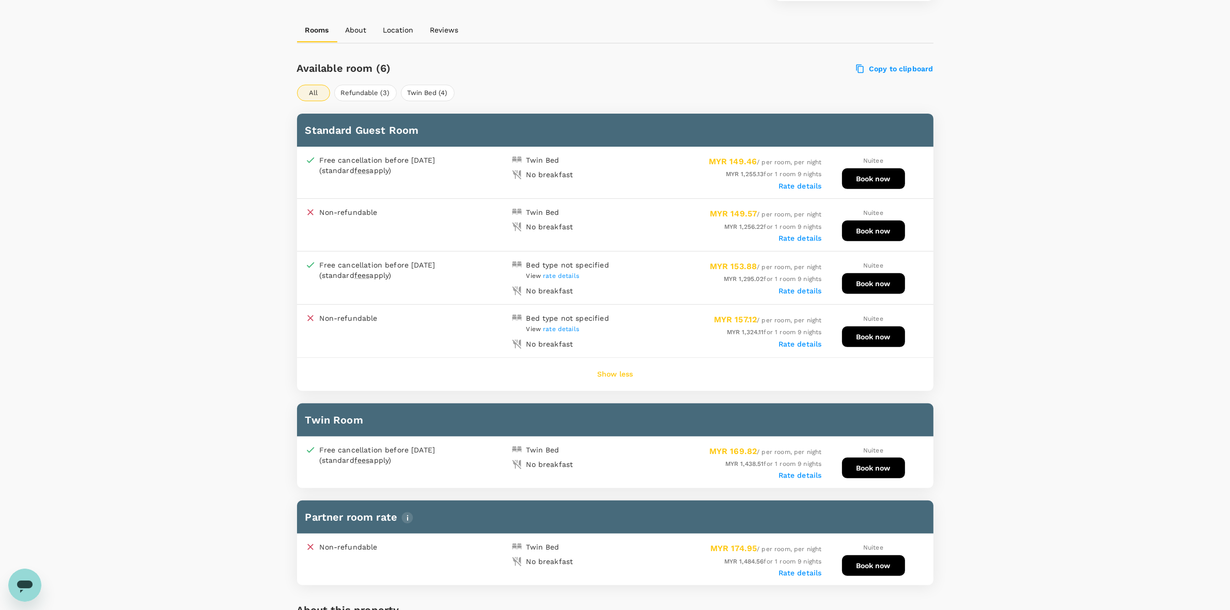
click at [1067, 252] on div "Your Hotel Details Check in 14 Oct 2025 Check out 23 Oct 2025 1 traveller(s) 1 …" at bounding box center [615, 589] width 1230 height 2011
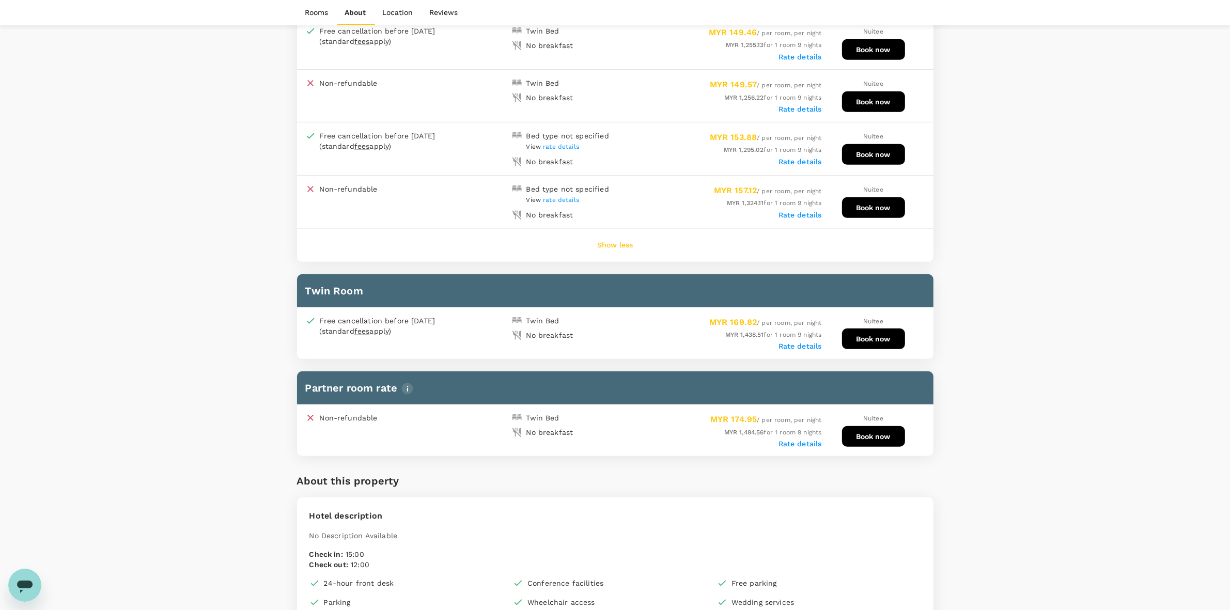
click at [1051, 244] on div "Your Hotel Details Check in 14 Oct 2025 Check out 23 Oct 2025 1 traveller(s) 1 …" at bounding box center [615, 459] width 1230 height 2011
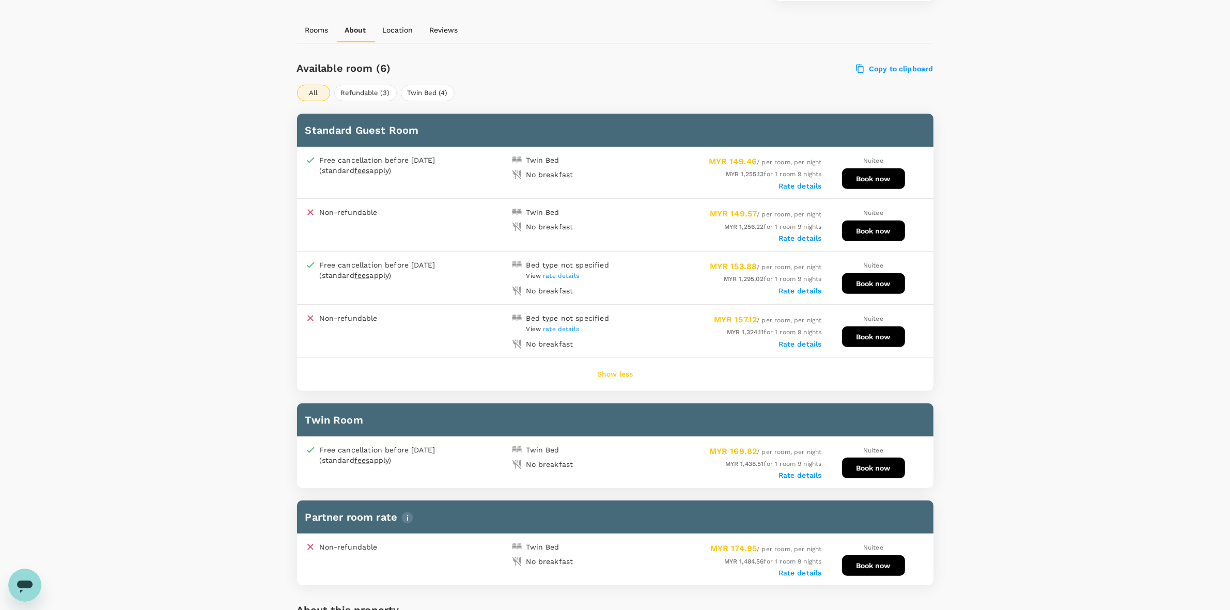
click at [1031, 253] on div "Your Hotel Details Check in 14 Oct 2025 Check out 23 Oct 2025 1 traveller(s) 1 …" at bounding box center [615, 589] width 1230 height 2011
click at [1054, 390] on div "Your Hotel Details Check in 14 Oct 2025 Check out 23 Oct 2025 1 traveller(s) 1 …" at bounding box center [615, 589] width 1230 height 2011
click at [1042, 305] on div "Your Hotel Details Check in 14 Oct 2025 Check out 23 Oct 2025 1 traveller(s) 1 …" at bounding box center [615, 589] width 1230 height 2011
click at [1019, 245] on div "Your Hotel Details Check in 14 Oct 2025 Check out 23 Oct 2025 1 traveller(s) 1 …" at bounding box center [615, 589] width 1230 height 2011
click at [799, 235] on label "Rate details" at bounding box center [800, 238] width 43 height 8
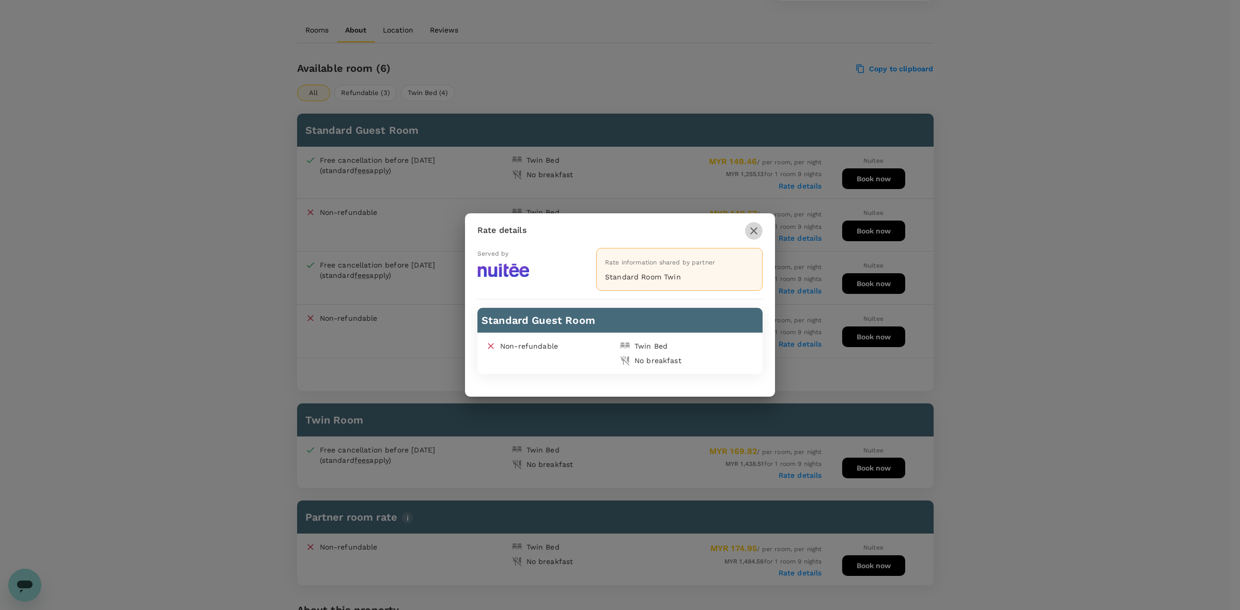
click at [752, 227] on icon "button" at bounding box center [754, 231] width 12 height 12
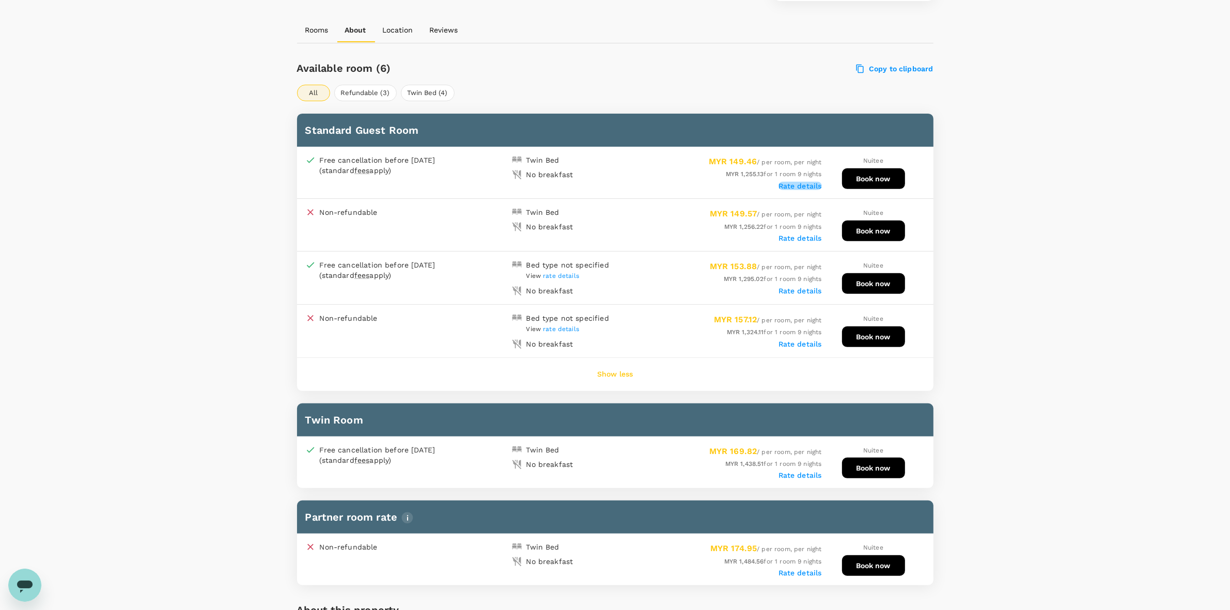
click at [809, 182] on label "Rate details" at bounding box center [800, 186] width 43 height 8
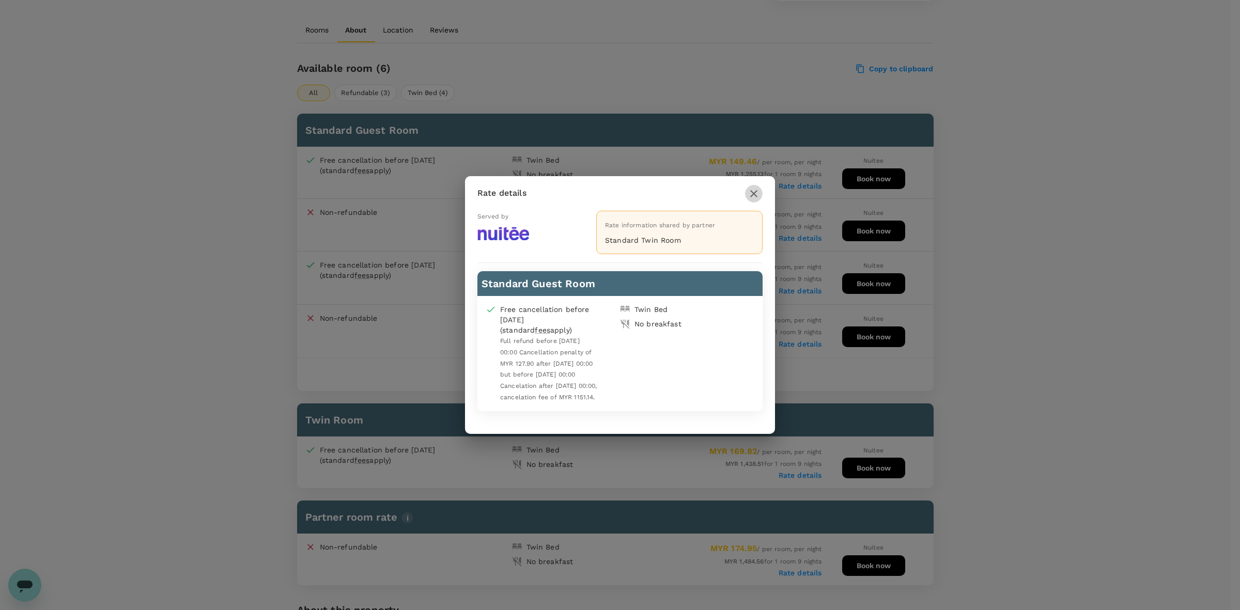
click at [753, 191] on icon "button" at bounding box center [753, 193] width 7 height 7
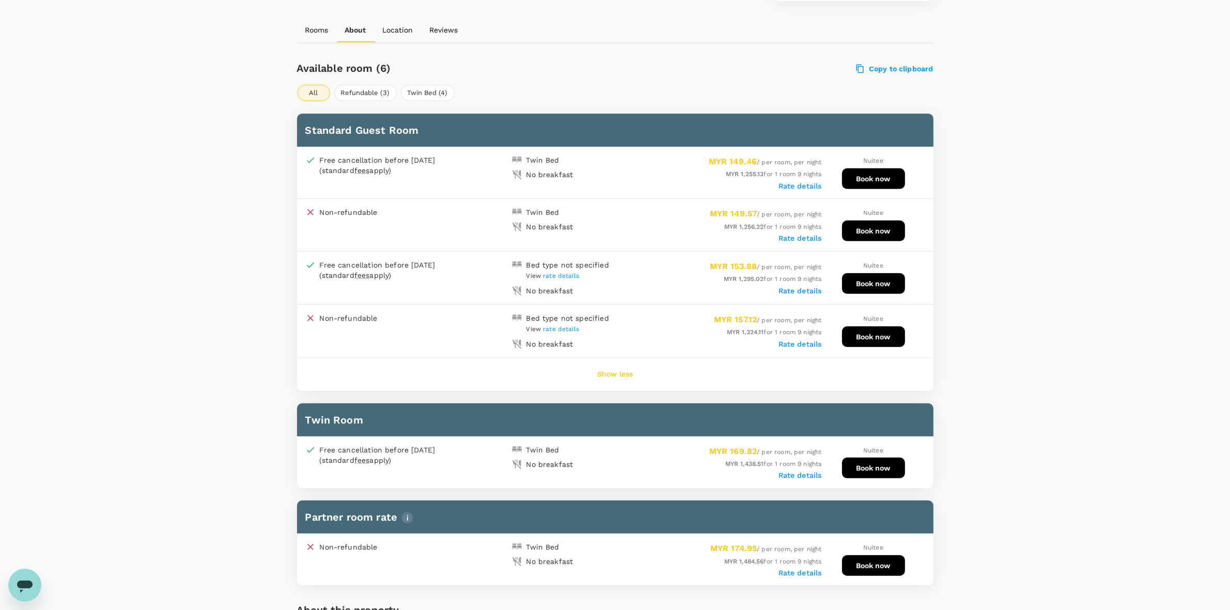
click at [860, 174] on button "Book now" at bounding box center [873, 178] width 63 height 21
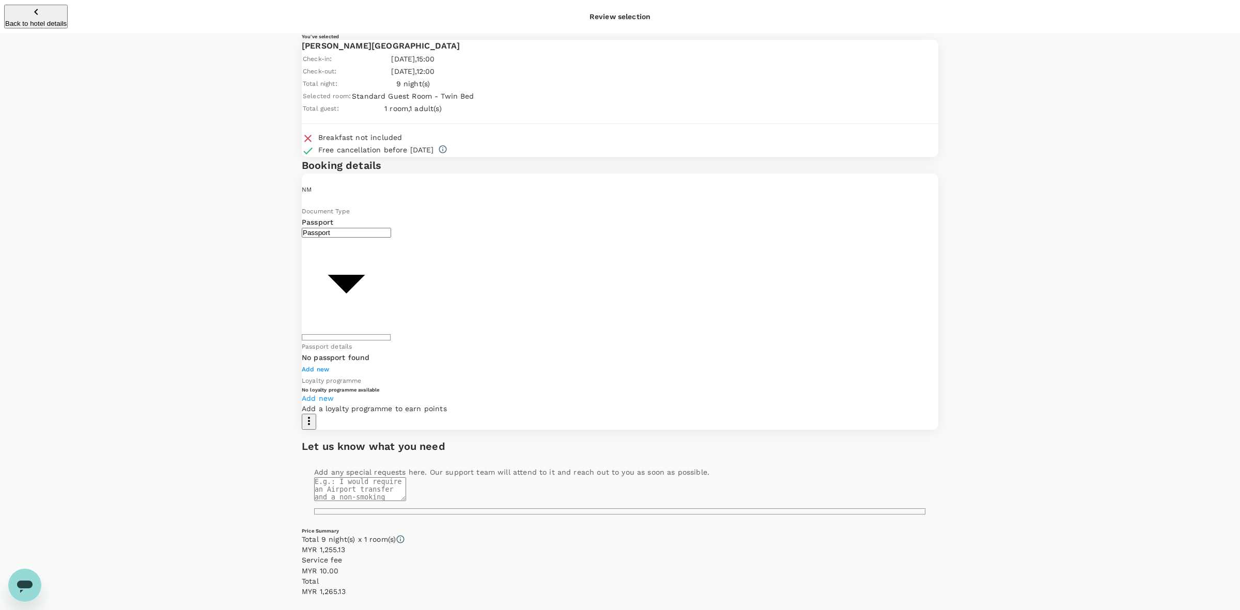
click at [881, 528] on div "Price Summary Total 9 night(s) x 1 room(s) MYR 1,255.13 Service fee MYR 10.00 T…" at bounding box center [620, 585] width 637 height 114
click at [462, 304] on body "Back to hotel details Review selection You've selected Fuller Hotel Check-in : …" at bounding box center [620, 382] width 1240 height 765
type input "Id card"
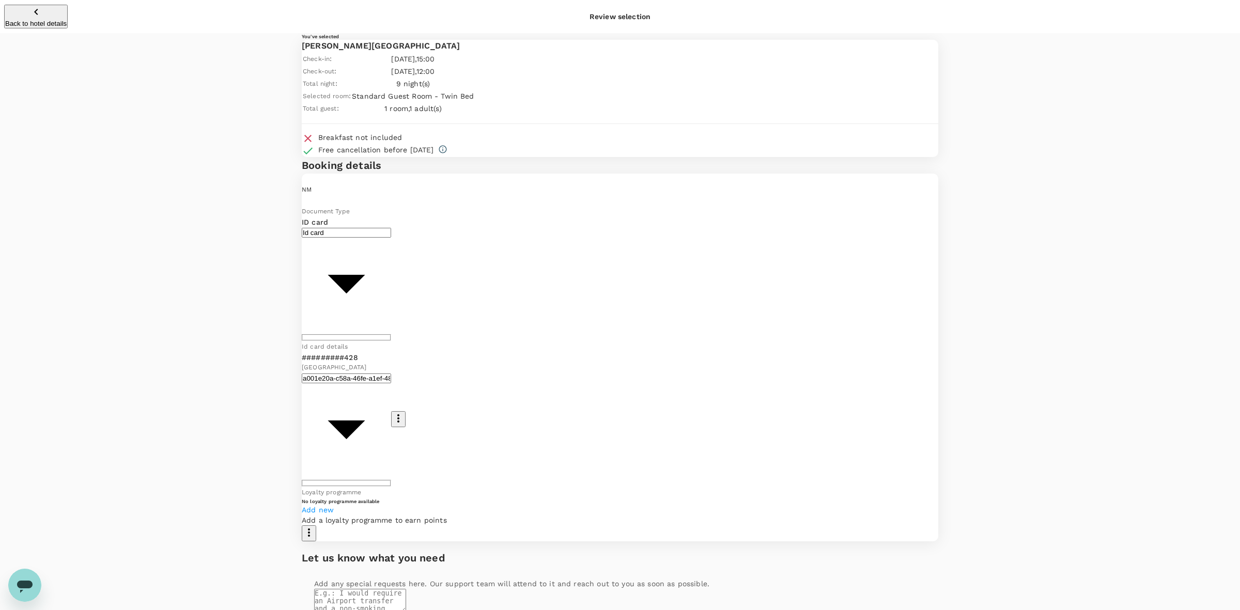
click at [606, 304] on body "Back to hotel details Review selection You've selected Fuller Hotel Check-in : …" at bounding box center [620, 423] width 1240 height 846
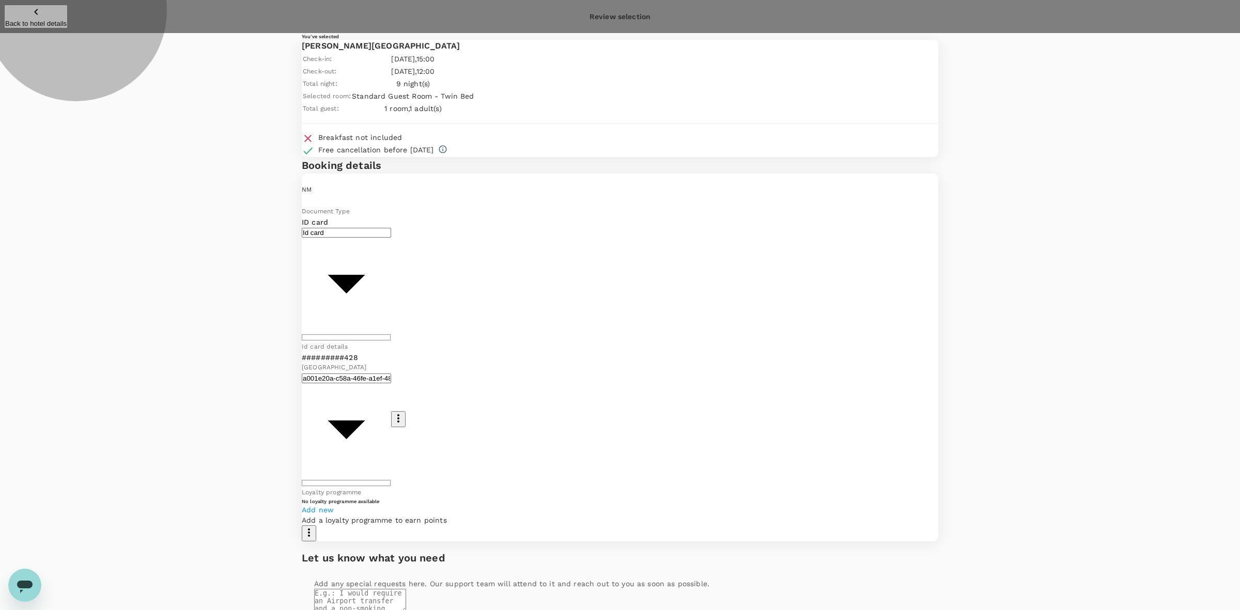
type input "9e510fd4-7729-4ca7-b5d9-b6fab9765213"
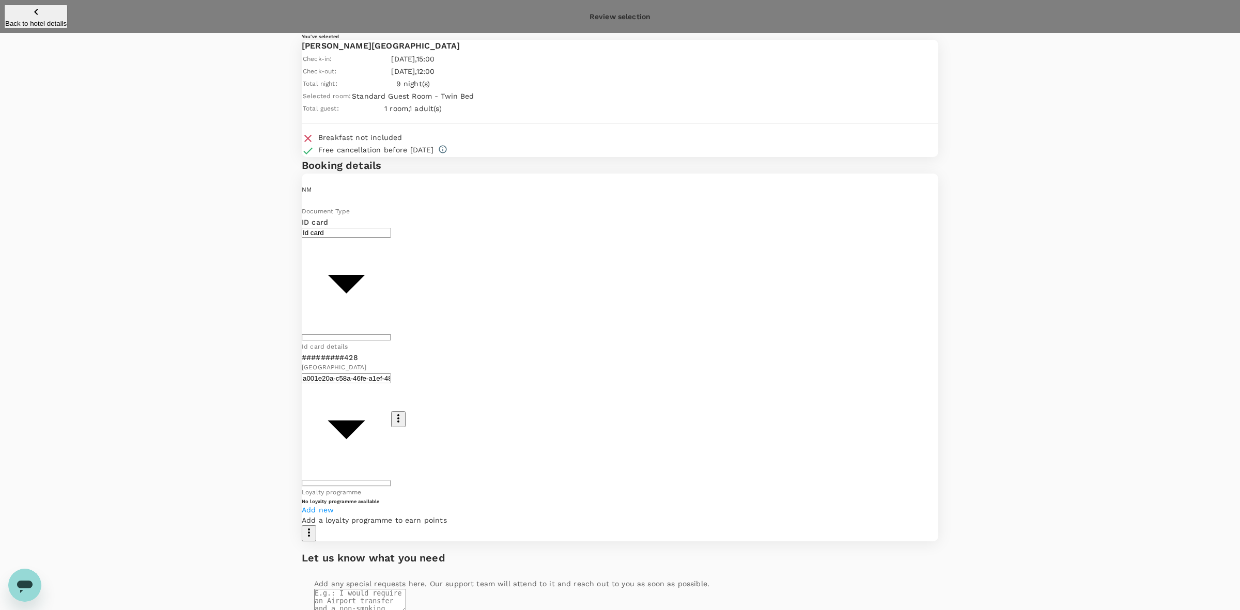
drag, startPoint x: 998, startPoint y: 183, endPoint x: 983, endPoint y: 258, distance: 76.5
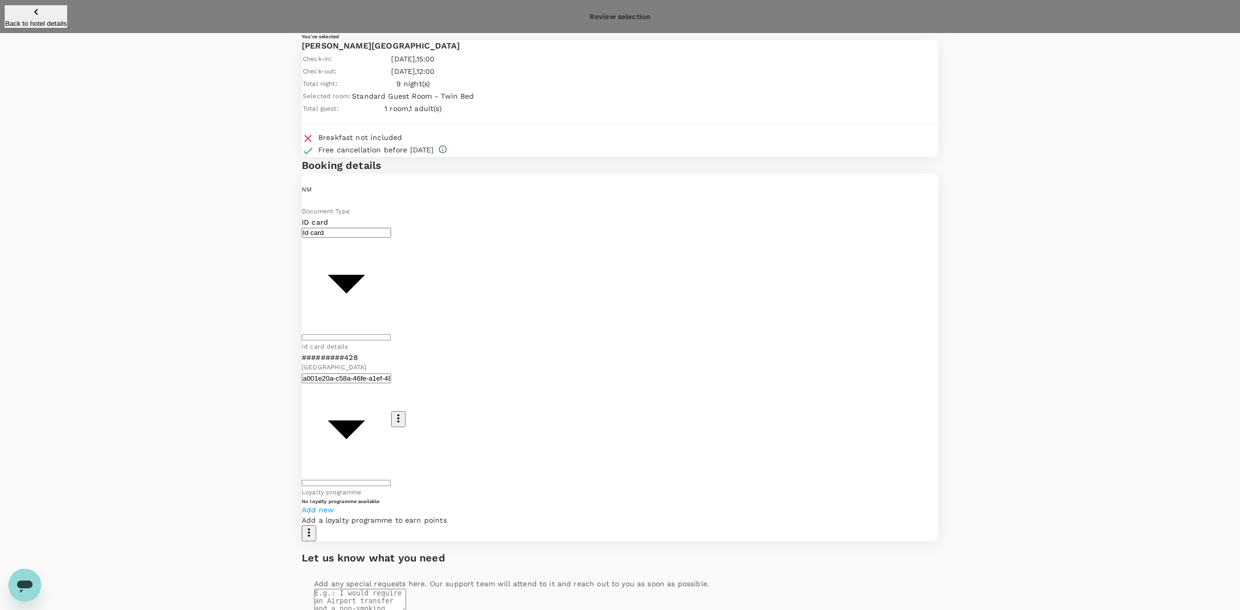
drag, startPoint x: 819, startPoint y: 411, endPoint x: 804, endPoint y: 325, distance: 87.1
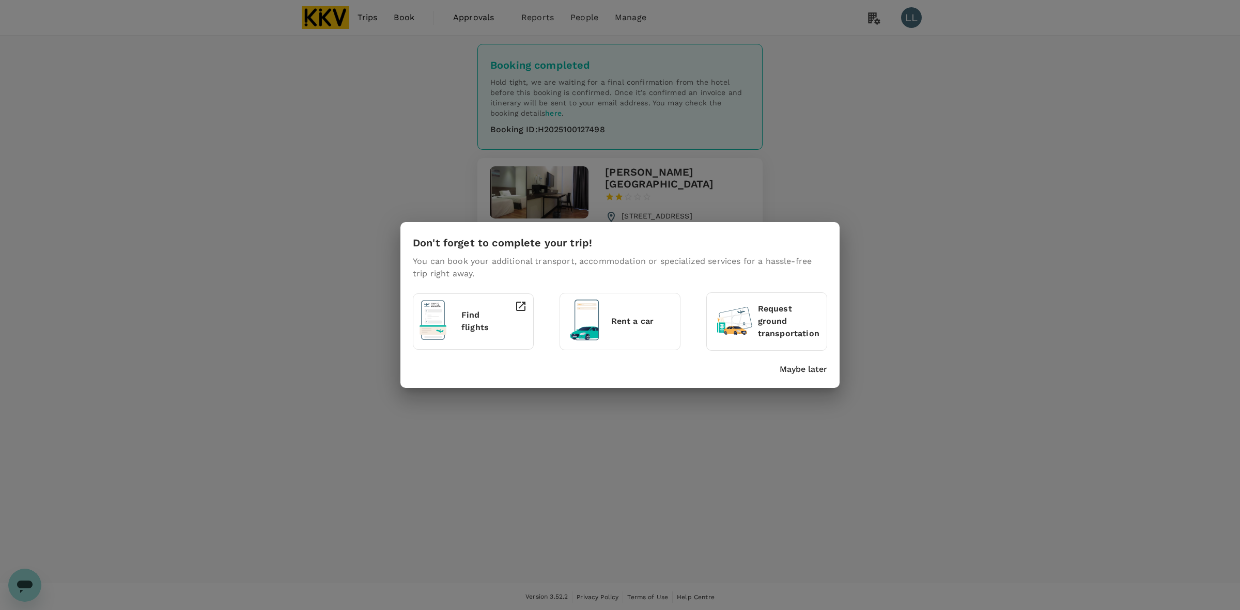
click at [649, 316] on p "Rent a car" at bounding box center [642, 321] width 63 height 12
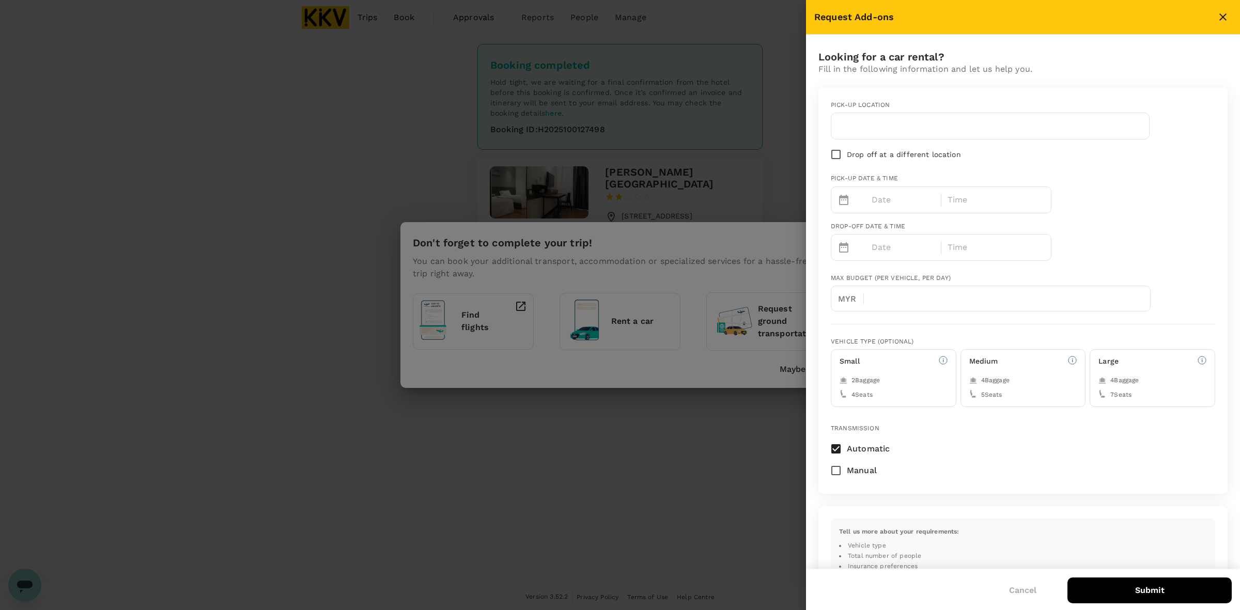
click at [482, 184] on div at bounding box center [620, 305] width 1240 height 610
click at [1220, 13] on icon "close" at bounding box center [1223, 17] width 12 height 12
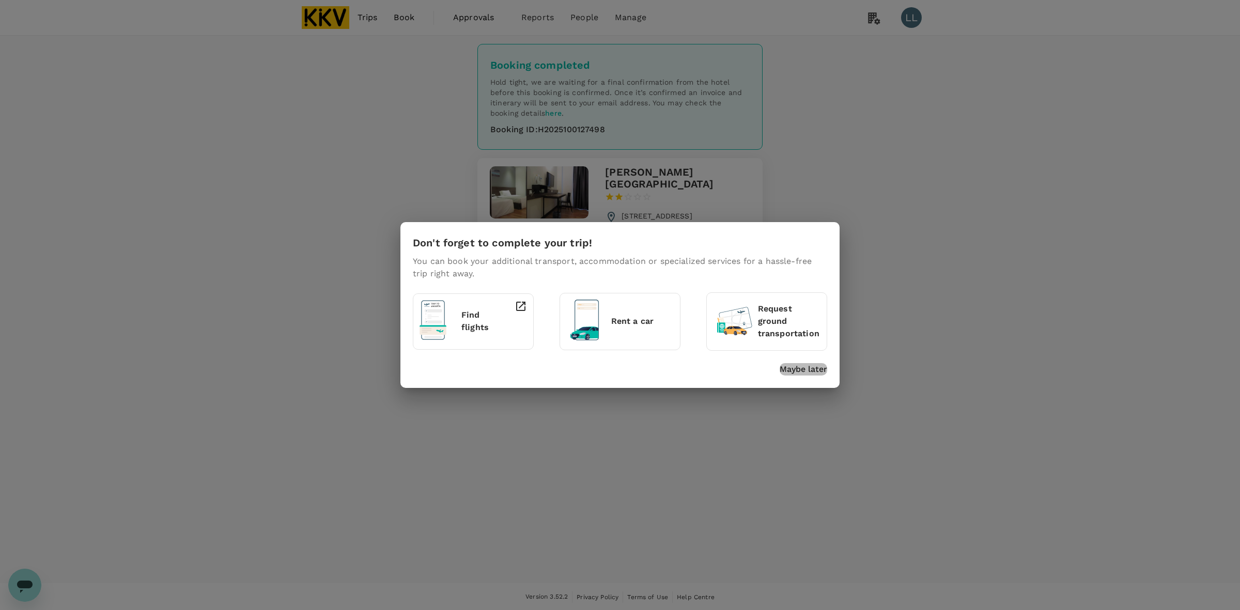
click at [797, 367] on p "Maybe later" at bounding box center [804, 369] width 48 height 12
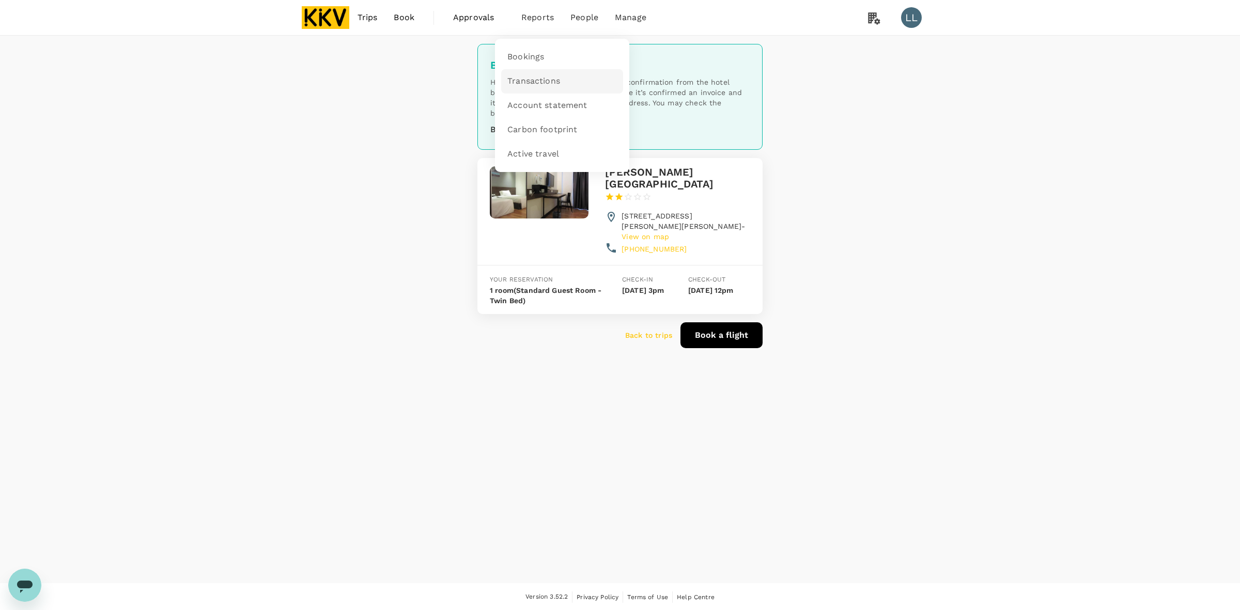
click at [533, 80] on span "Transactions" at bounding box center [533, 81] width 53 height 12
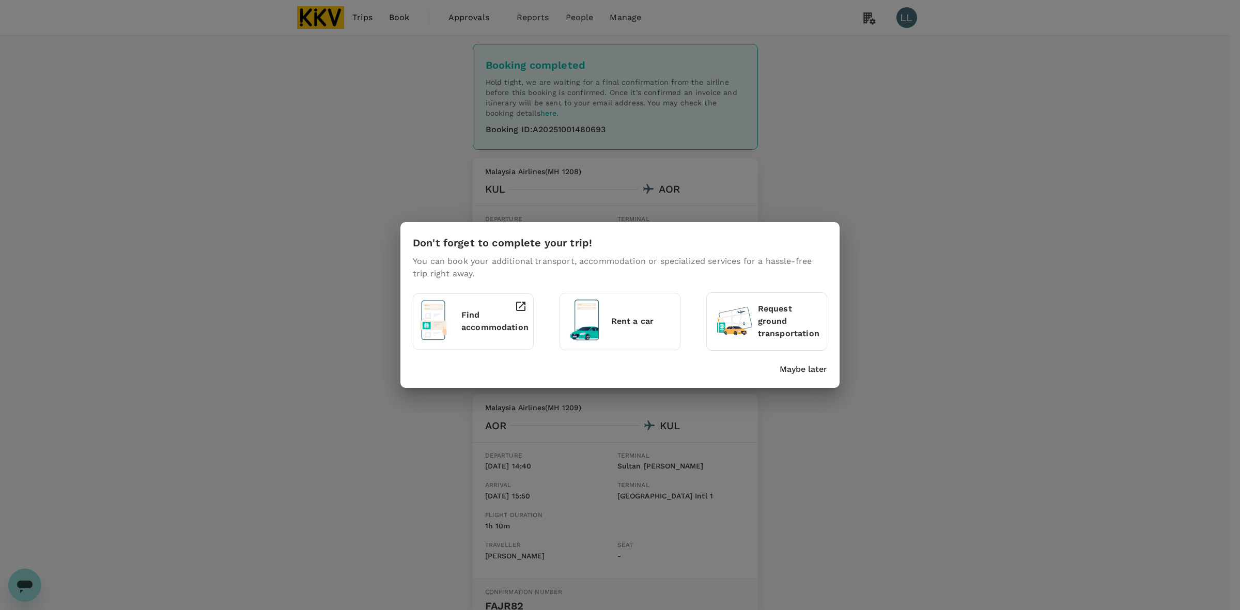
click at [798, 365] on p "Maybe later" at bounding box center [804, 369] width 48 height 12
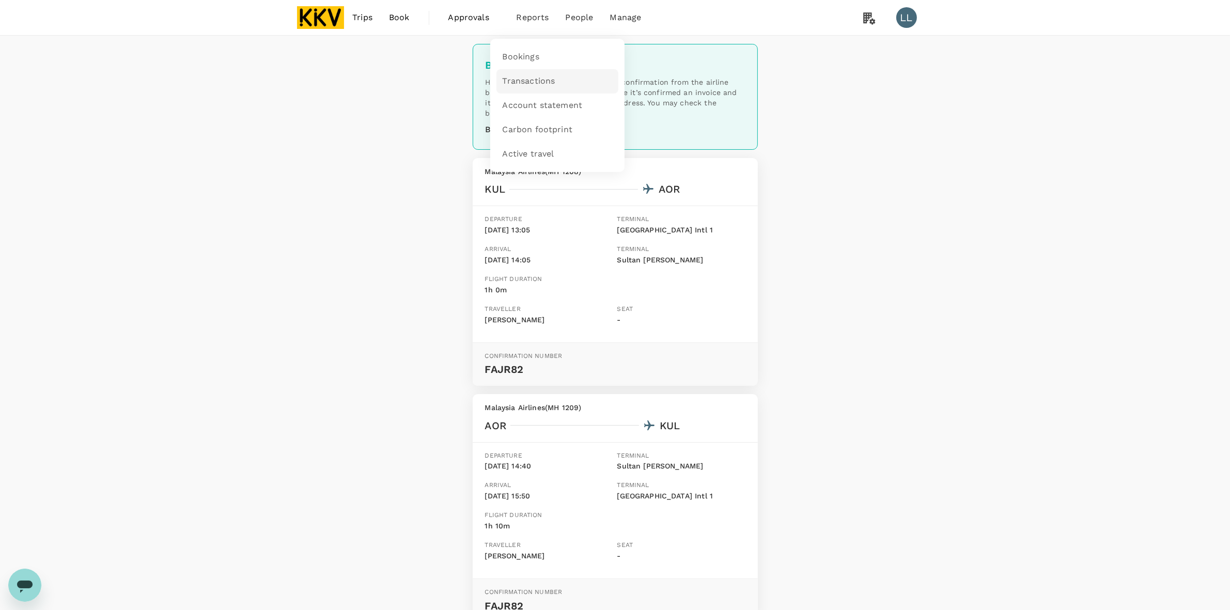
click at [530, 83] on span "Transactions" at bounding box center [529, 81] width 53 height 12
